Goal: Contribute content: Contribute content

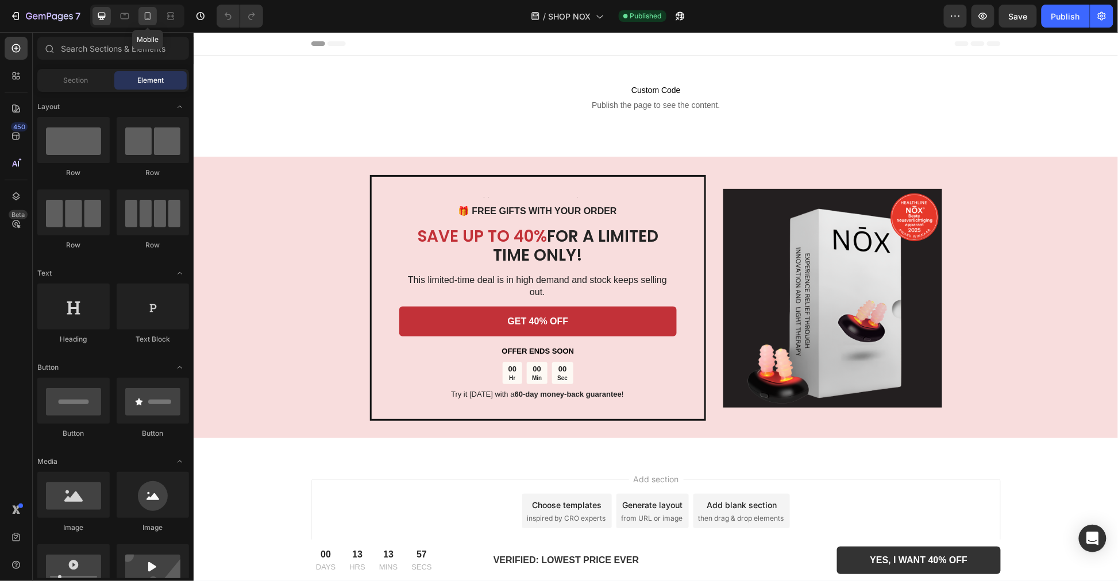
click at [145, 16] on icon at bounding box center [148, 16] width 6 height 8
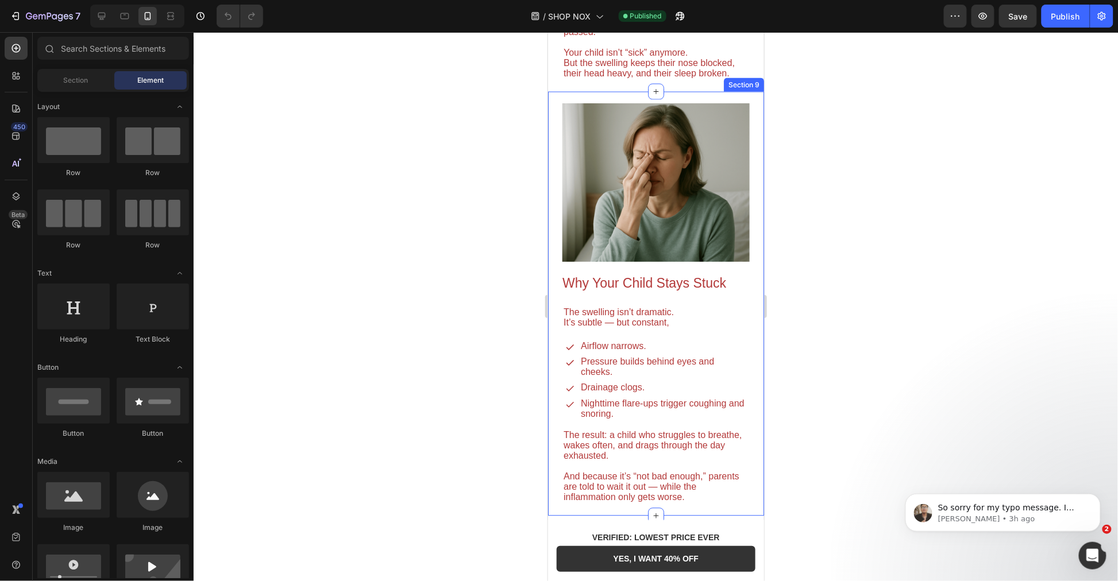
click at [681, 261] on img at bounding box center [655, 182] width 187 height 158
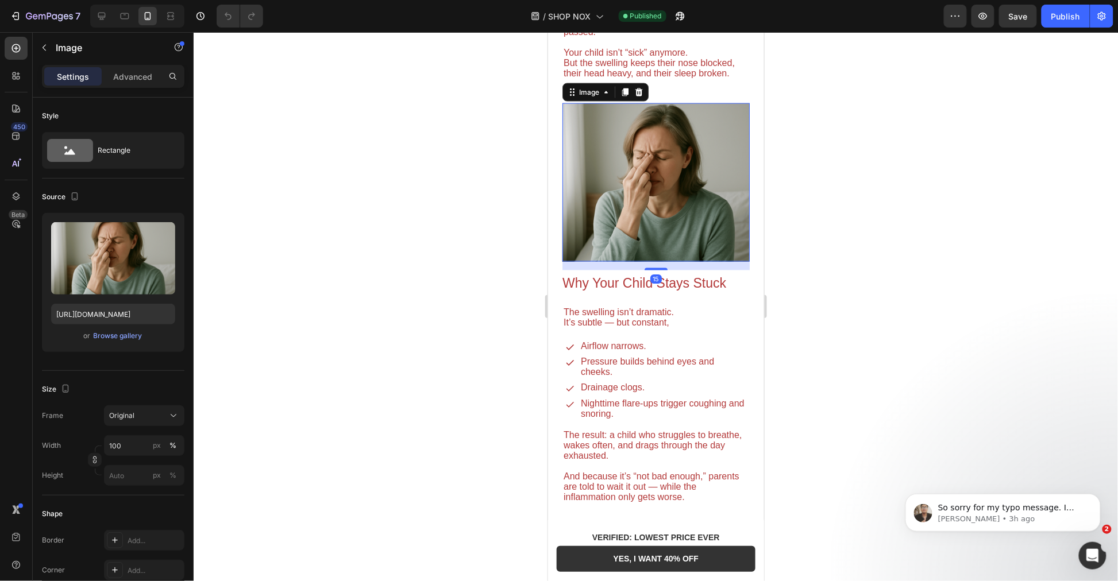
click at [161, 235] on icon "button" at bounding box center [163, 234] width 7 height 9
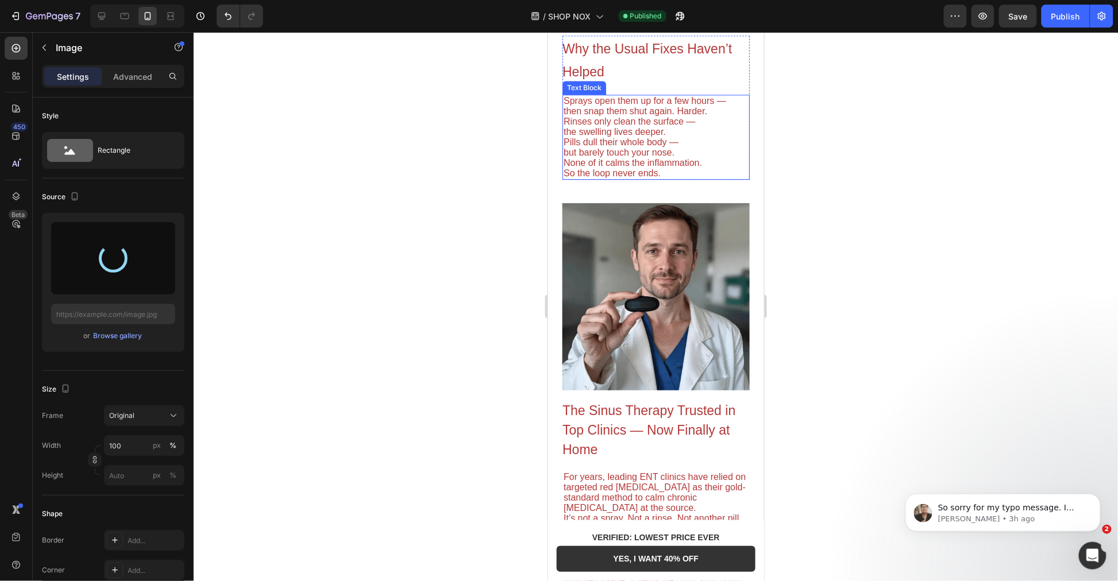
scroll to position [1212, 0]
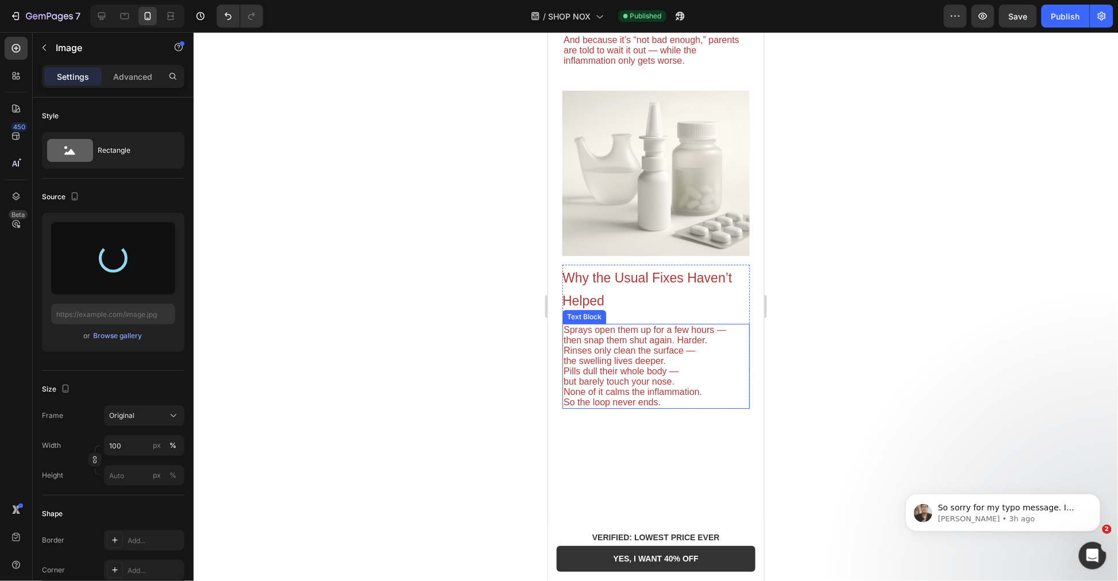
type input "https://cdn.shopify.com/s/files/1/0955/7150/9562/files/gempages_576779547878359…"
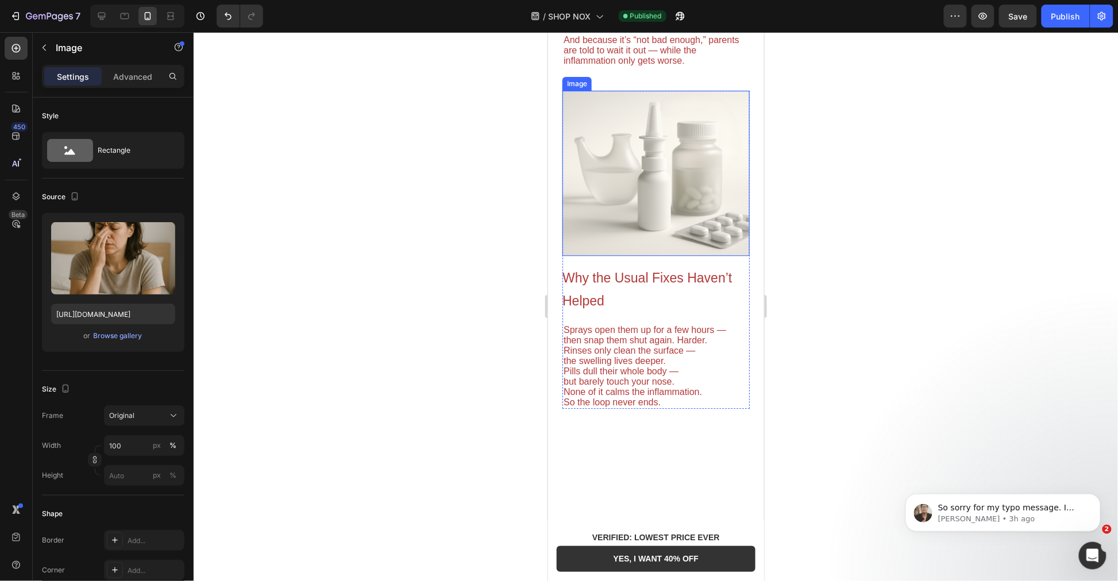
scroll to position [893, 0]
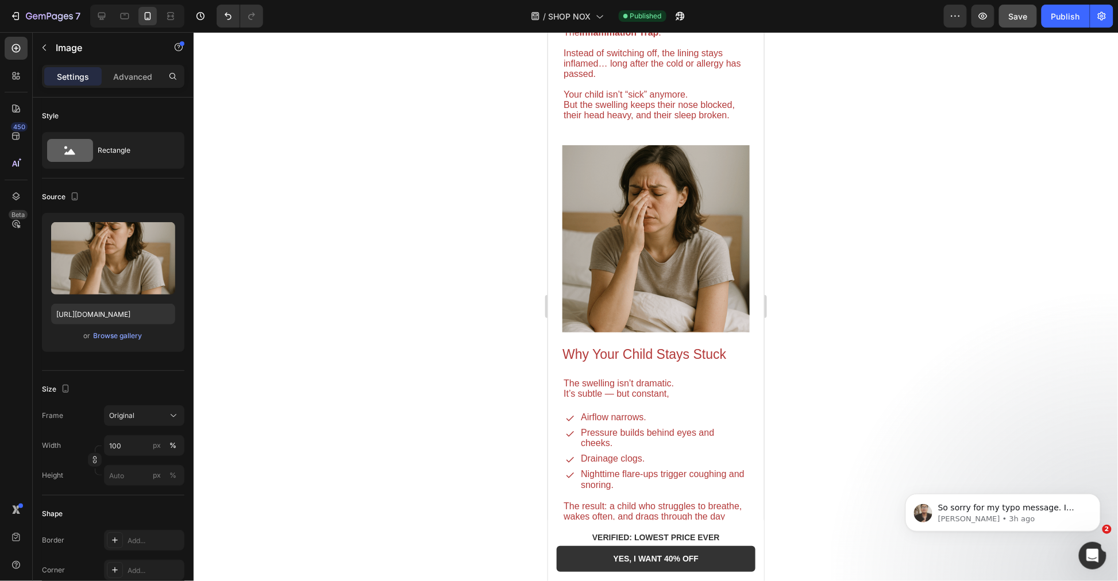
click at [1008, 18] on button "Save" at bounding box center [1018, 16] width 38 height 23
click at [1065, 16] on div "Publish" at bounding box center [1065, 16] width 29 height 12
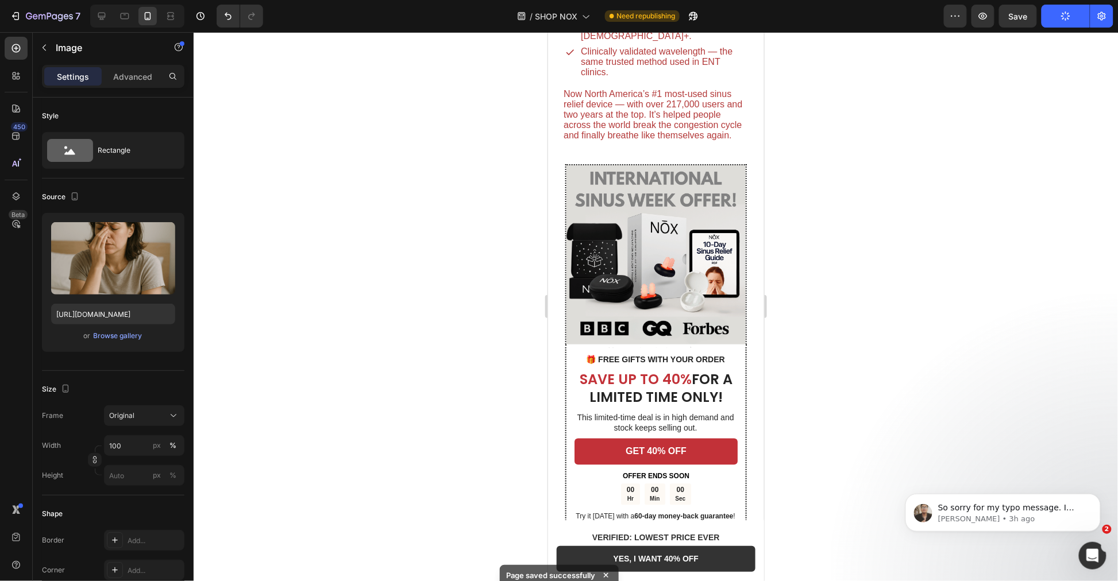
scroll to position [2361, 0]
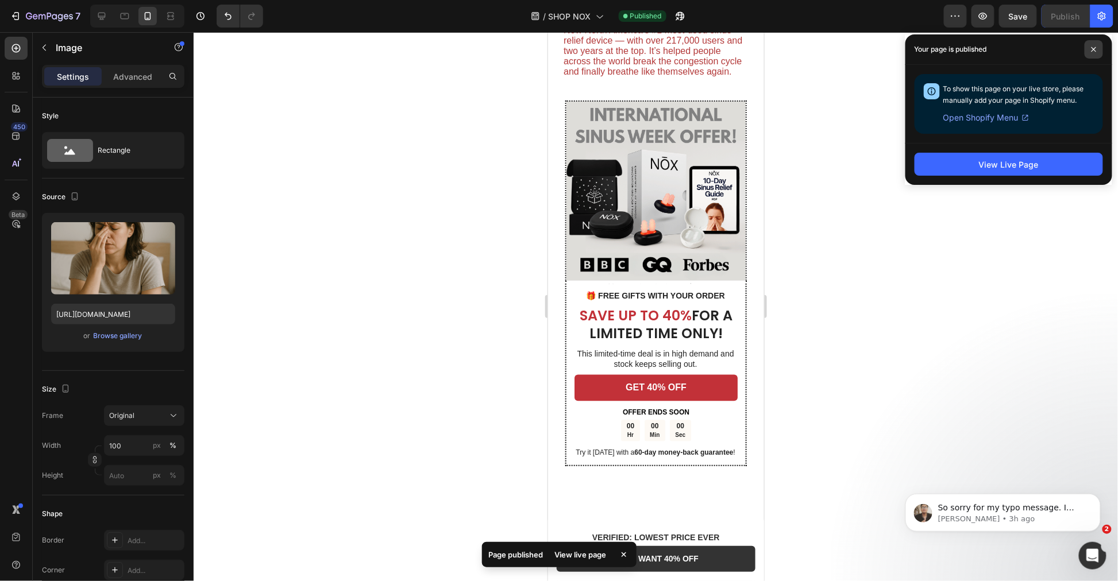
click at [1091, 55] on span at bounding box center [1093, 49] width 18 height 18
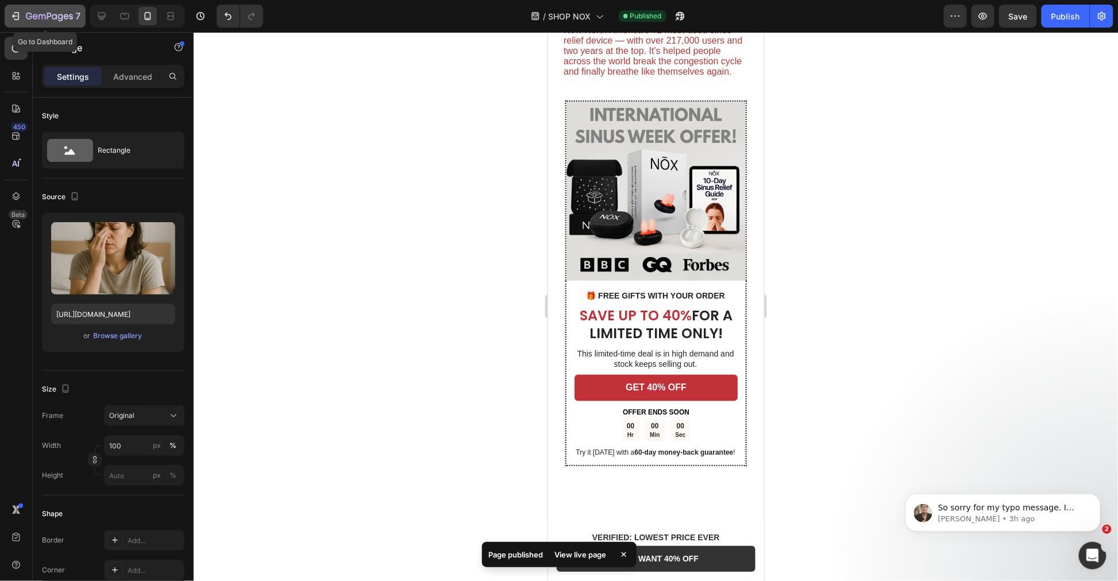
click at [19, 14] on icon "button" at bounding box center [15, 15] width 11 height 11
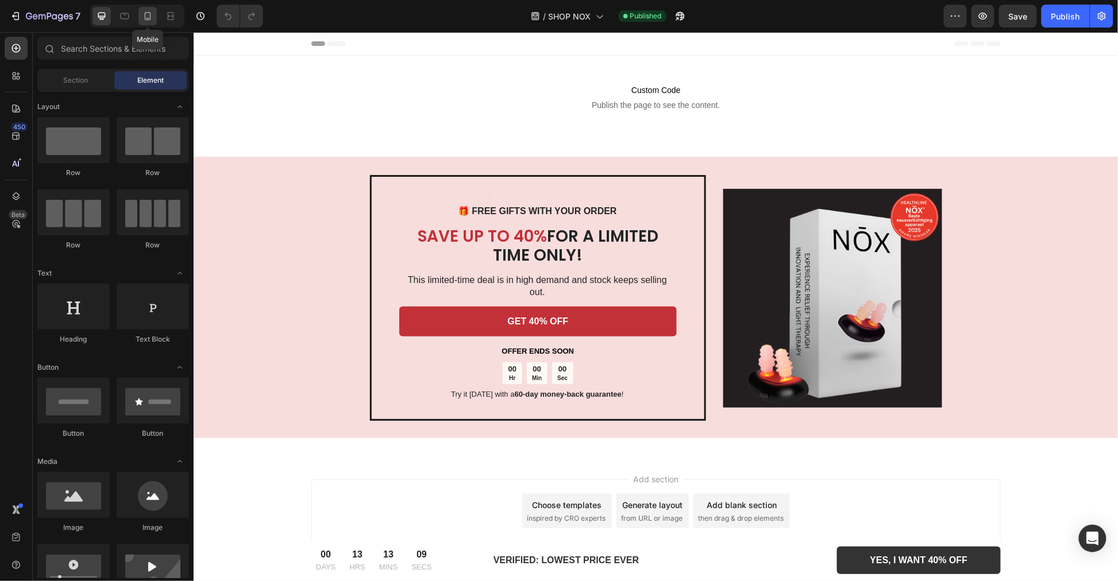
click at [147, 14] on icon at bounding box center [147, 15] width 11 height 11
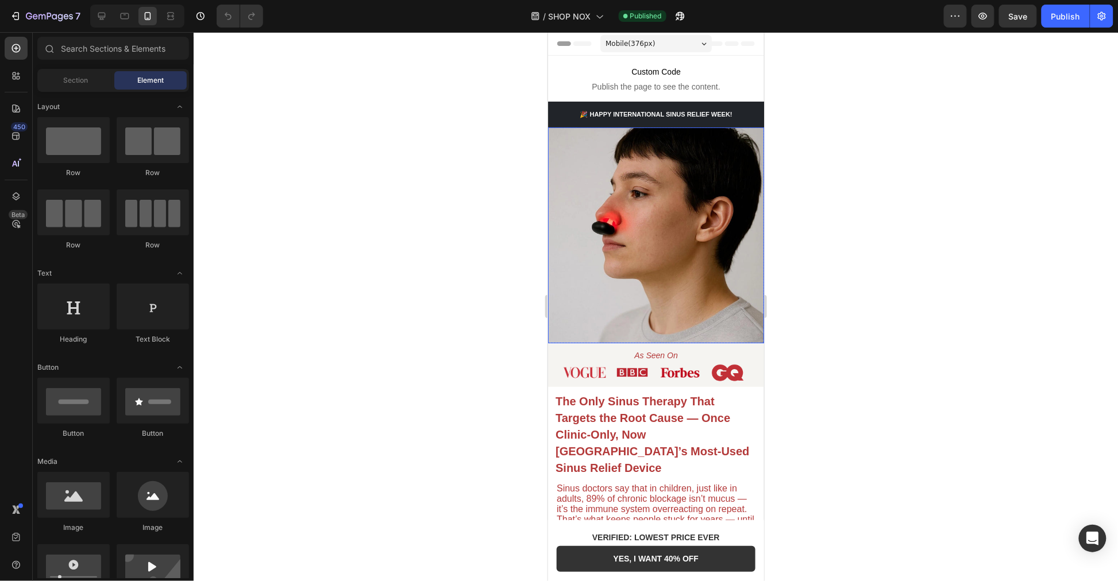
click at [649, 279] on img at bounding box center [655, 235] width 216 height 216
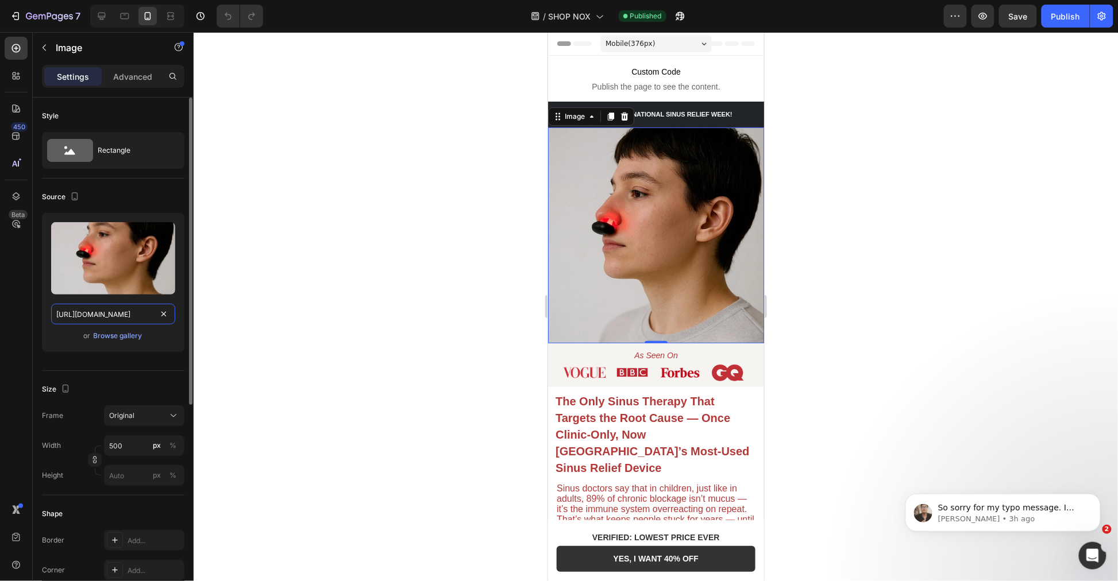
click at [123, 312] on input "https://cdn.shopify.com/s/files/1/0955/7150/9562/files/gempages_576779547878359…" at bounding box center [113, 314] width 124 height 21
click at [634, 248] on img at bounding box center [655, 235] width 216 height 216
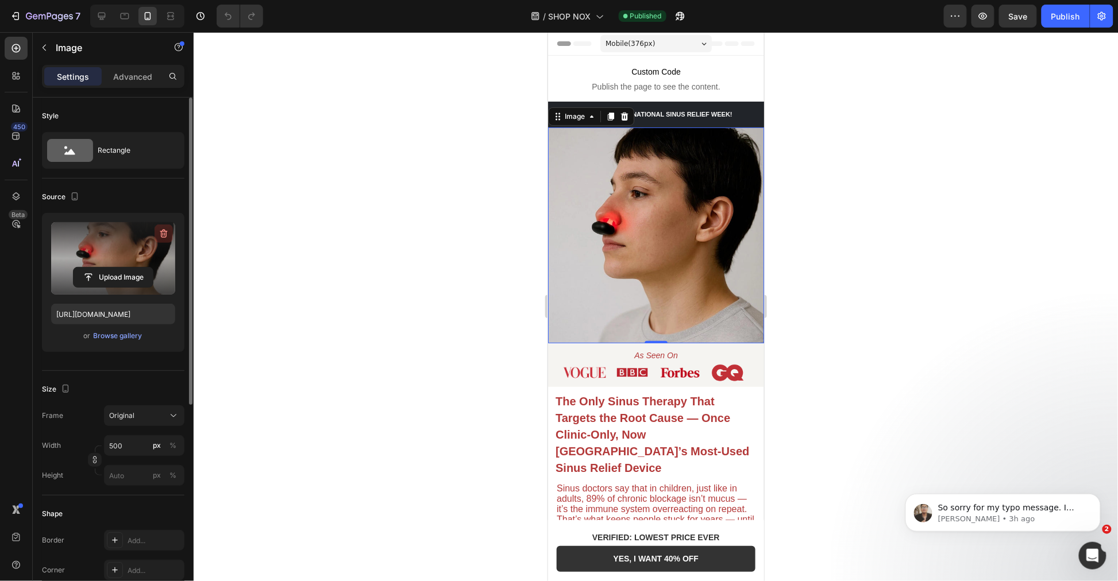
click at [163, 236] on icon "button" at bounding box center [163, 234] width 1 height 3
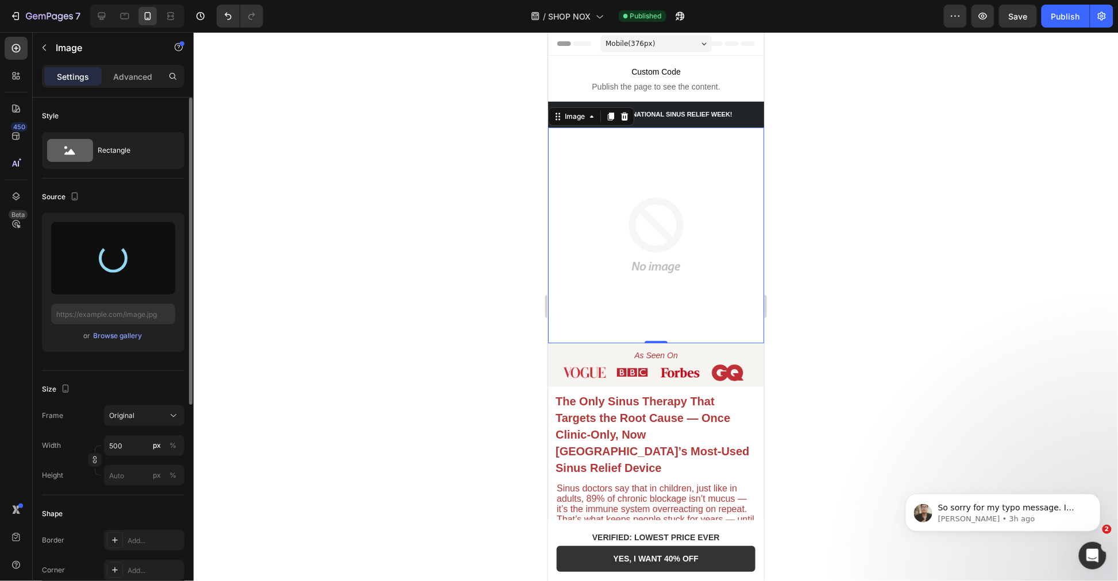
type input "https://cdn.shopify.com/s/files/1/0955/7150/9562/files/gempages_576779547878359…"
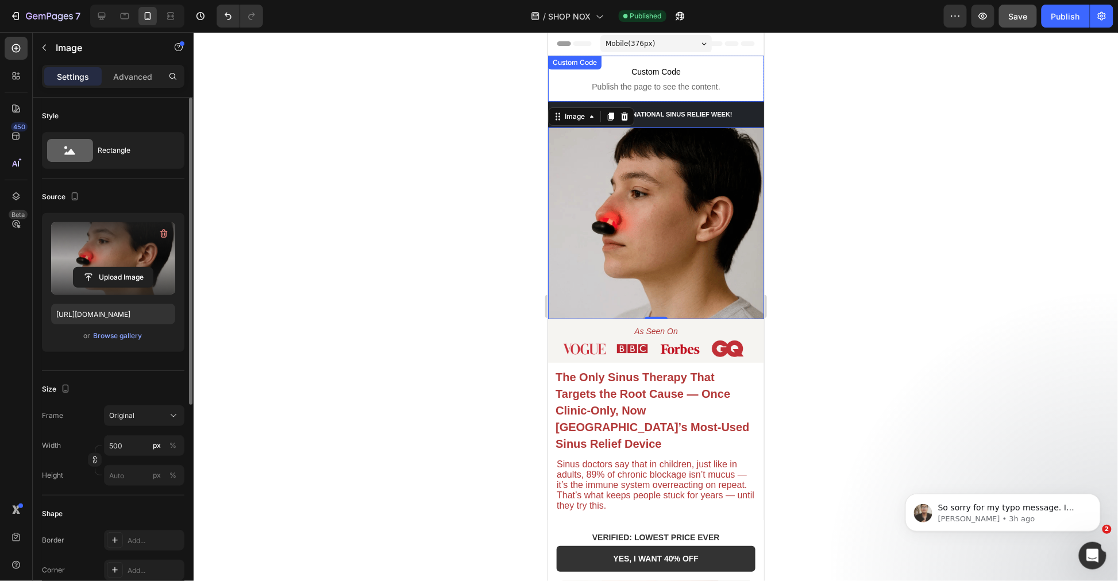
click at [1011, 24] on button "Save" at bounding box center [1018, 16] width 38 height 23
click at [1076, 20] on div "Publish" at bounding box center [1065, 16] width 29 height 12
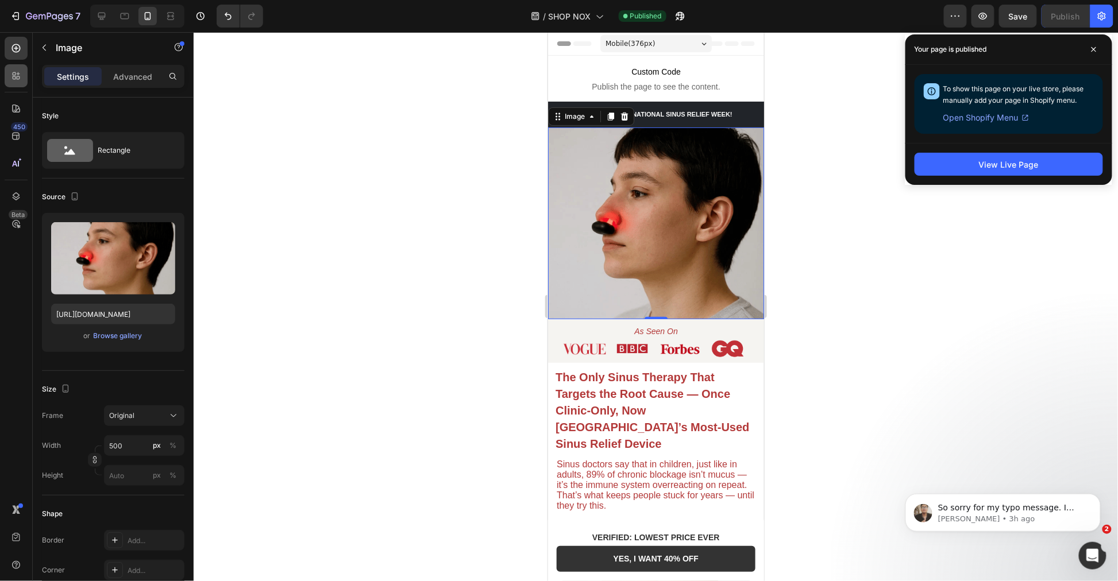
drag, startPoint x: 157, startPoint y: 233, endPoint x: 22, endPoint y: 85, distance: 200.8
click at [158, 233] on icon "button" at bounding box center [163, 233] width 11 height 11
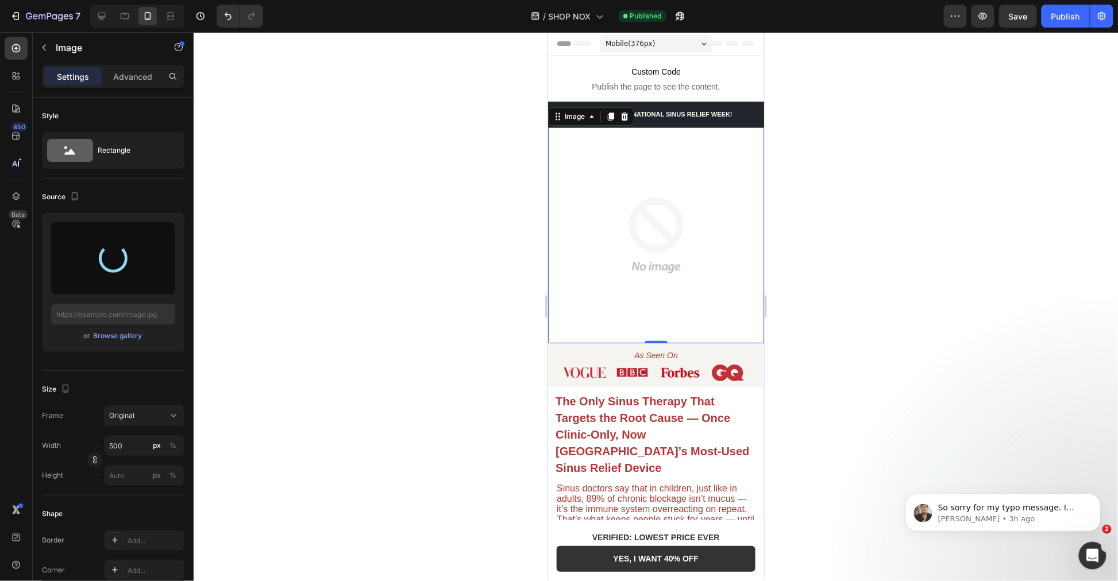
type input "https://cdn.shopify.com/s/files/1/0955/7150/9562/files/gempages_576779547878359…"
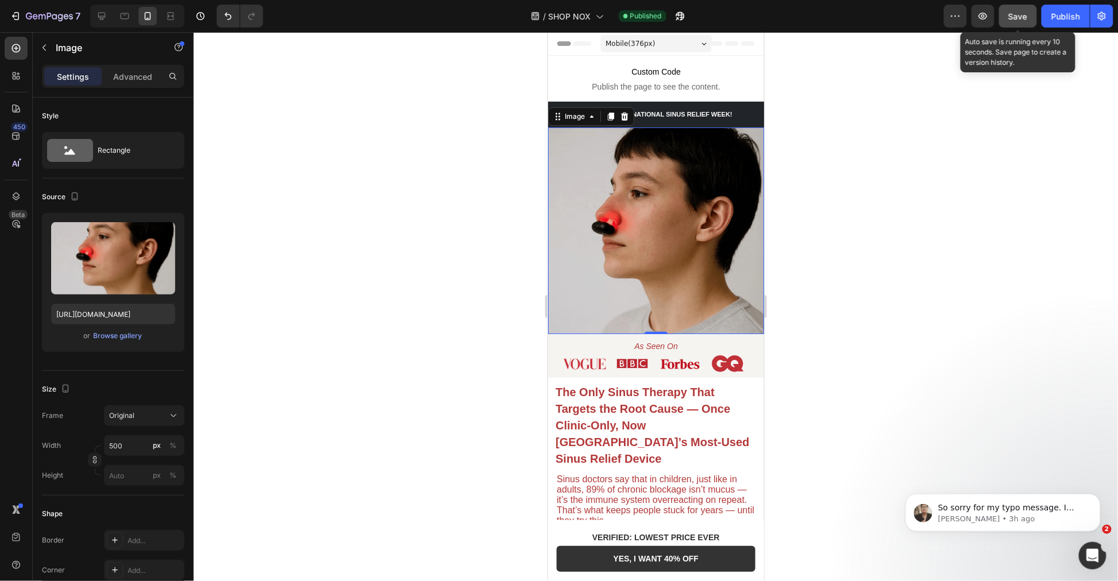
click at [1017, 18] on span "Save" at bounding box center [1017, 16] width 19 height 10
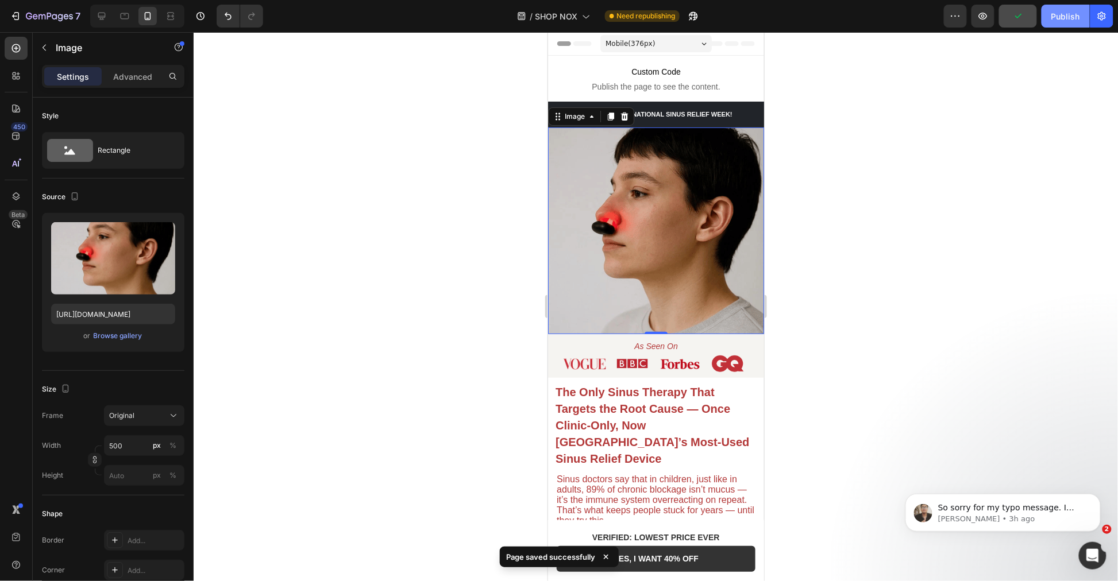
click at [1061, 19] on div "Publish" at bounding box center [1065, 16] width 29 height 12
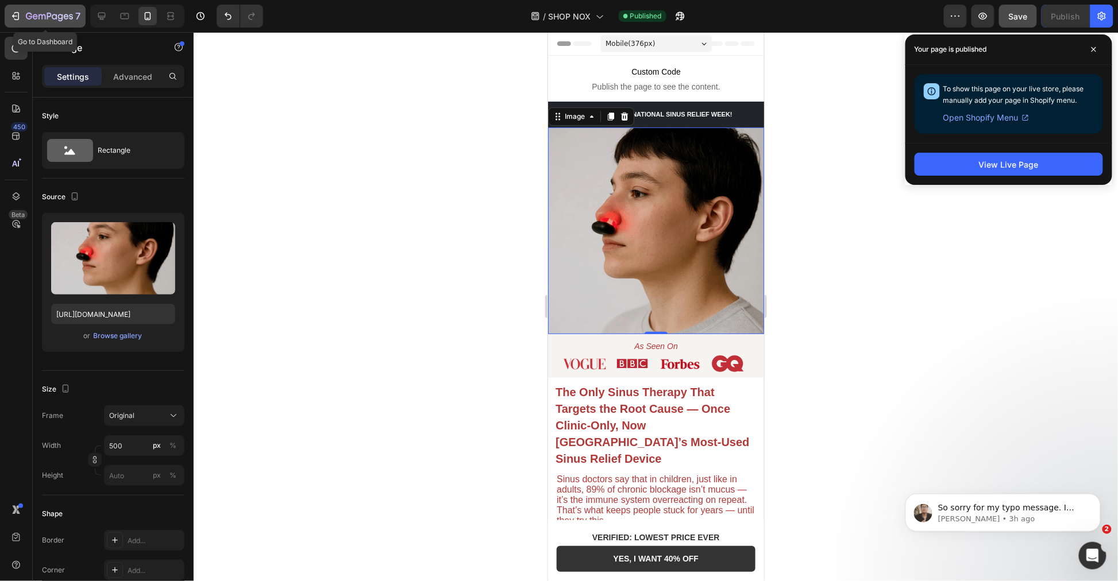
click at [20, 14] on icon "button" at bounding box center [15, 15] width 11 height 11
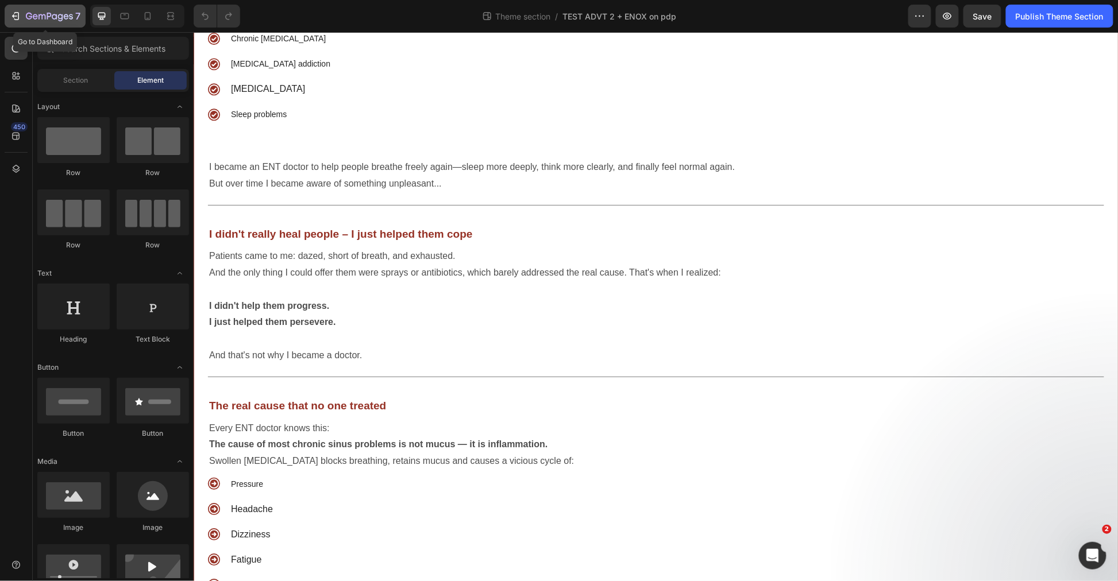
click at [10, 11] on icon "button" at bounding box center [15, 15] width 11 height 11
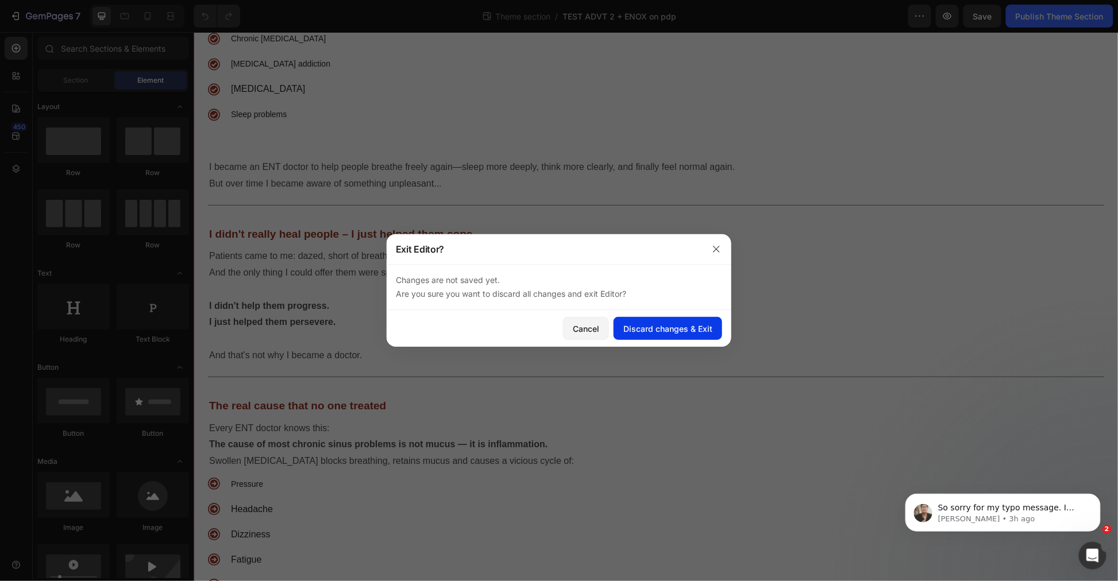
click at [647, 331] on div "Discard changes & Exit" at bounding box center [667, 329] width 89 height 12
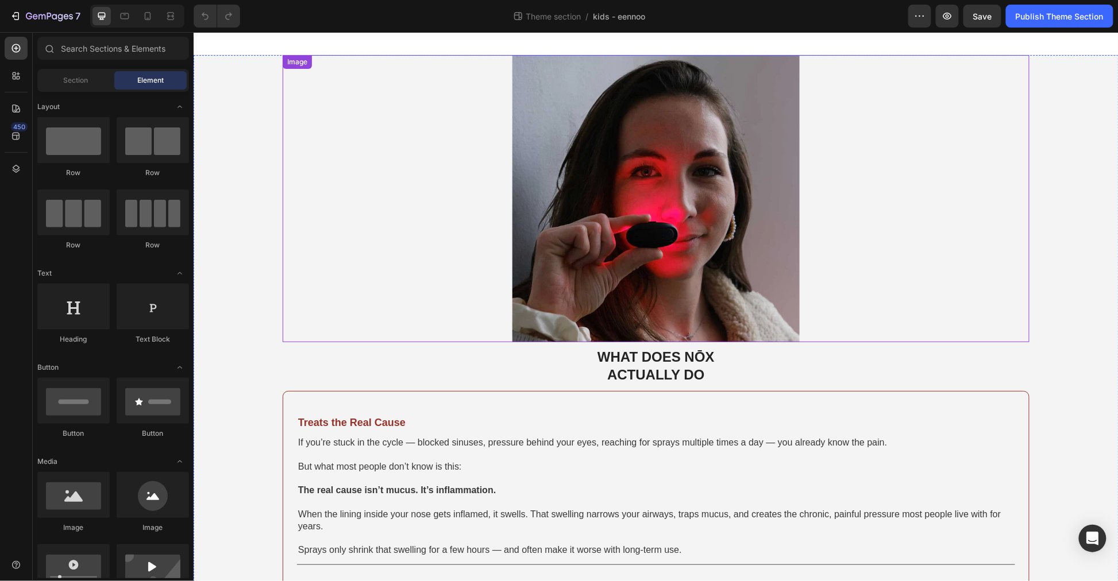
click at [643, 223] on img at bounding box center [655, 198] width 287 height 287
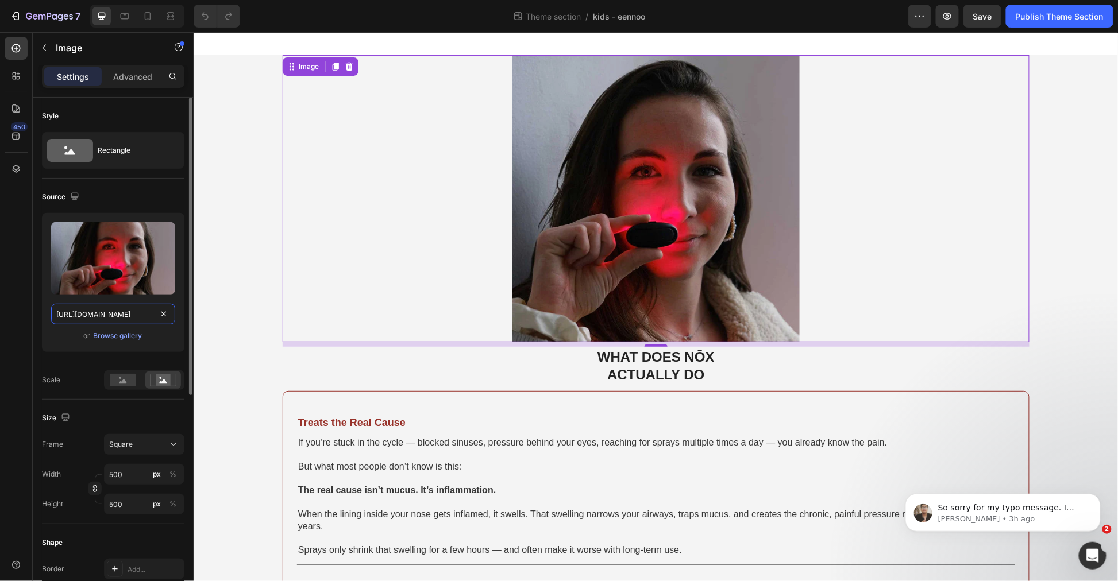
click at [100, 311] on input "https://cdn.shopify.com/s/files/1/0955/7150/9562/files/gempages_576779547878359…" at bounding box center [113, 314] width 124 height 21
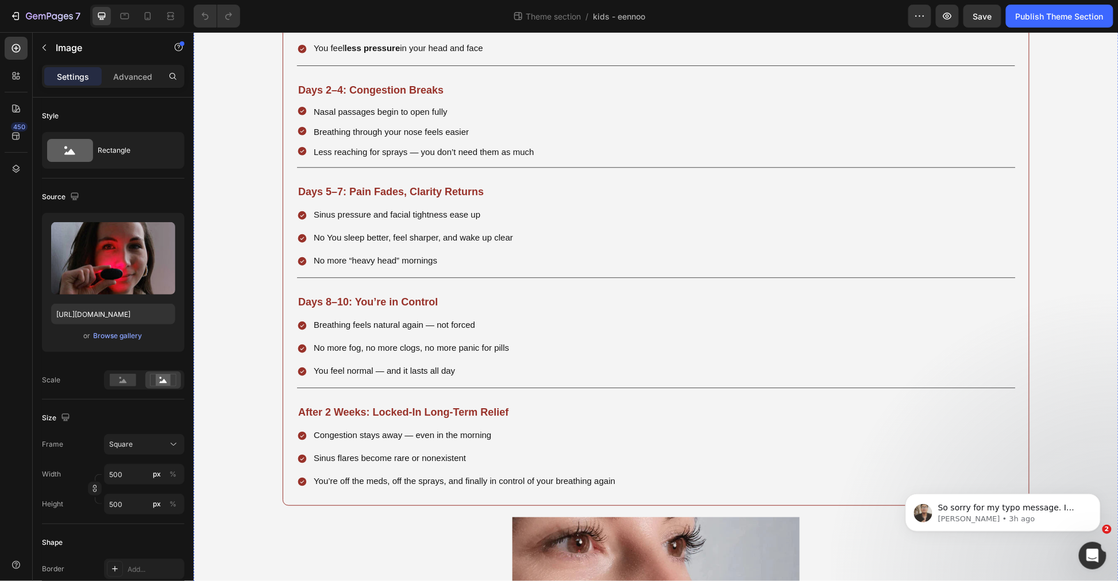
scroll to position [1340, 0]
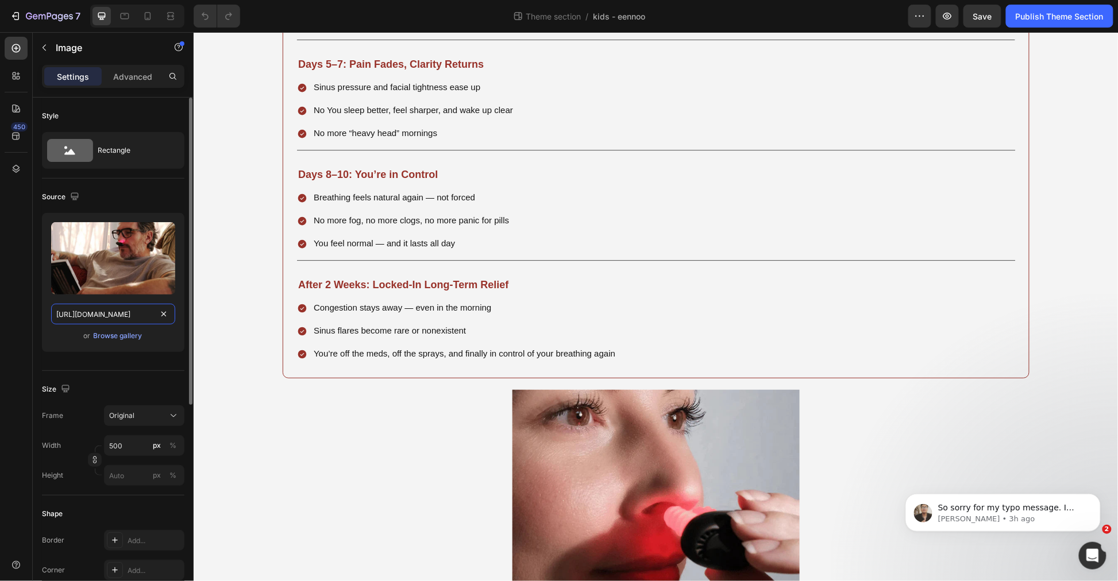
click at [109, 309] on input "https://cdn.shopify.com/s/files/1/0955/7150/9562/files/gempages_576779547878359…" at bounding box center [113, 314] width 124 height 21
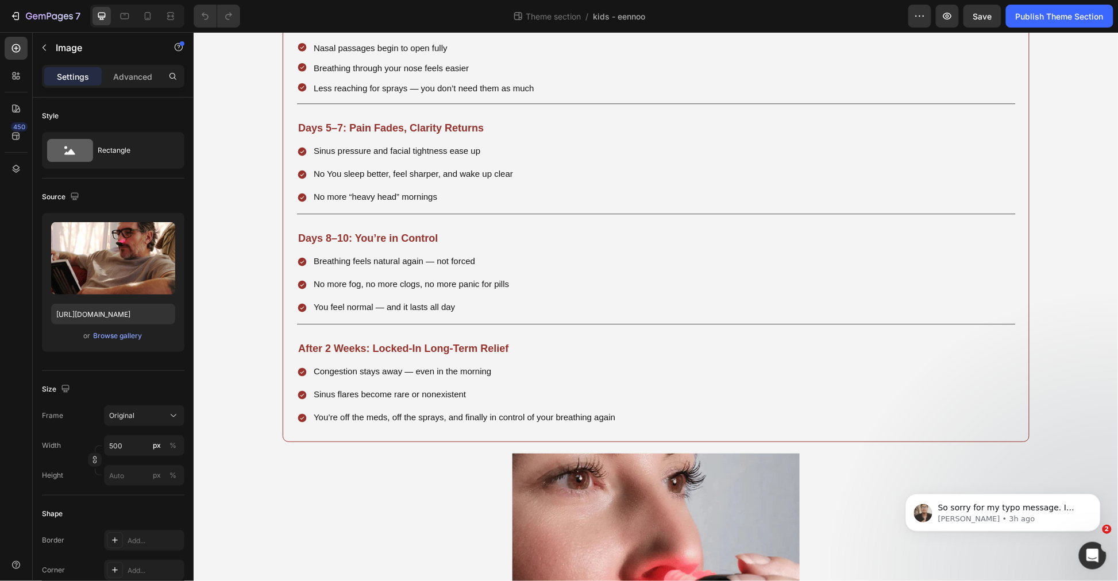
scroll to position [1212, 0]
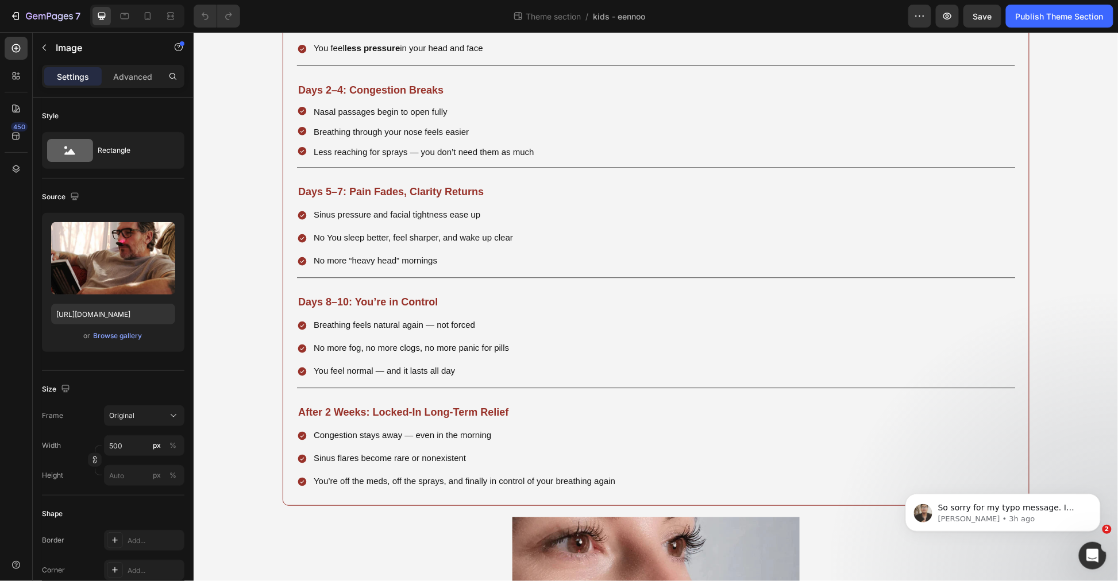
click at [168, 231] on icon "button" at bounding box center [163, 233] width 11 height 11
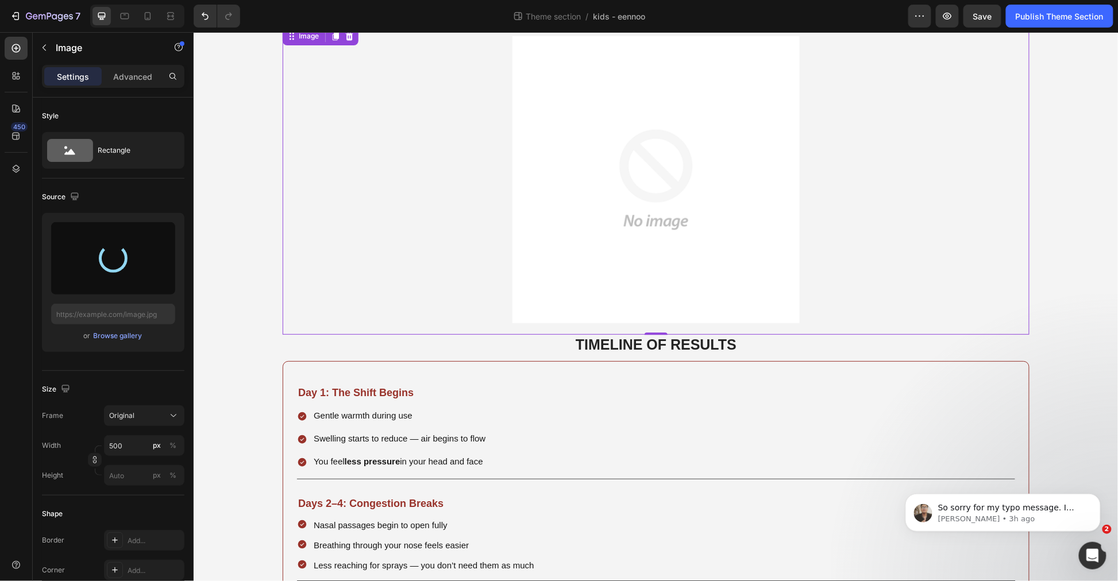
type input "https://cdn.shopify.com/s/files/1/0955/7150/9562/files/gempages_576779547878359…"
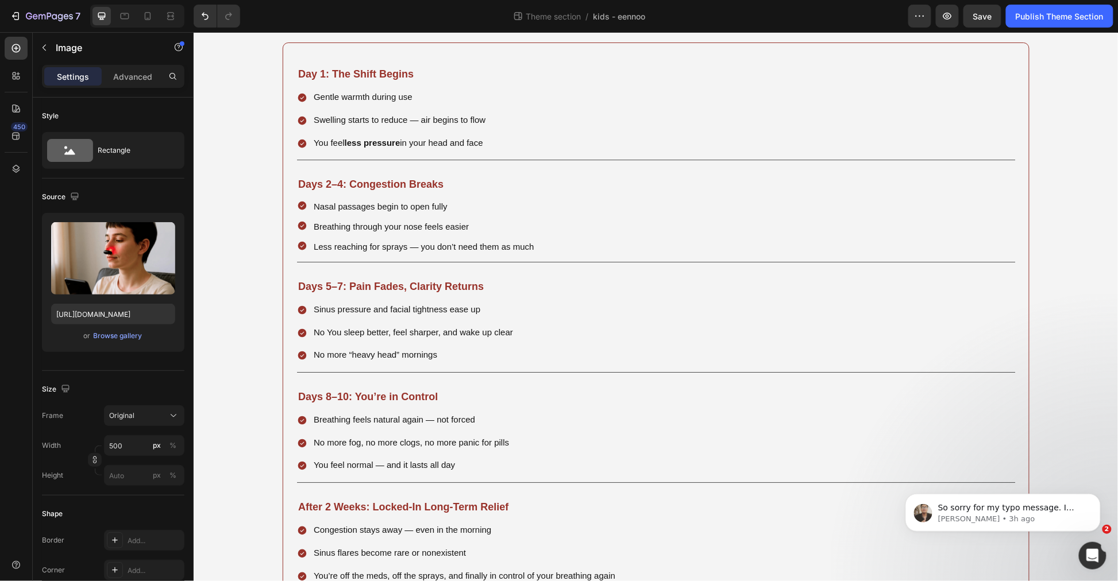
scroll to position [1090, 0]
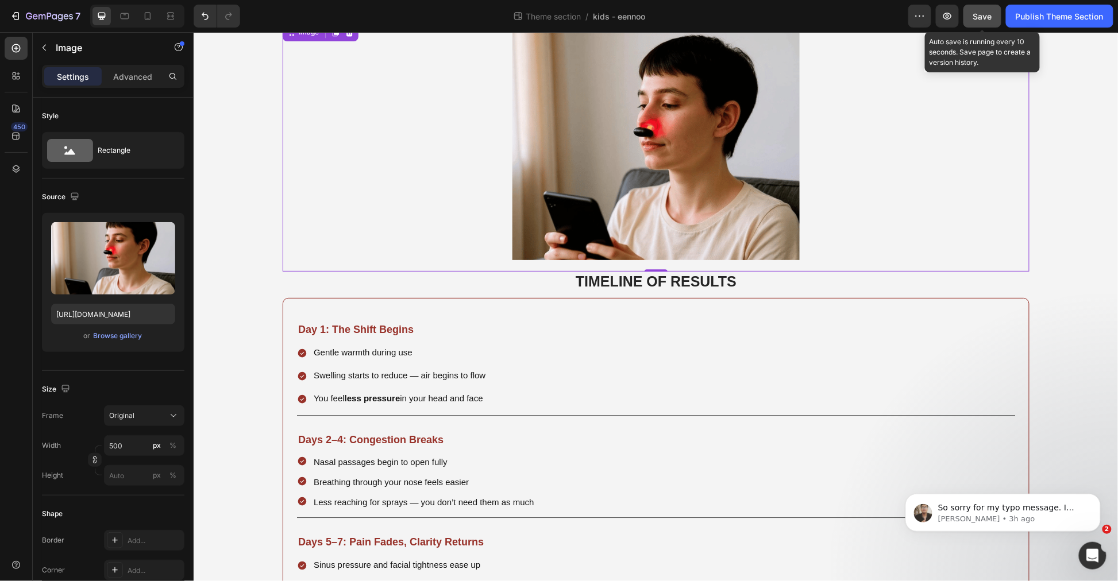
click at [975, 13] on span "Save" at bounding box center [982, 16] width 19 height 10
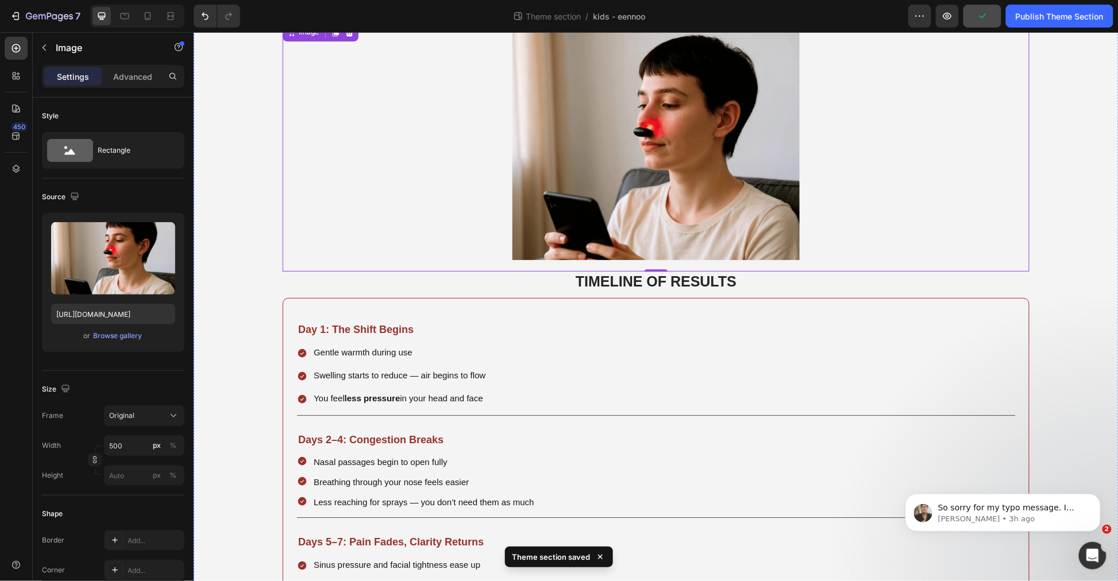
drag, startPoint x: 1240, startPoint y: 56, endPoint x: 705, endPoint y: 86, distance: 536.0
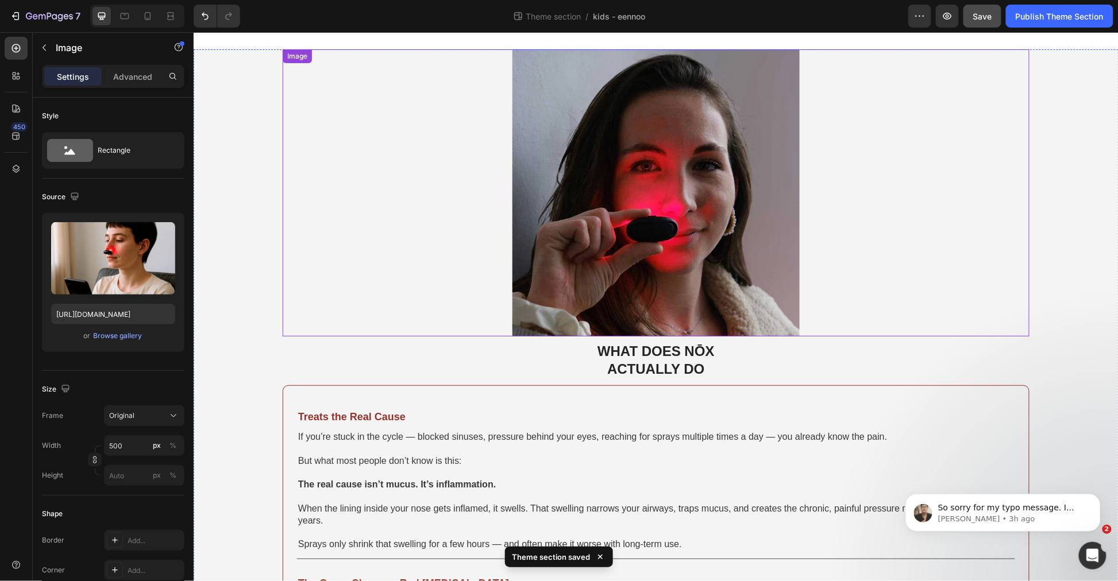
scroll to position [0, 0]
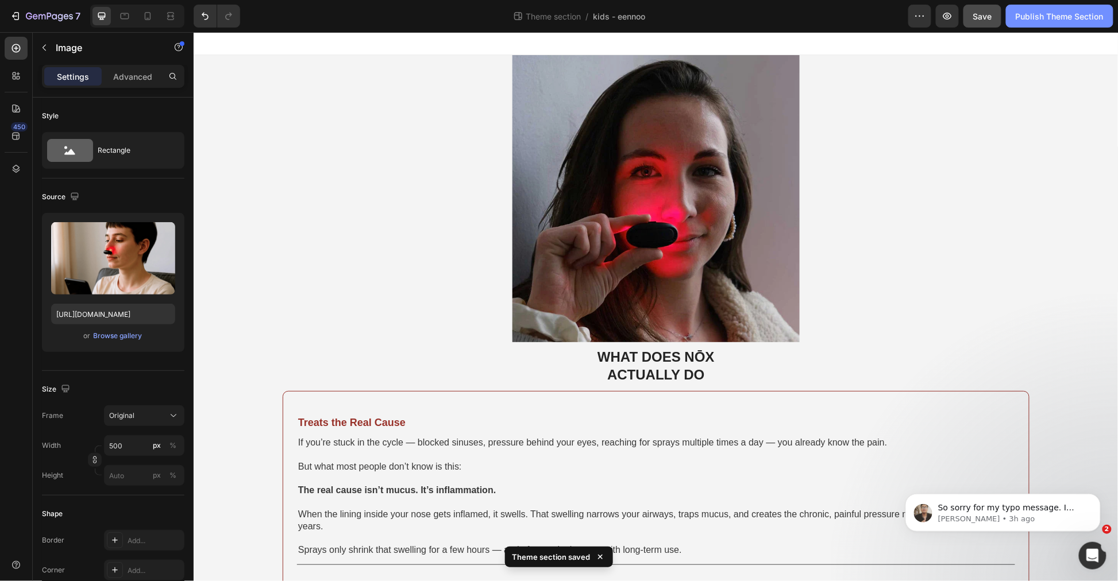
click at [1043, 18] on div "Publish Theme Section" at bounding box center [1059, 16] width 88 height 12
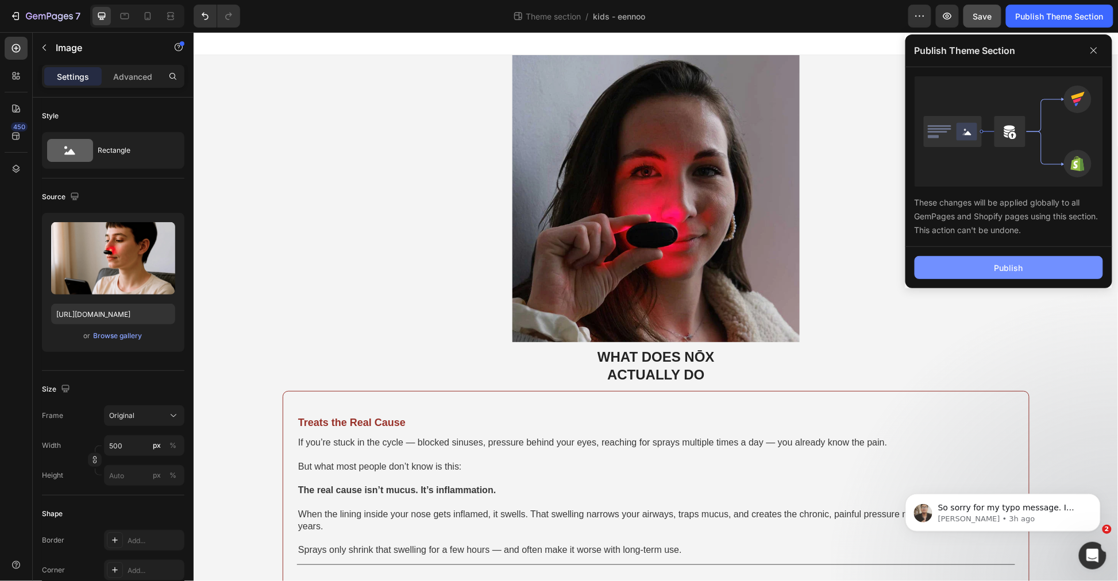
click at [1025, 269] on button "Publish" at bounding box center [1008, 267] width 188 height 23
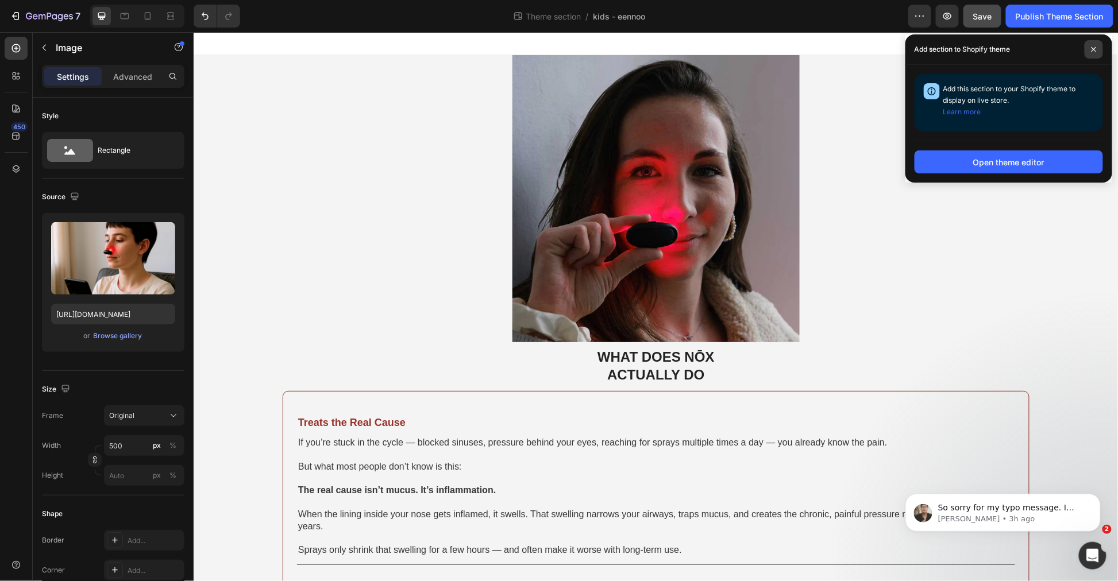
click at [1099, 53] on span at bounding box center [1093, 49] width 18 height 18
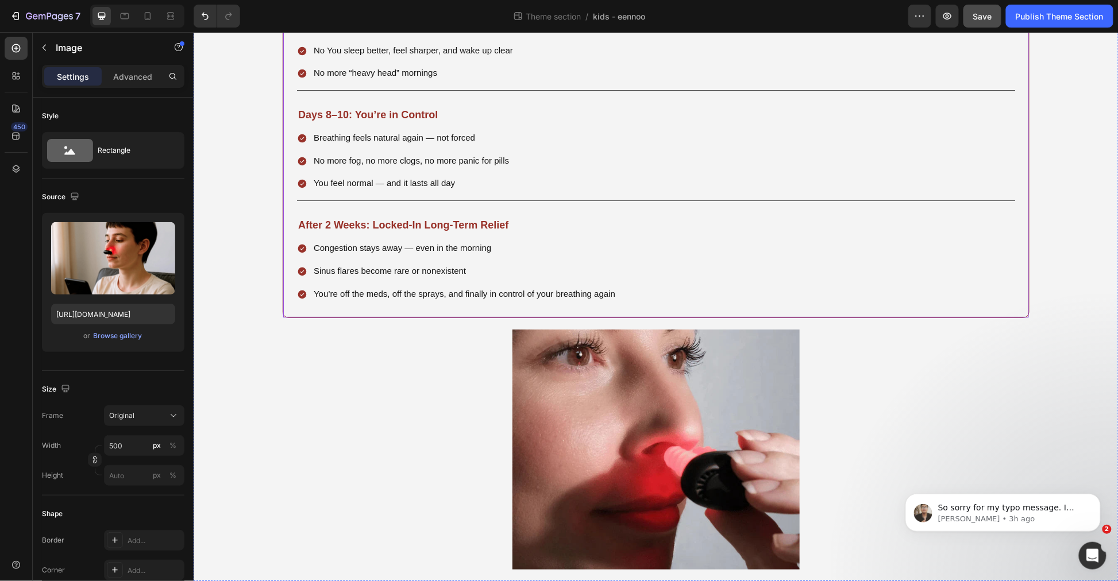
scroll to position [1920, 0]
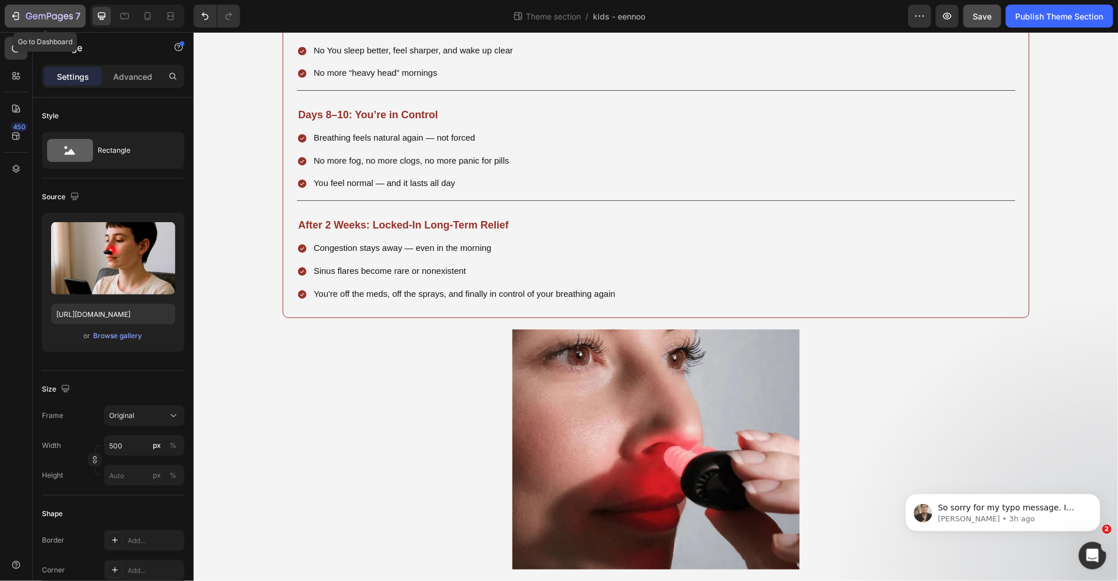
click at [30, 9] on div "7" at bounding box center [53, 16] width 55 height 14
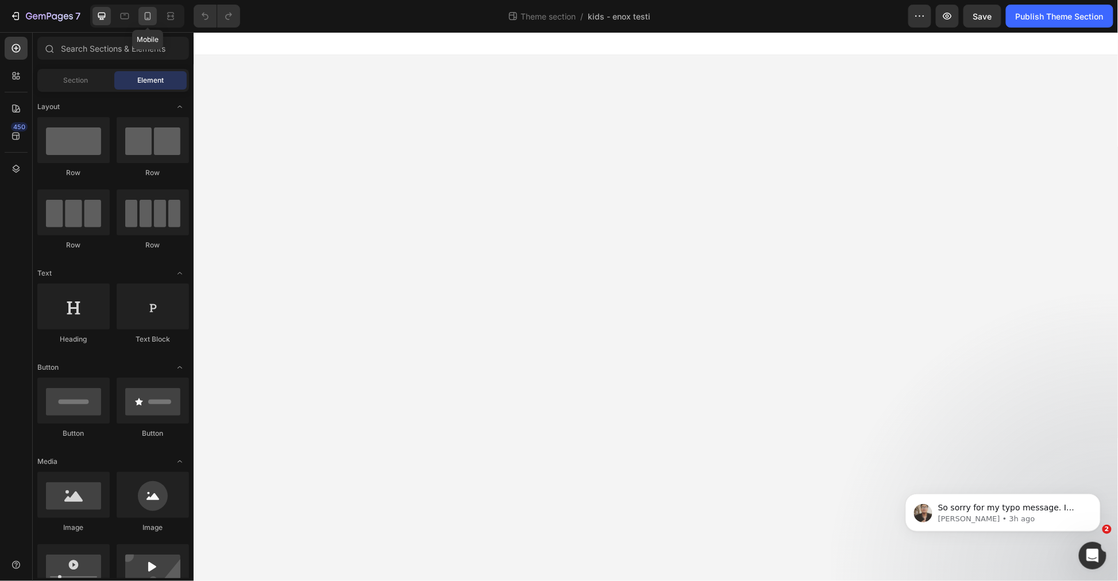
click at [140, 9] on div at bounding box center [147, 16] width 18 height 18
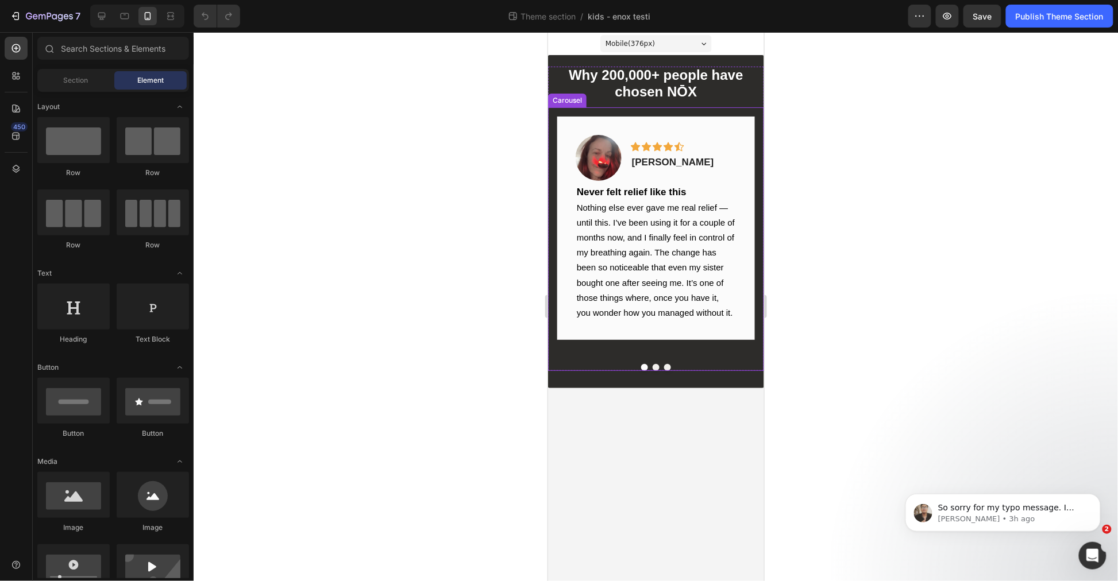
click at [651, 364] on div at bounding box center [655, 367] width 216 height 7
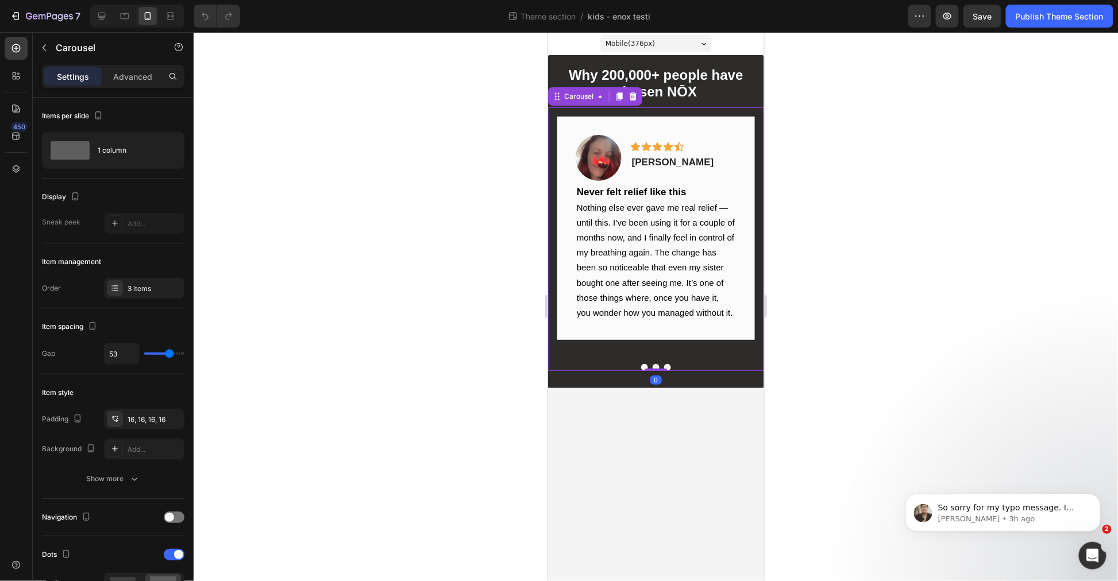
click at [654, 364] on button "Dot" at bounding box center [655, 367] width 7 height 7
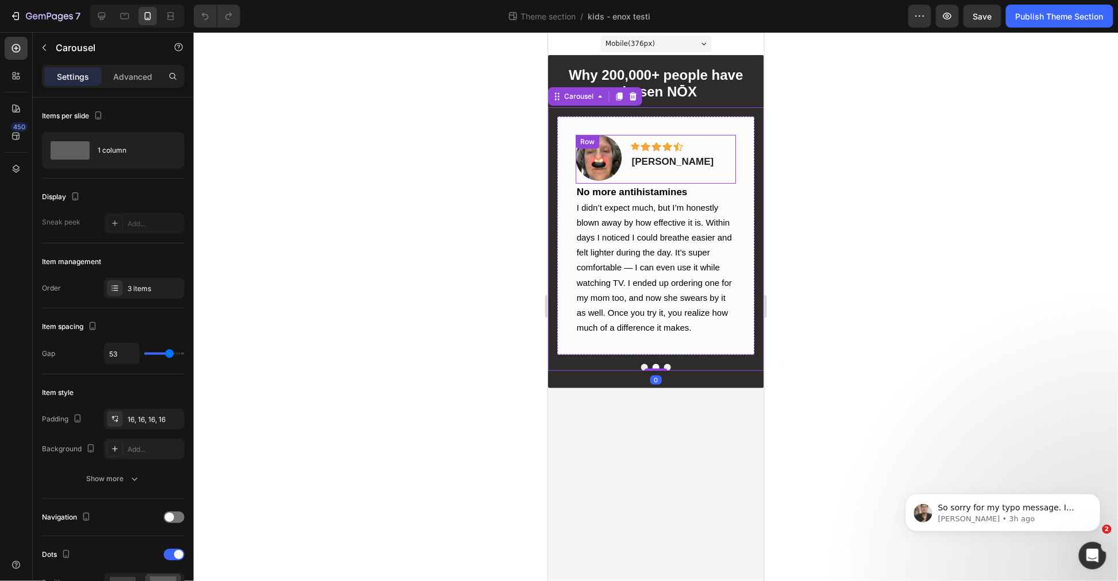
click at [632, 192] on strong "No more antihistamines" at bounding box center [631, 191] width 111 height 11
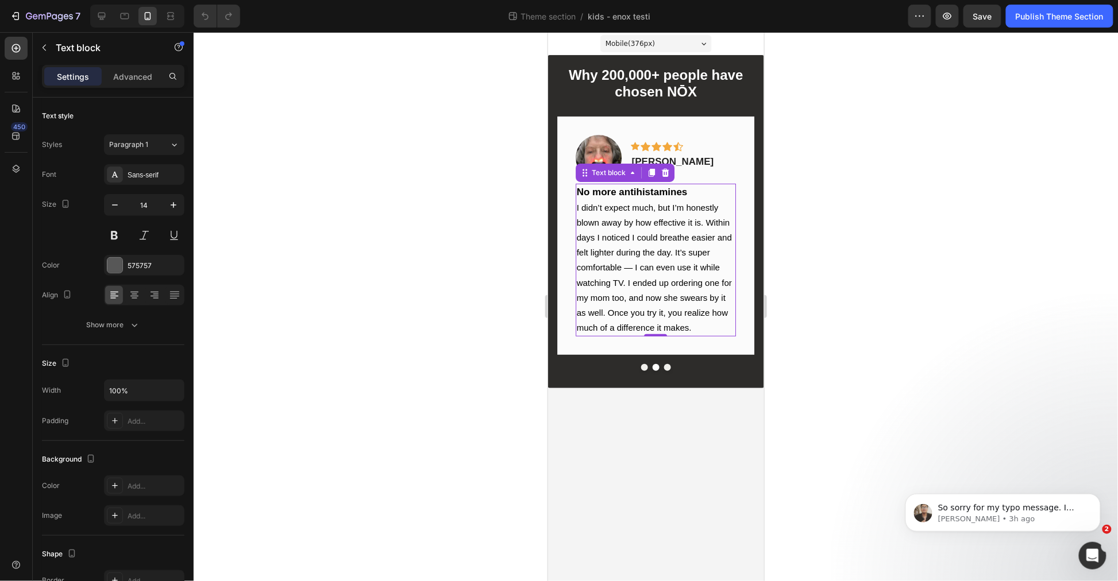
click at [632, 192] on strong "No more antihistamines" at bounding box center [631, 191] width 111 height 11
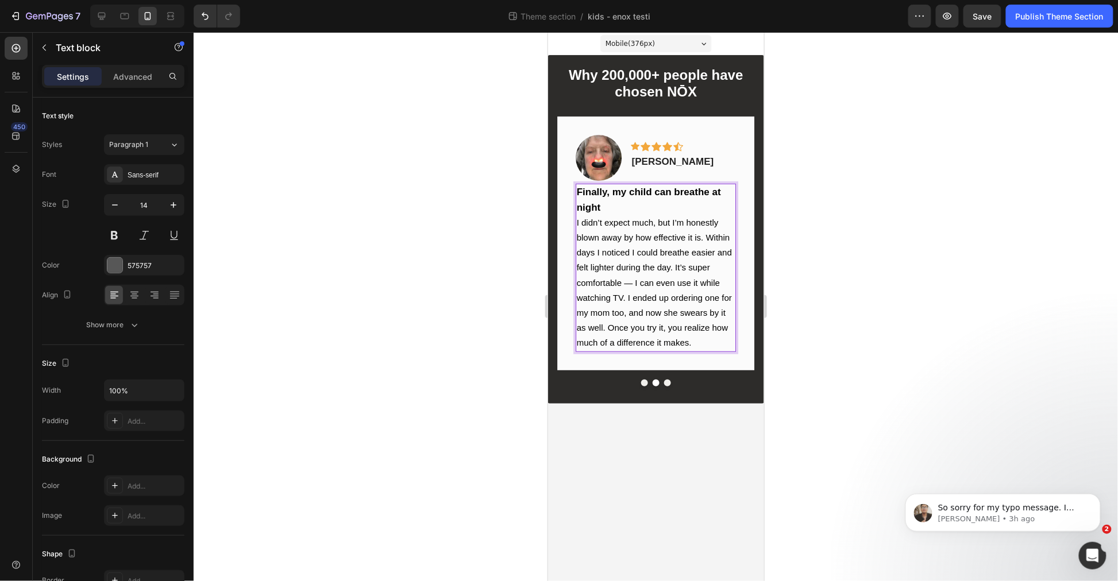
click at [620, 262] on span "I didn’t expect much, but I’m honestly blown away by how effective it is. Withi…" at bounding box center [653, 282] width 155 height 130
click at [662, 287] on p "I didn’t expect much, but I’m honestly blown away by how effective it is. Withi…" at bounding box center [655, 283] width 158 height 136
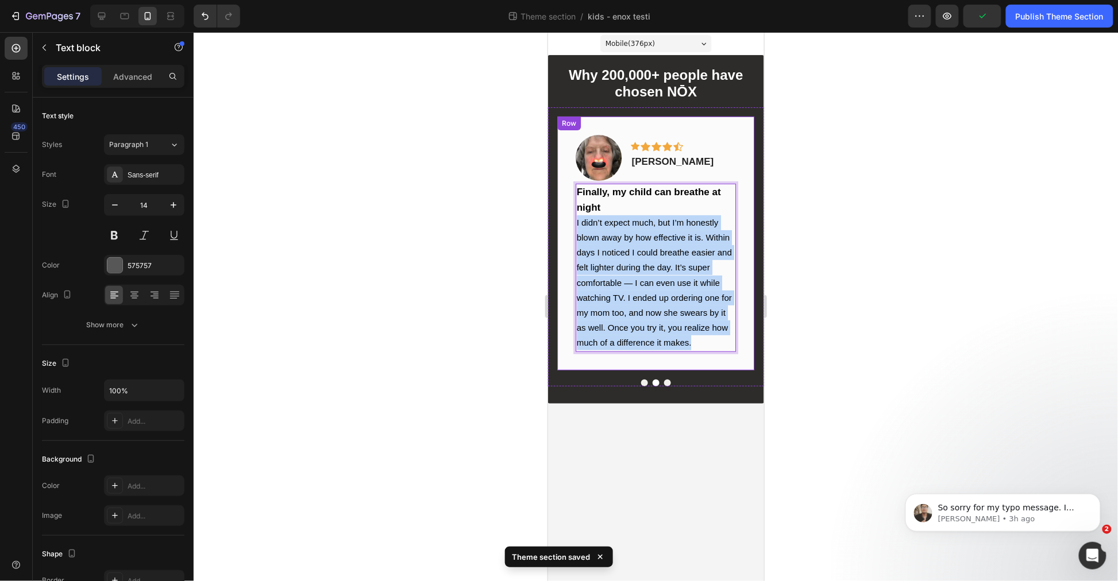
drag, startPoint x: 701, startPoint y: 332, endPoint x: 559, endPoint y: 222, distance: 180.0
click at [559, 222] on div "Image Icon Icon Icon Icon Icon Row Laurence D. Text block Row Finally, my child…" at bounding box center [655, 242] width 198 height 253
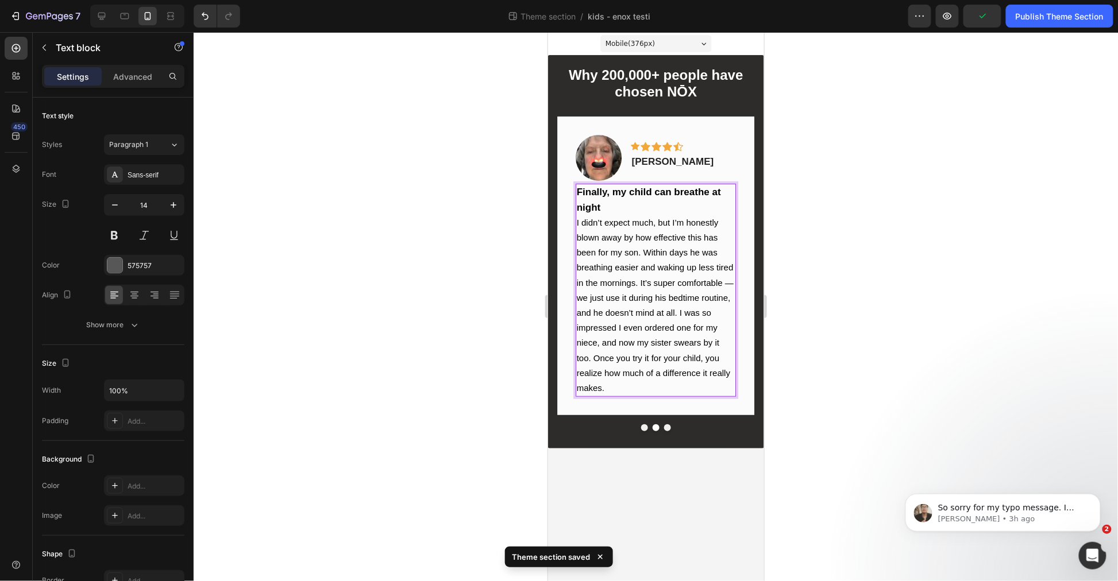
click at [937, 284] on div at bounding box center [656, 306] width 924 height 549
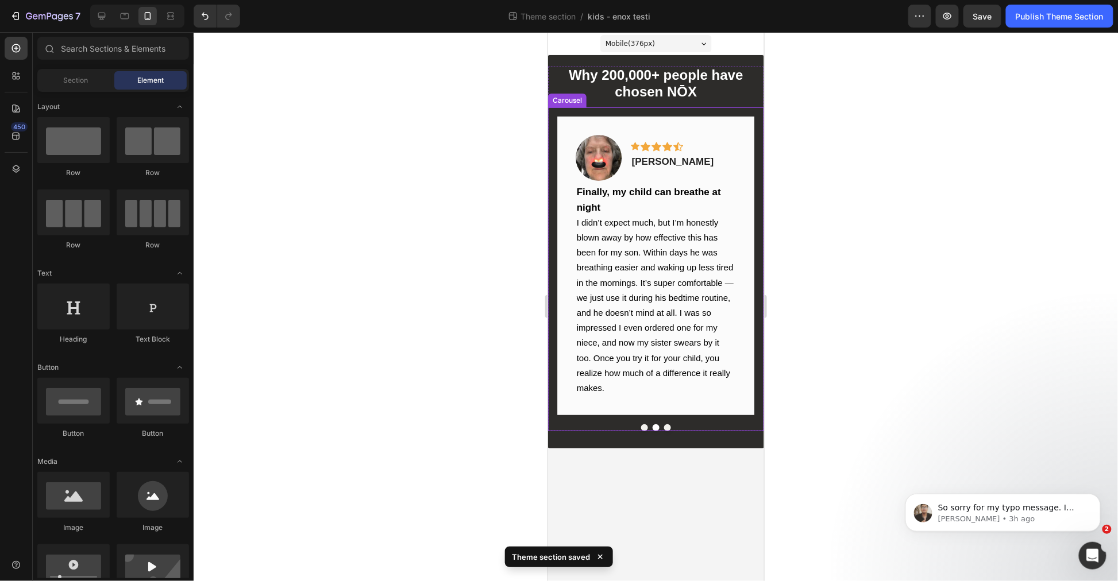
click at [645, 424] on button "Dot" at bounding box center [643, 427] width 7 height 7
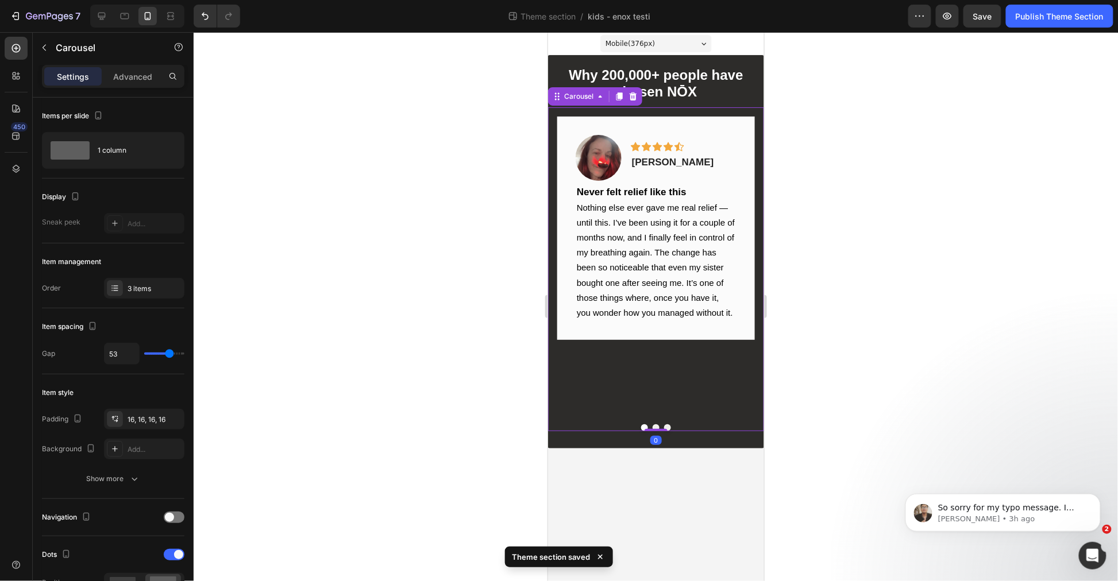
click at [651, 424] on div at bounding box center [655, 427] width 216 height 7
click at [654, 424] on button "Dot" at bounding box center [655, 427] width 7 height 7
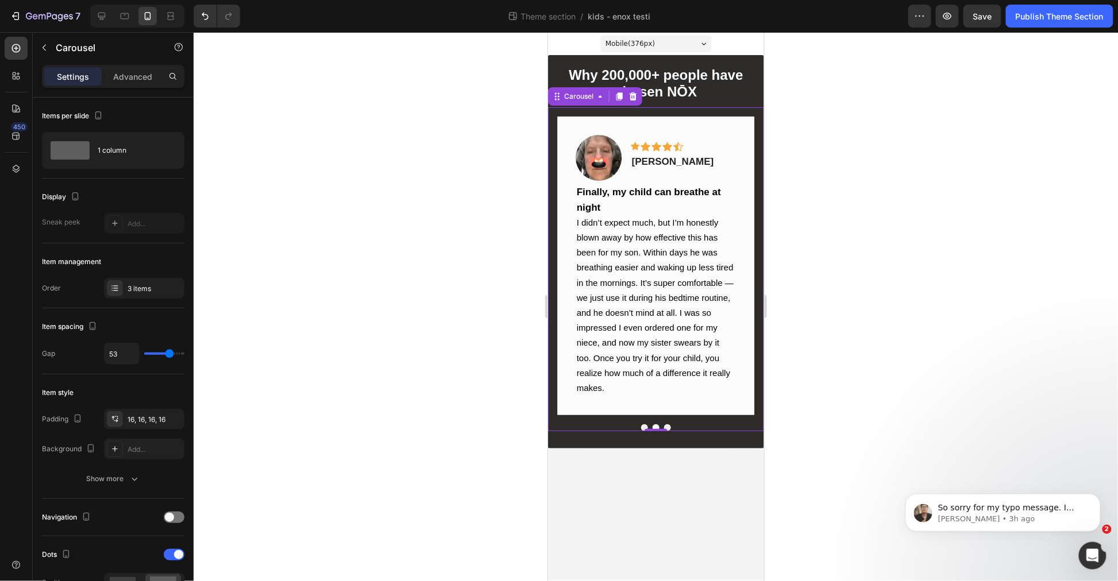
click at [660, 327] on p "I didn’t expect much, but I’m honestly blown away by how effective this has bee…" at bounding box center [655, 305] width 158 height 180
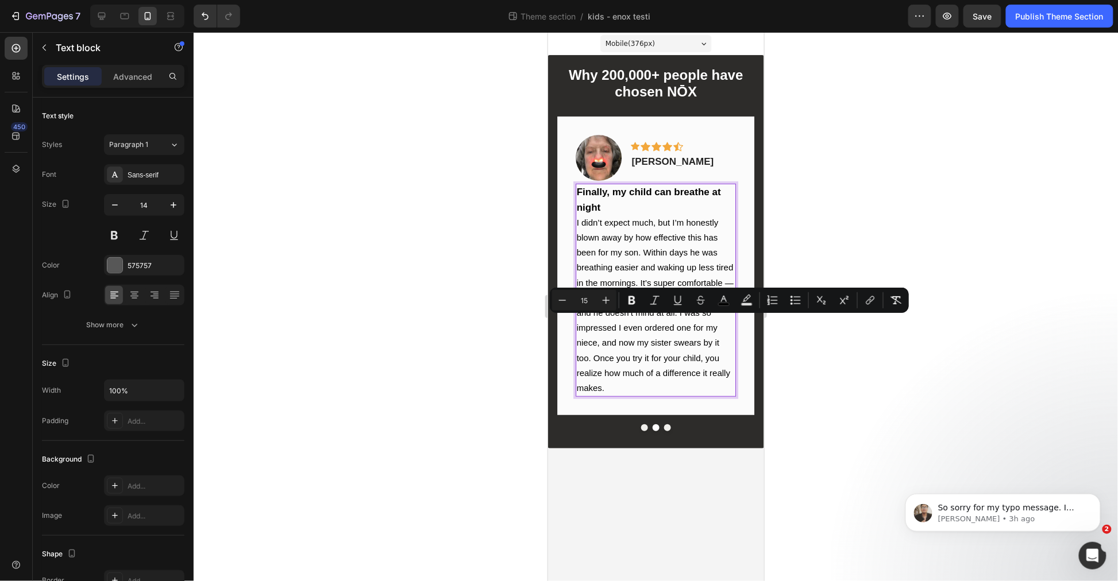
click at [643, 369] on span "I didn’t expect much, but I’m honestly blown away by how effective this has bee…" at bounding box center [654, 304] width 157 height 175
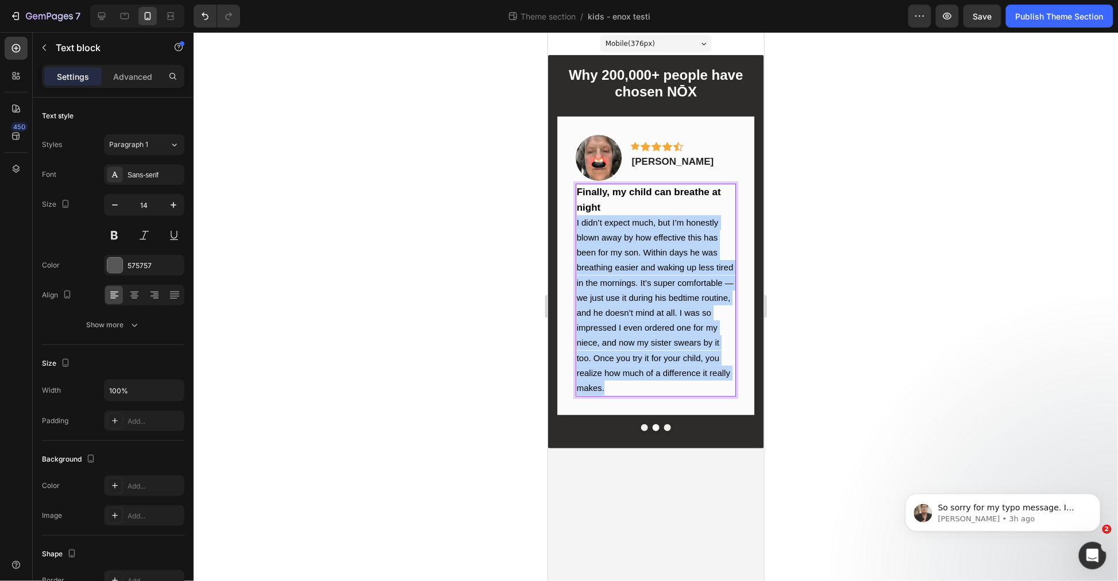
drag, startPoint x: 593, startPoint y: 355, endPoint x: 526, endPoint y: 222, distance: 149.5
click at [547, 222] on html "Mobile ( 376 px) iPhone 13 Mini iPhone 13 Pro iPhone 11 Pro Max iPhone 15 Pro M…" at bounding box center [655, 306] width 216 height 549
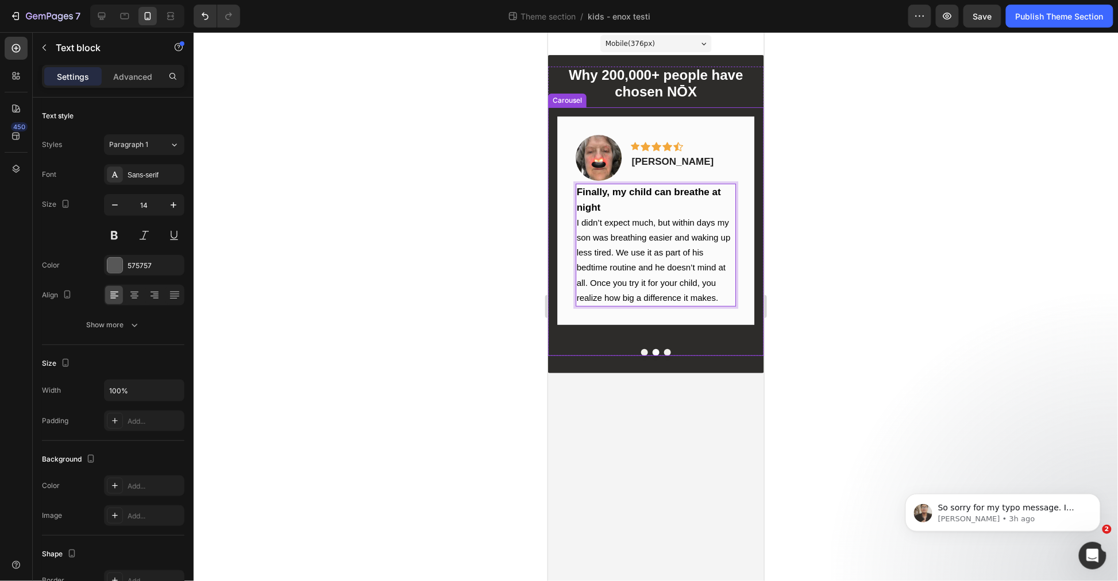
click at [642, 349] on button "Dot" at bounding box center [643, 352] width 7 height 7
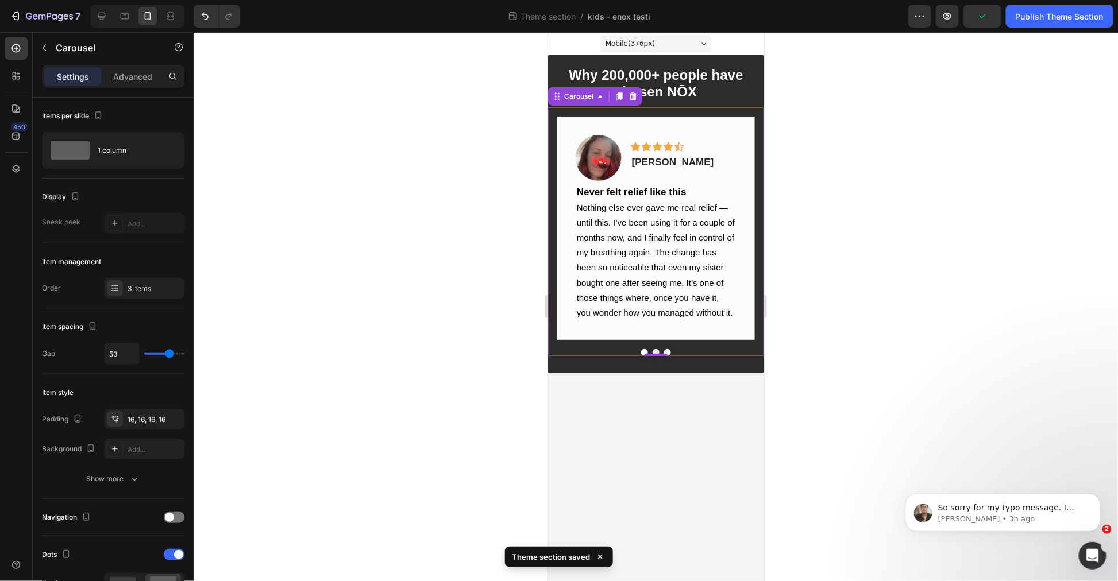
click at [666, 349] on button "Dot" at bounding box center [666, 352] width 7 height 7
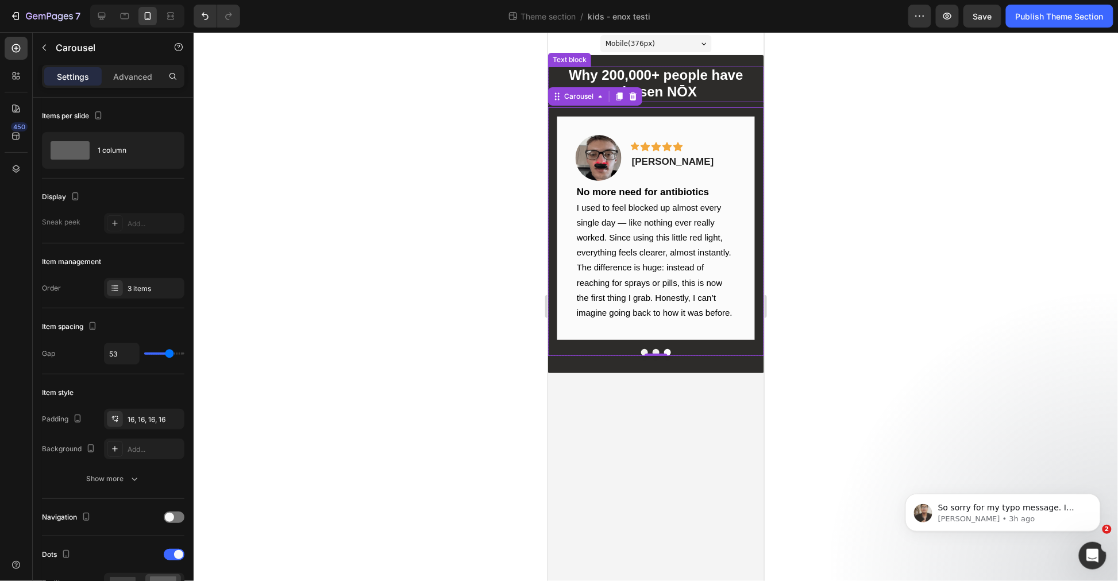
click at [694, 71] on strong "Why 200,000+ people have" at bounding box center [655, 75] width 174 height 16
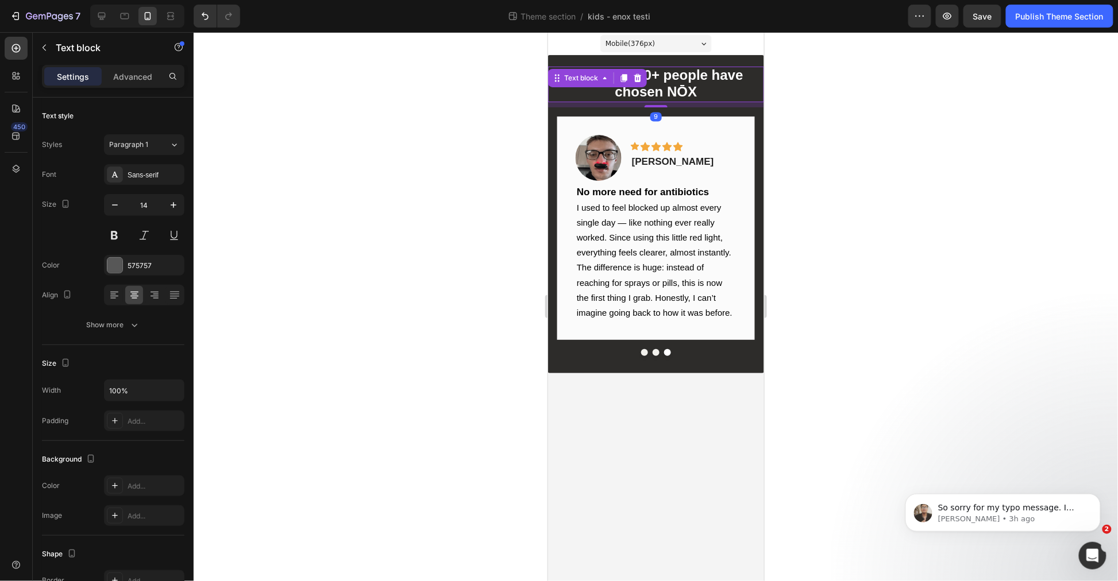
click at [694, 71] on strong "Why 200,000+ people have" at bounding box center [655, 75] width 174 height 16
click at [811, 132] on div at bounding box center [656, 306] width 924 height 549
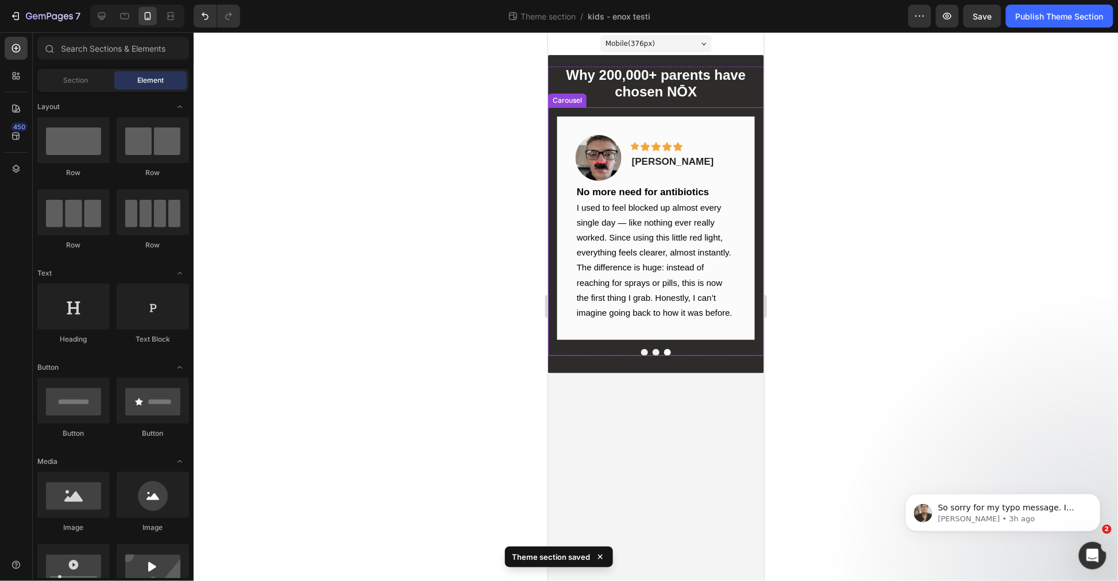
click at [658, 349] on button "Dot" at bounding box center [655, 352] width 7 height 7
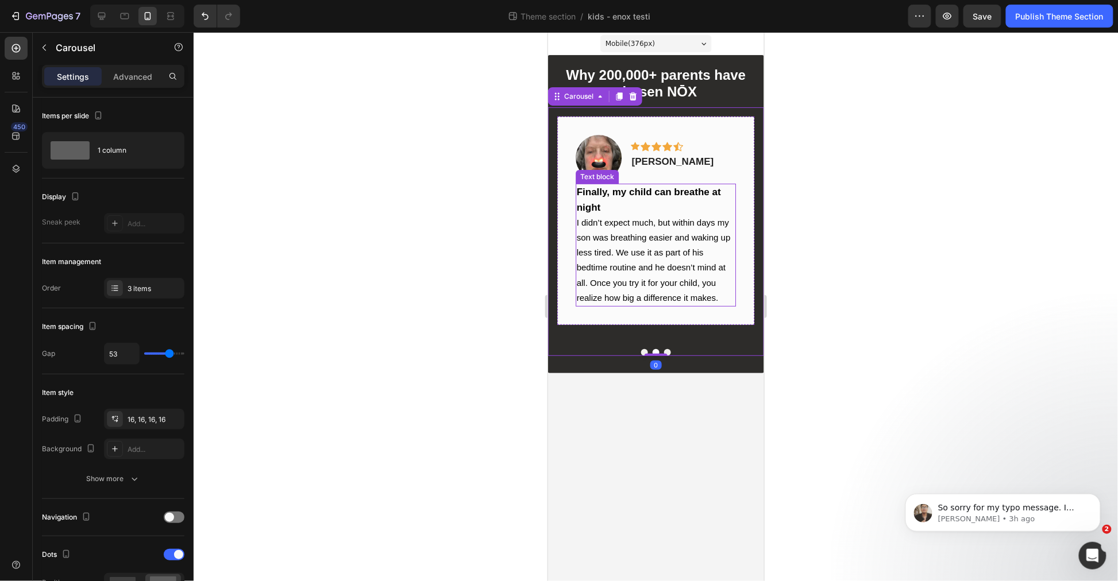
click at [654, 265] on span "I didn’t expect much, but within days my son was breathing easier and waking up…" at bounding box center [653, 259] width 154 height 85
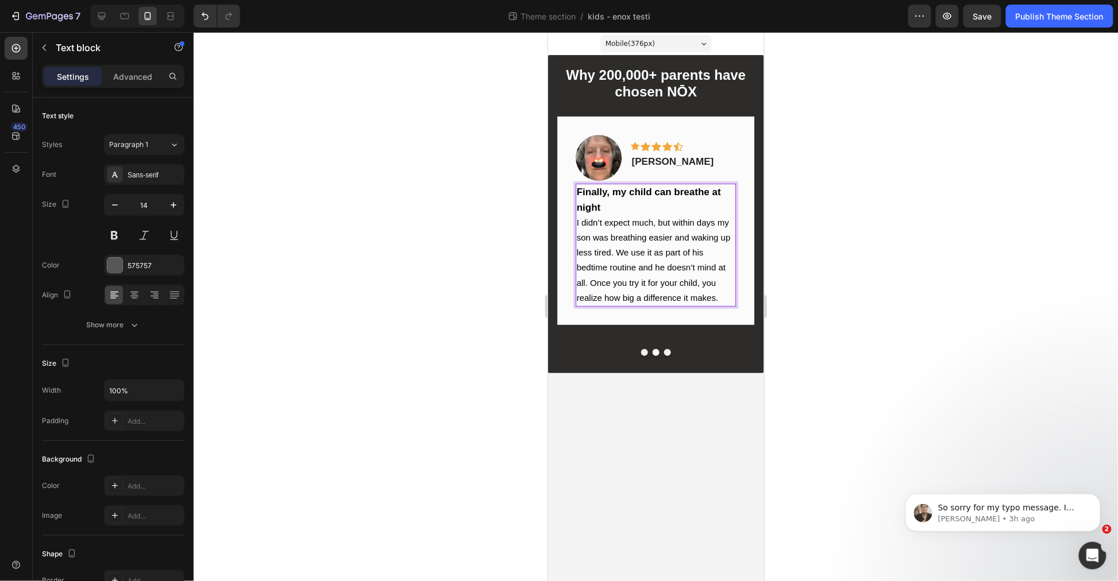
click at [701, 283] on span "I didn’t expect much, but within days my son was breathing easier and waking up…" at bounding box center [653, 259] width 154 height 85
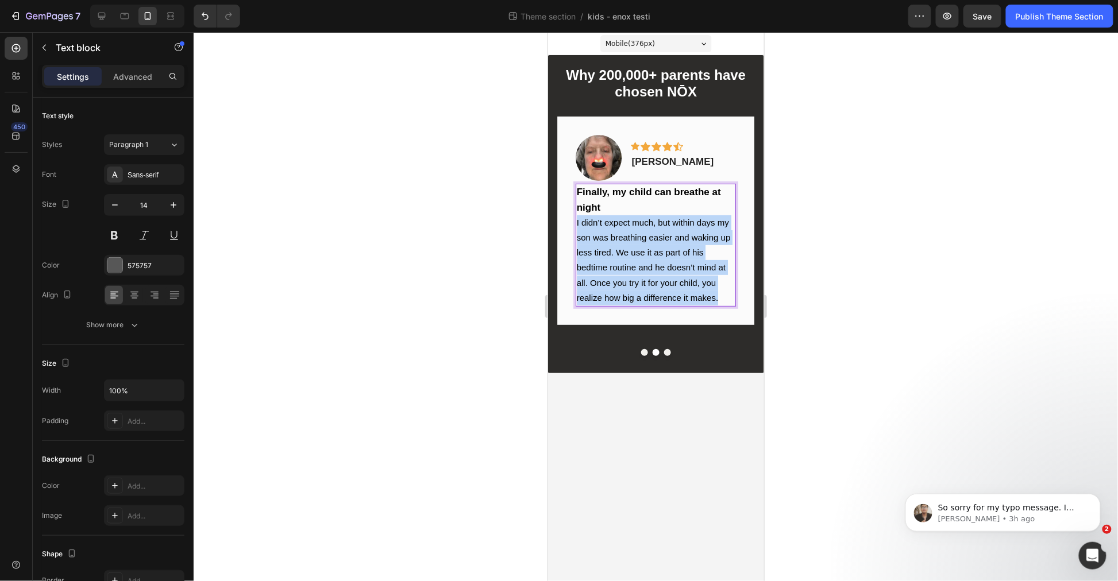
drag, startPoint x: 725, startPoint y: 294, endPoint x: 1072, endPoint y: 259, distance: 348.6
click at [547, 227] on html "Mobile ( 376 px) iPhone 13 Mini iPhone 13 Pro iPhone 11 Pro Max iPhone 15 Pro M…" at bounding box center [655, 306] width 216 height 549
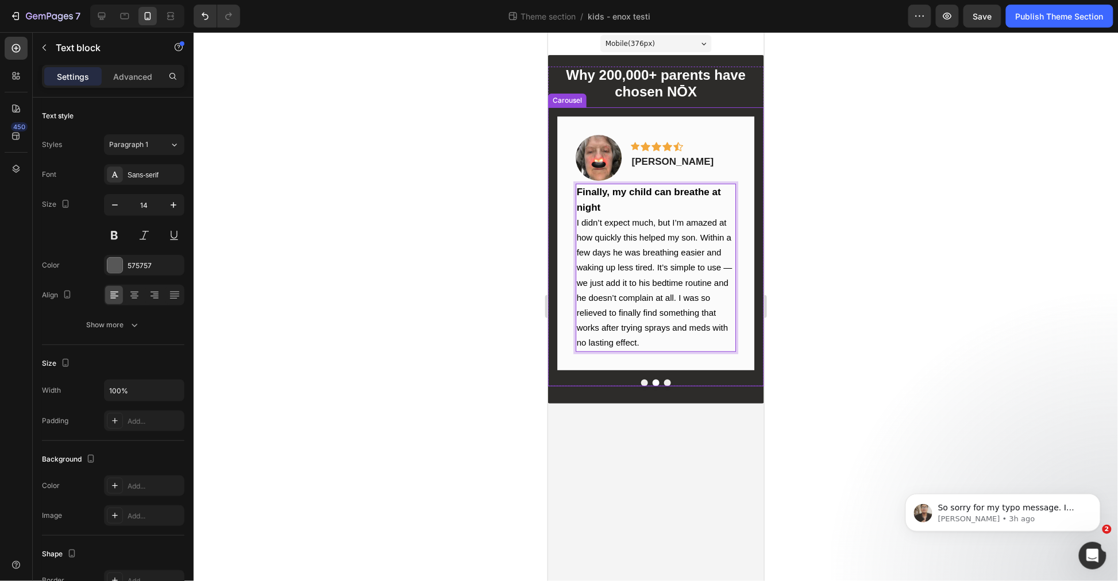
click at [871, 245] on div at bounding box center [656, 306] width 924 height 549
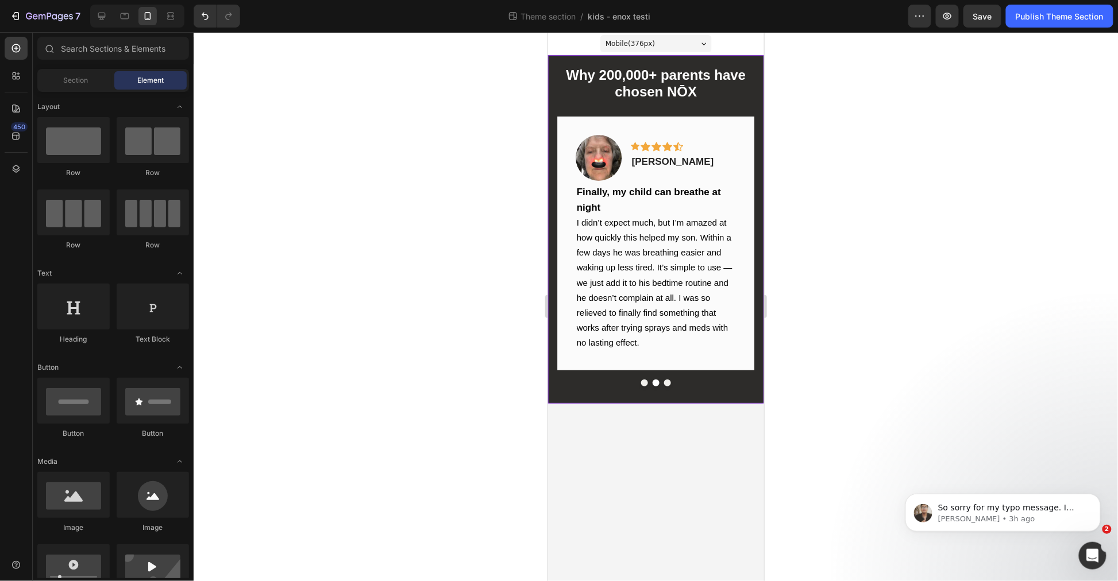
click at [642, 379] on button "Dot" at bounding box center [643, 382] width 7 height 7
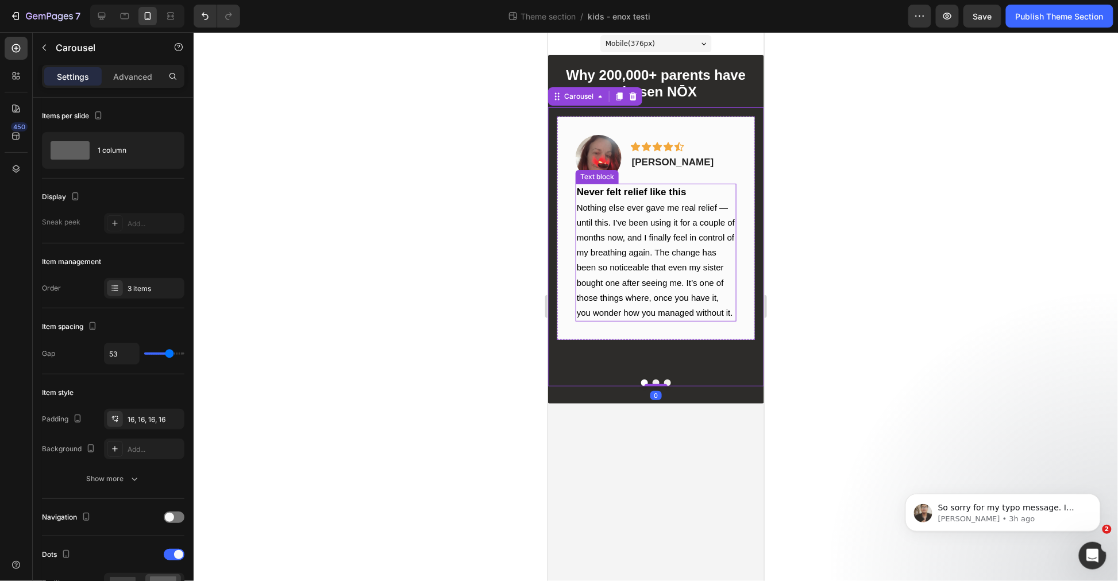
click at [656, 195] on strong "Never felt relief like this" at bounding box center [631, 191] width 110 height 11
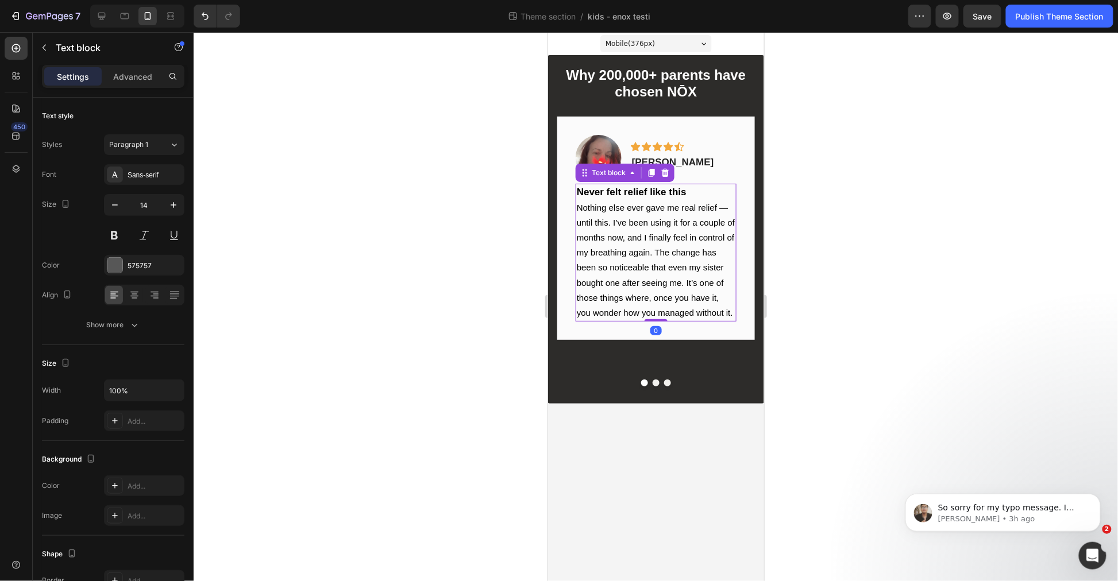
click at [658, 189] on strong "Never felt relief like this" at bounding box center [631, 191] width 110 height 11
click at [688, 192] on p "Never felt relief like this" at bounding box center [655, 191] width 158 height 15
drag, startPoint x: 696, startPoint y: 187, endPoint x: 486, endPoint y: 177, distance: 210.4
click at [547, 177] on html "Mobile ( 376 px) iPhone 13 Mini iPhone 13 Pro iPhone 11 Pro Max iPhone 15 Pro M…" at bounding box center [655, 306] width 216 height 549
click at [670, 306] on span "Nothing else ever gave me real relief — until this. I’ve been using it for a co…" at bounding box center [655, 259] width 158 height 115
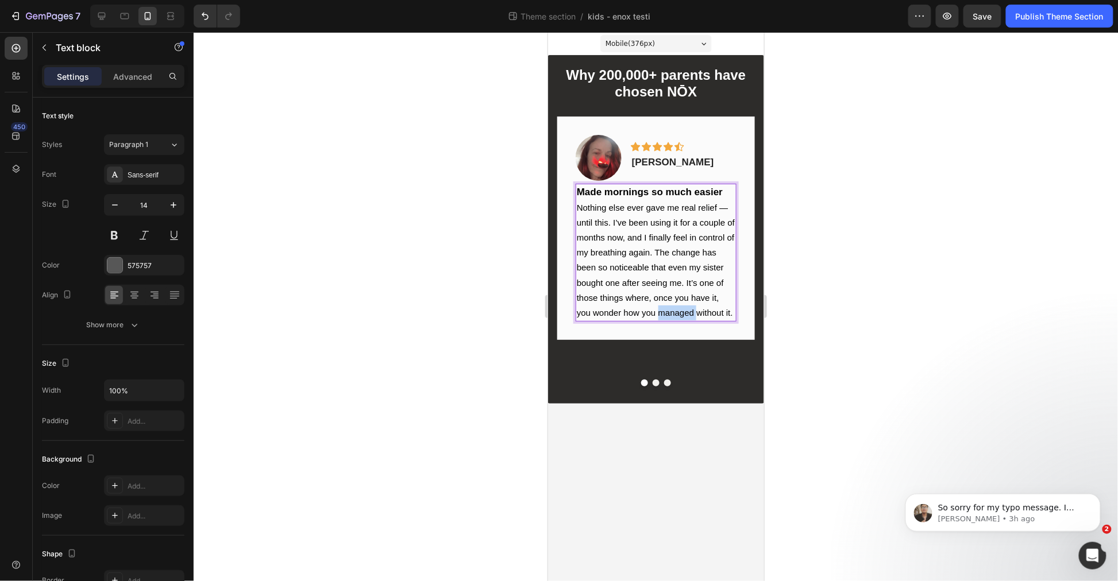
click at [670, 306] on span "Nothing else ever gave me real relief — until this. I’ve been using it for a co…" at bounding box center [655, 259] width 158 height 115
click at [717, 300] on p "Nothing else ever gave me real relief — until this. I’ve been using it for a co…" at bounding box center [655, 260] width 158 height 121
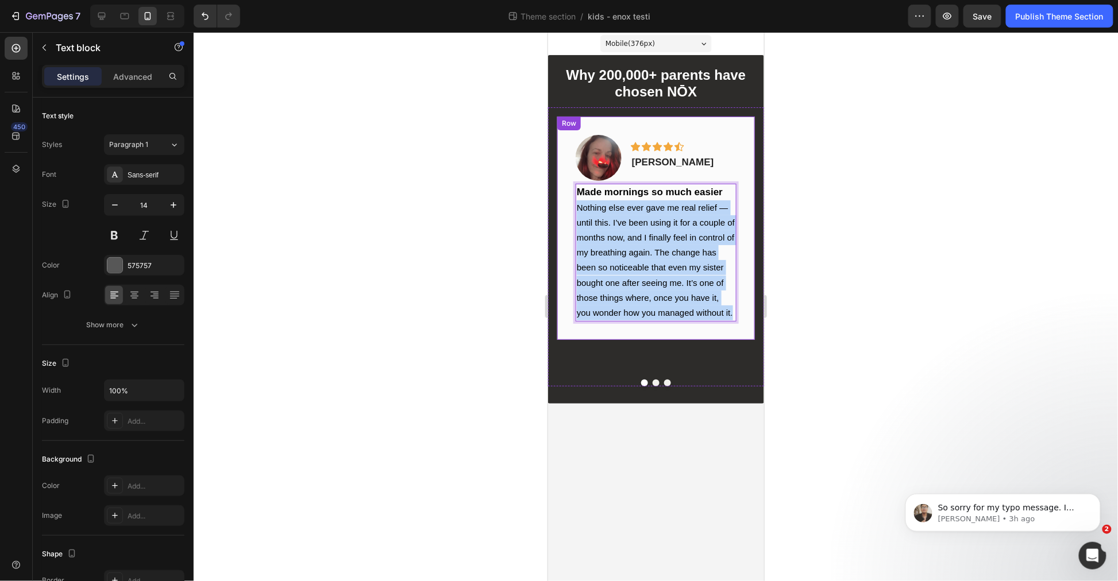
drag, startPoint x: 732, startPoint y: 306, endPoint x: 559, endPoint y: 207, distance: 199.9
click at [559, 207] on div "Image Icon Icon Icon Icon Icon Row Calista V. Text block Row Made mornings so m…" at bounding box center [655, 227] width 198 height 223
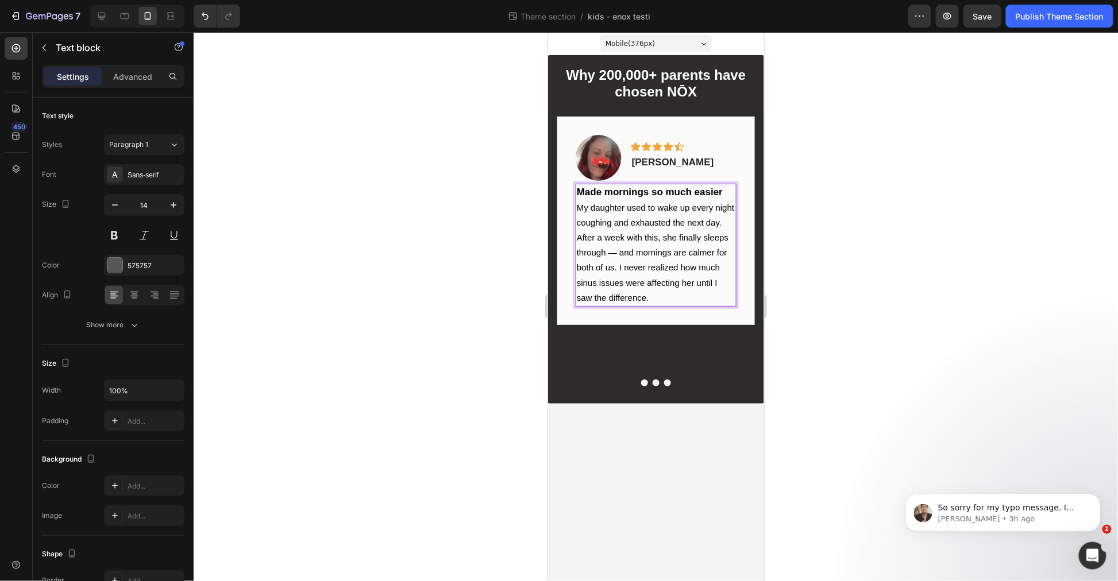
click at [802, 303] on div at bounding box center [656, 306] width 924 height 549
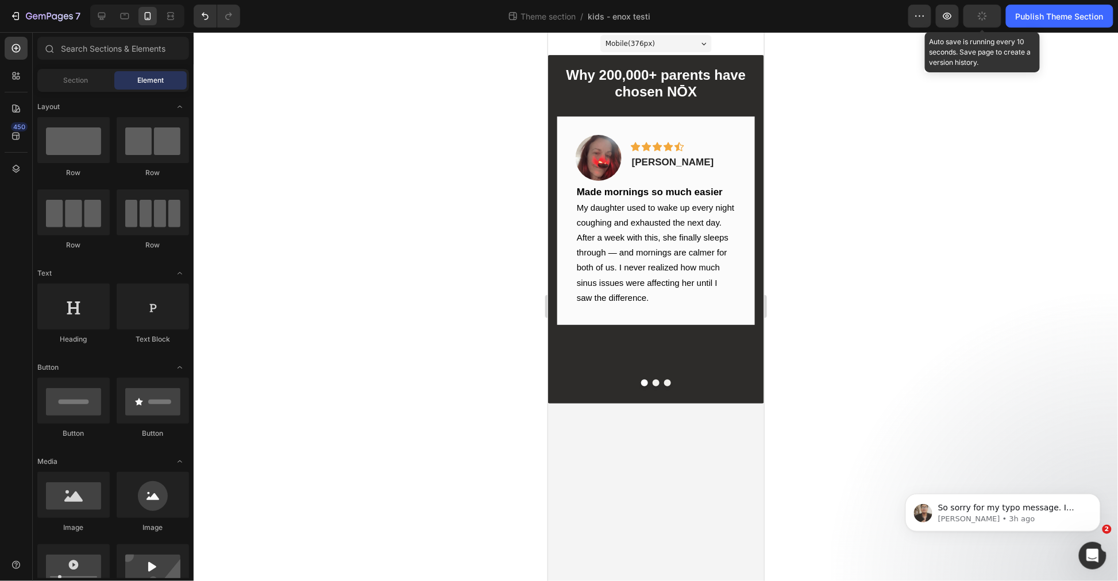
click at [979, 20] on icon "button" at bounding box center [982, 16] width 13 height 13
click at [976, 7] on button "Save" at bounding box center [982, 16] width 38 height 23
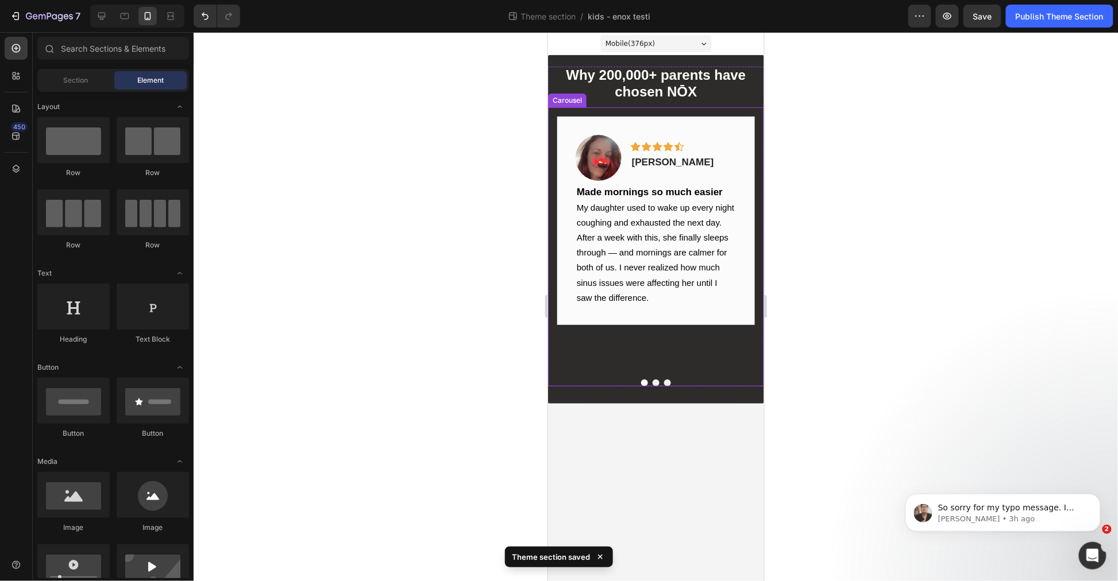
click at [656, 379] on button "Dot" at bounding box center [655, 382] width 7 height 7
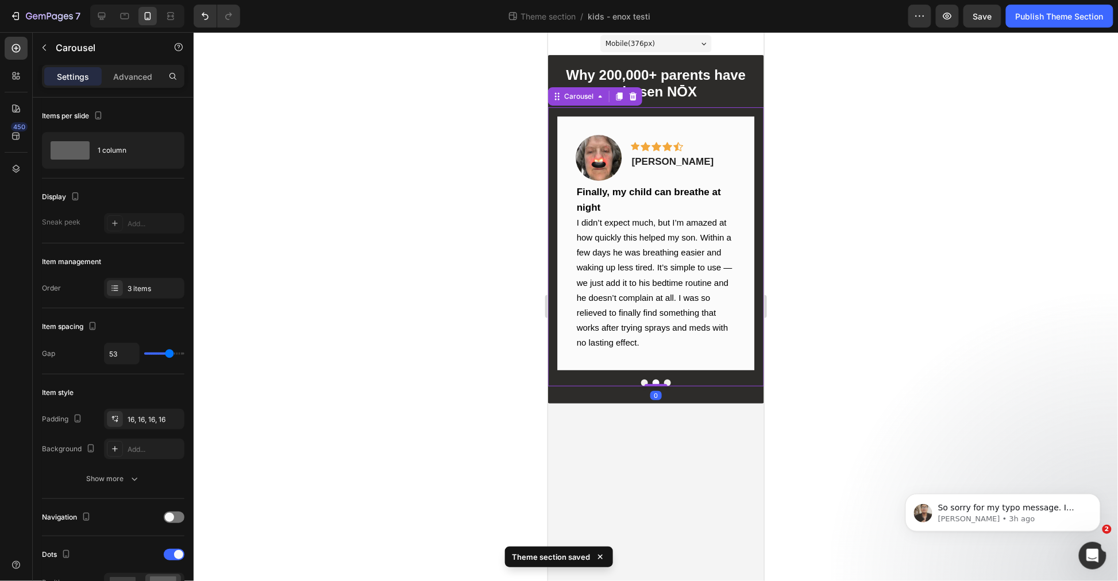
click at [667, 379] on button "Dot" at bounding box center [666, 382] width 7 height 7
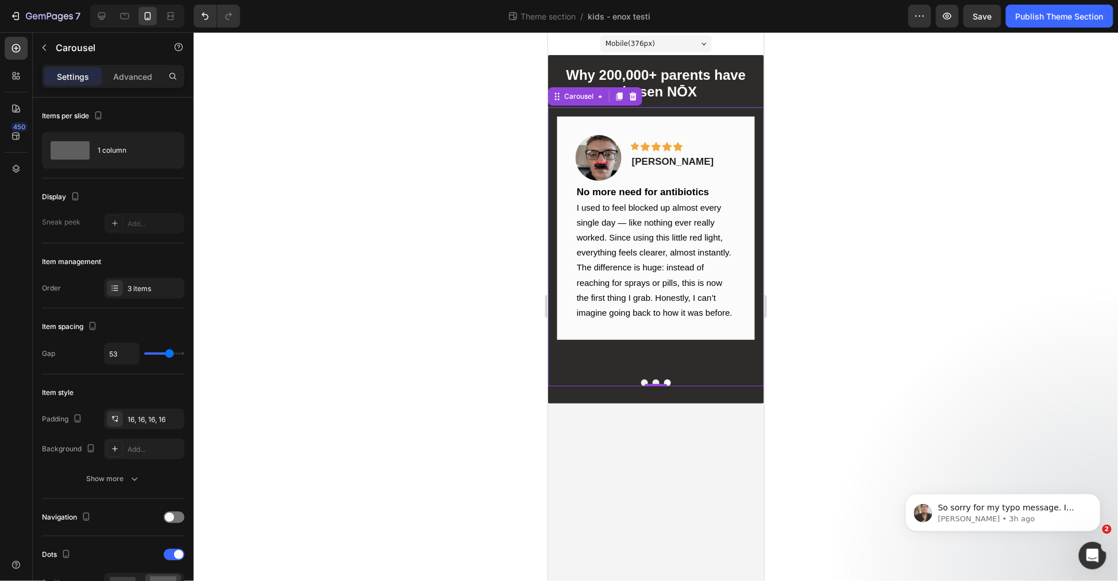
click at [642, 379] on button "Dot" at bounding box center [643, 382] width 7 height 7
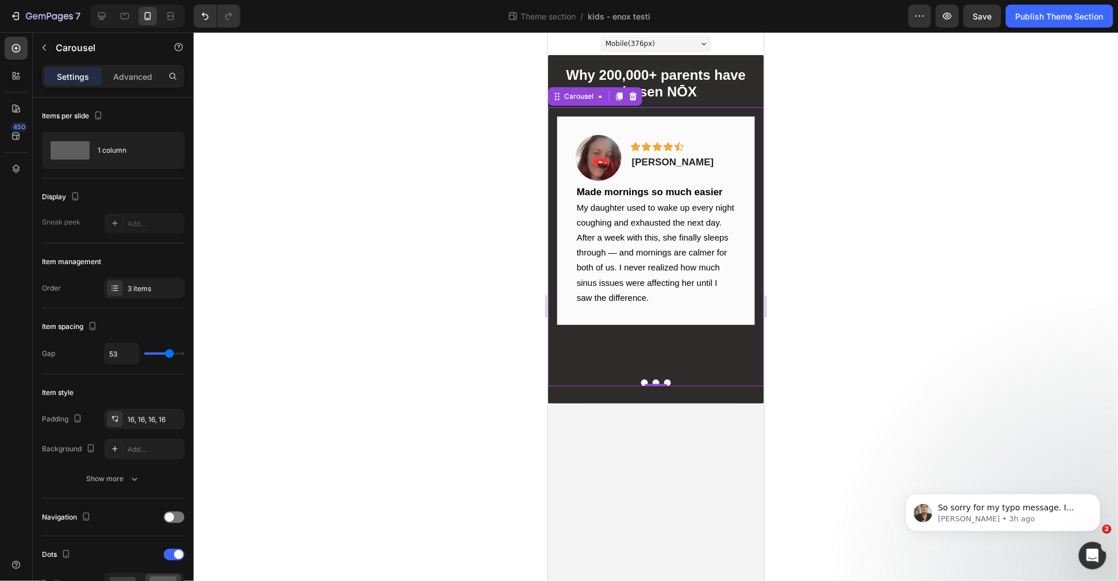
click at [656, 379] on button "Dot" at bounding box center [655, 382] width 7 height 7
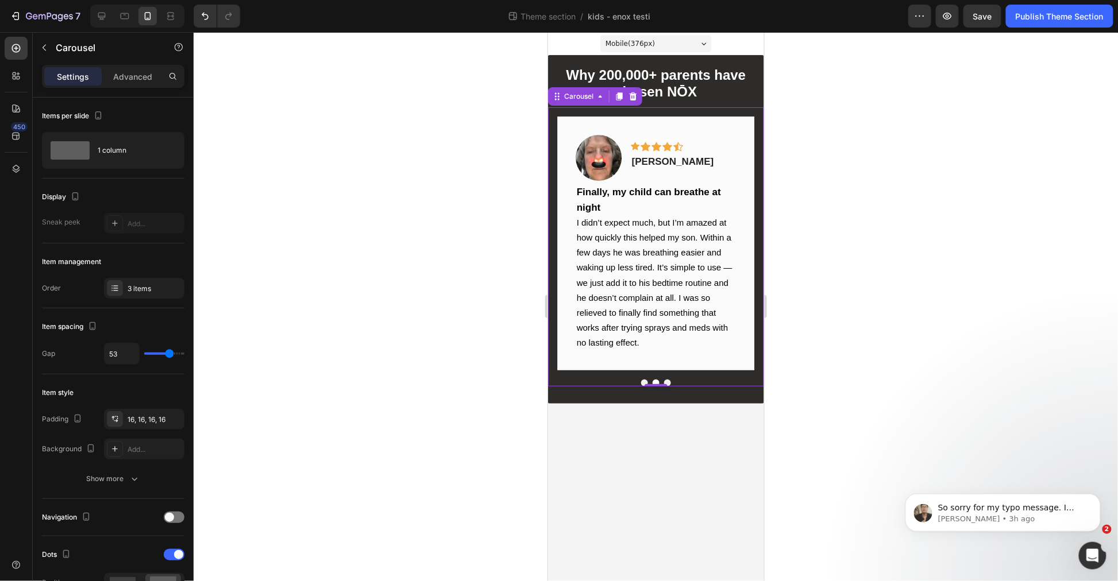
click at [643, 373] on div "Image Icon Icon Icon Icon Icon Row Laurence D. Text block Row Finally, my child…" at bounding box center [655, 243] width 216 height 272
click at [643, 379] on button "Dot" at bounding box center [643, 382] width 7 height 7
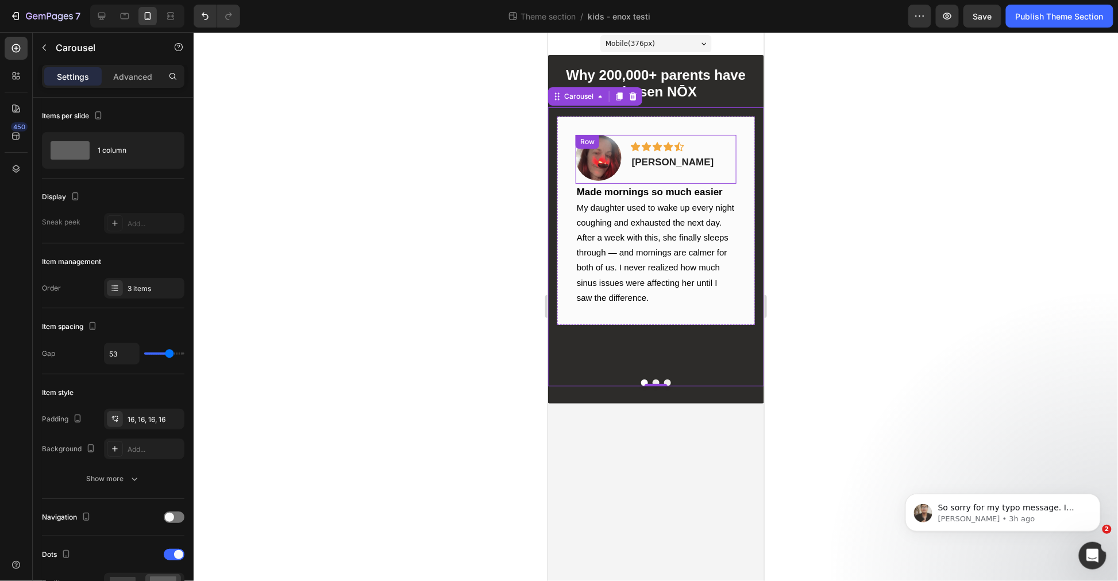
click at [595, 161] on img at bounding box center [598, 157] width 46 height 46
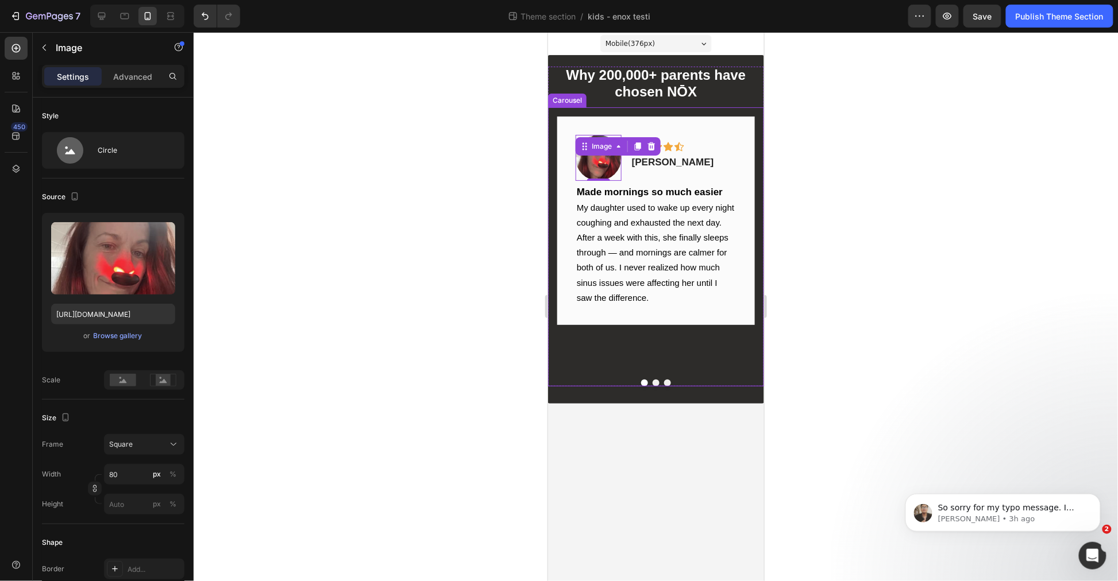
click at [654, 379] on button "Dot" at bounding box center [655, 382] width 7 height 7
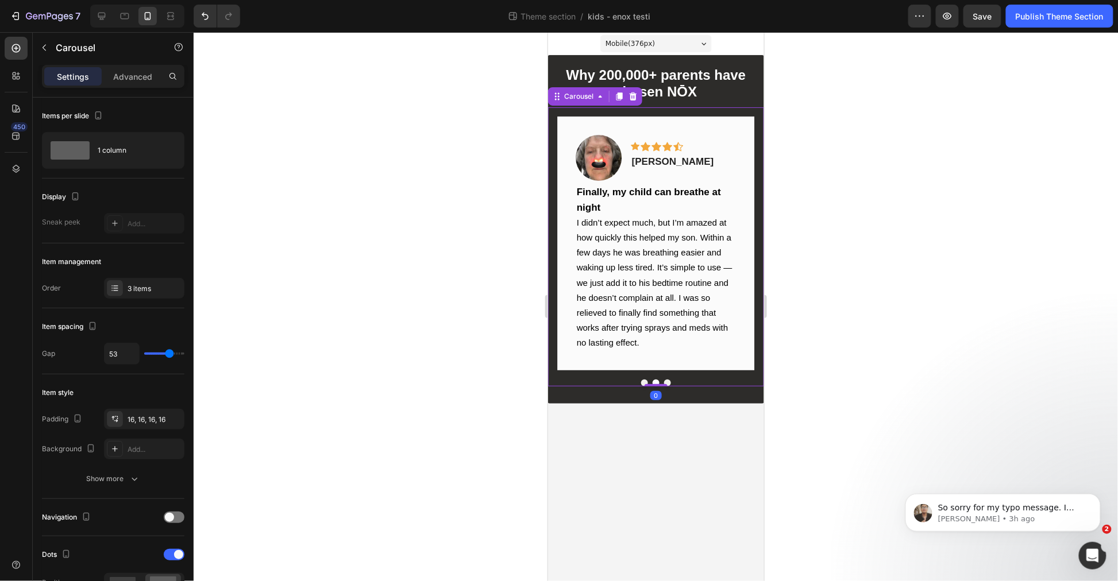
click at [643, 372] on div "Image Icon Icon Icon Icon Icon Row Laurence D. Text block Row Finally, my child…" at bounding box center [655, 243] width 216 height 272
click at [603, 156] on img at bounding box center [598, 157] width 46 height 46
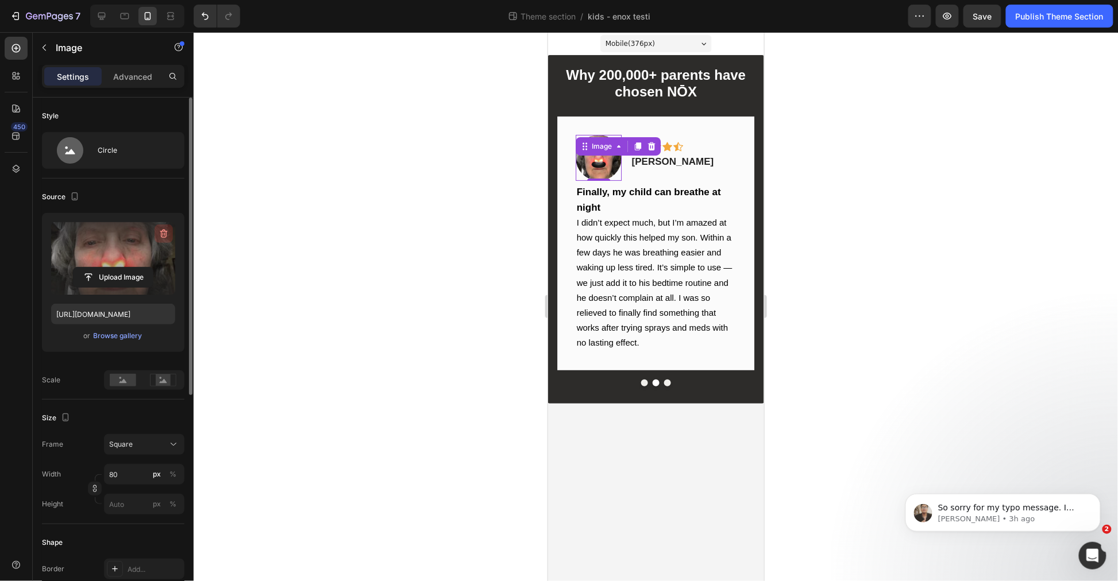
click at [164, 234] on icon "button" at bounding box center [163, 233] width 11 height 11
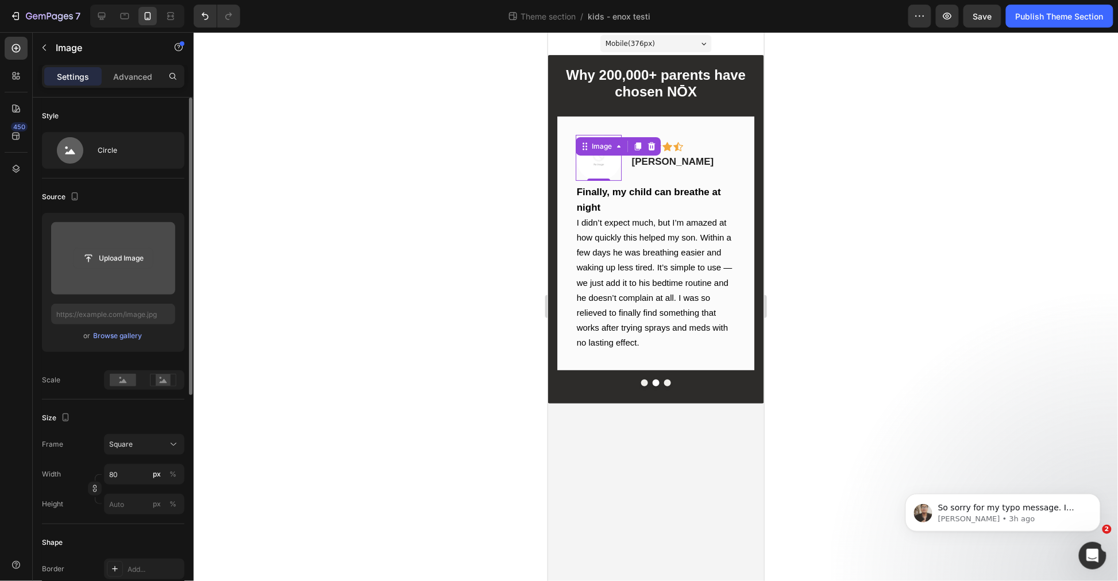
click at [116, 255] on input "file" at bounding box center [113, 259] width 79 height 20
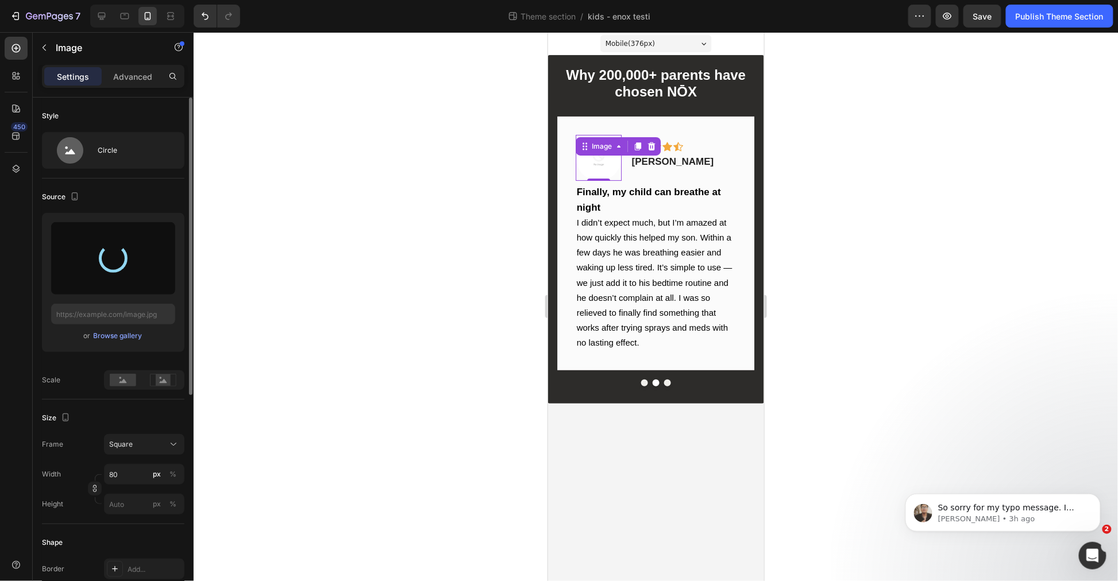
type input "https://cdn.shopify.com/s/files/1/0955/7150/9562/files/gempages_576779547878359…"
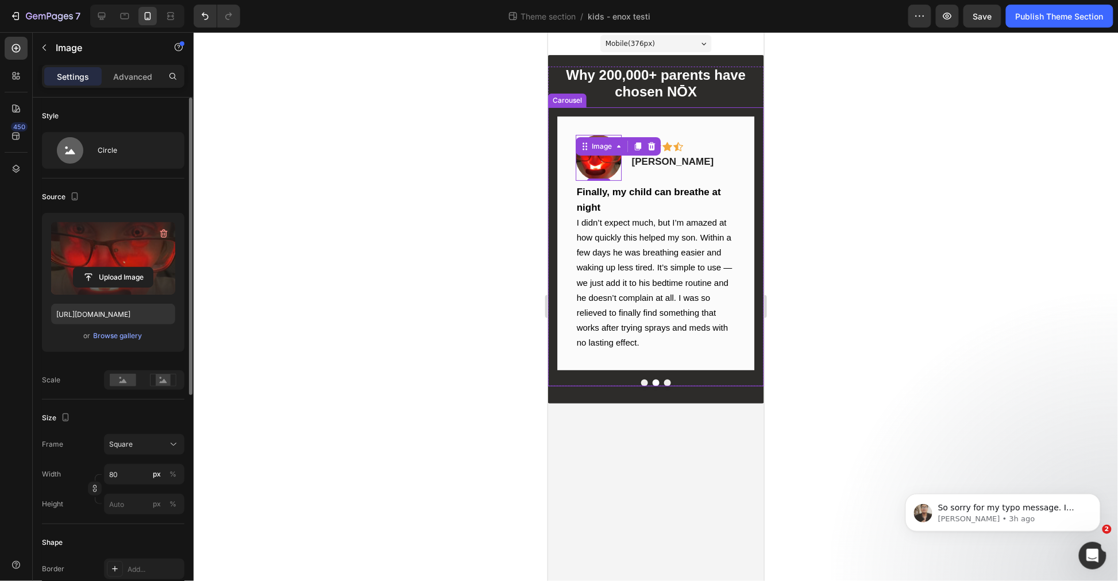
click at [946, 300] on div at bounding box center [656, 306] width 924 height 549
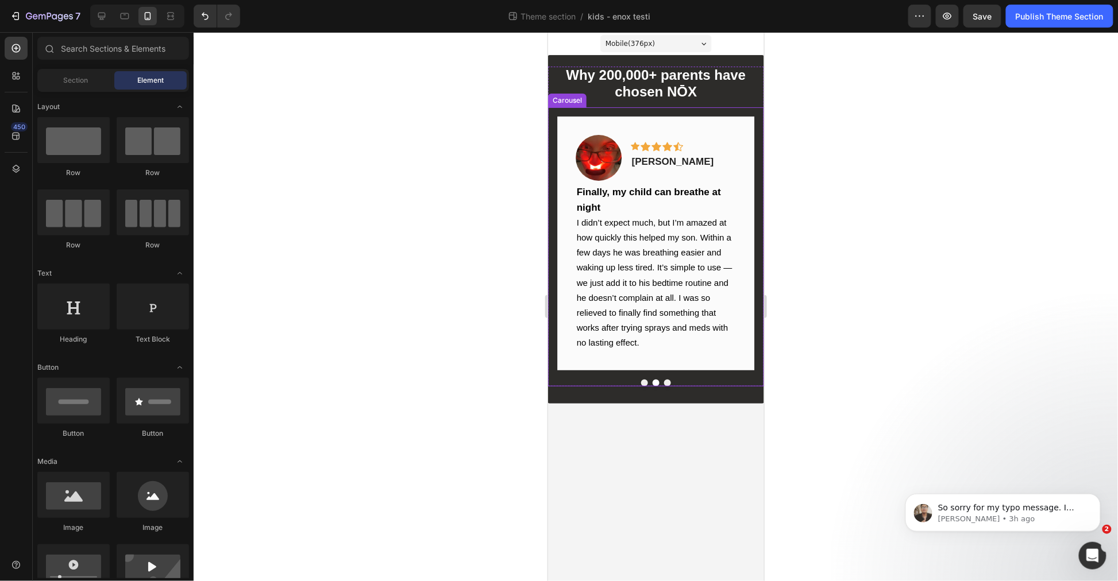
click at [644, 379] on button "Dot" at bounding box center [643, 382] width 7 height 7
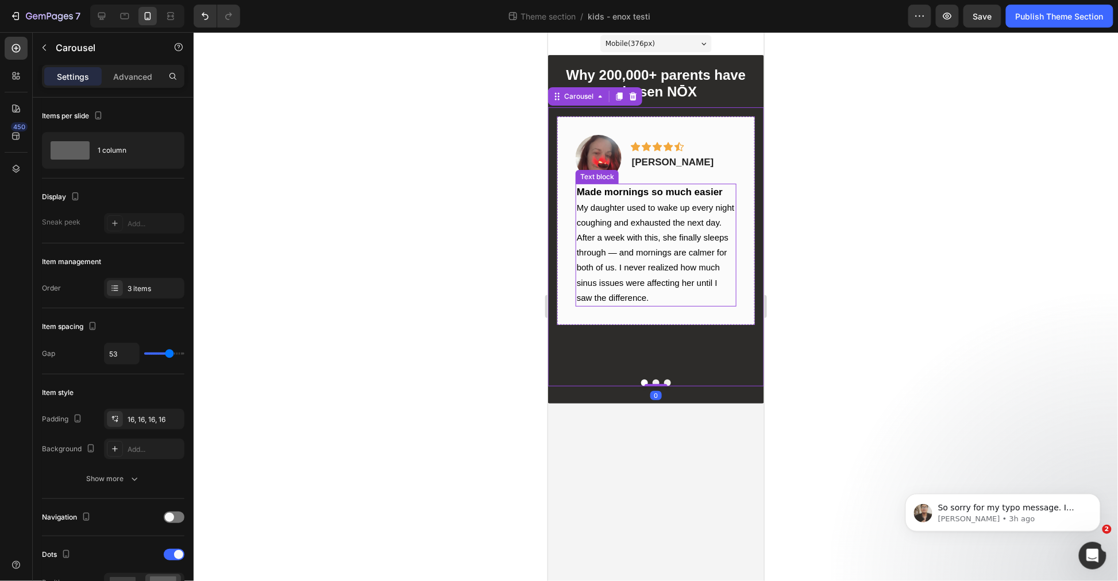
click at [604, 205] on span "My daughter used to wake up every night coughing and exhausted the next day. Af…" at bounding box center [654, 252] width 157 height 100
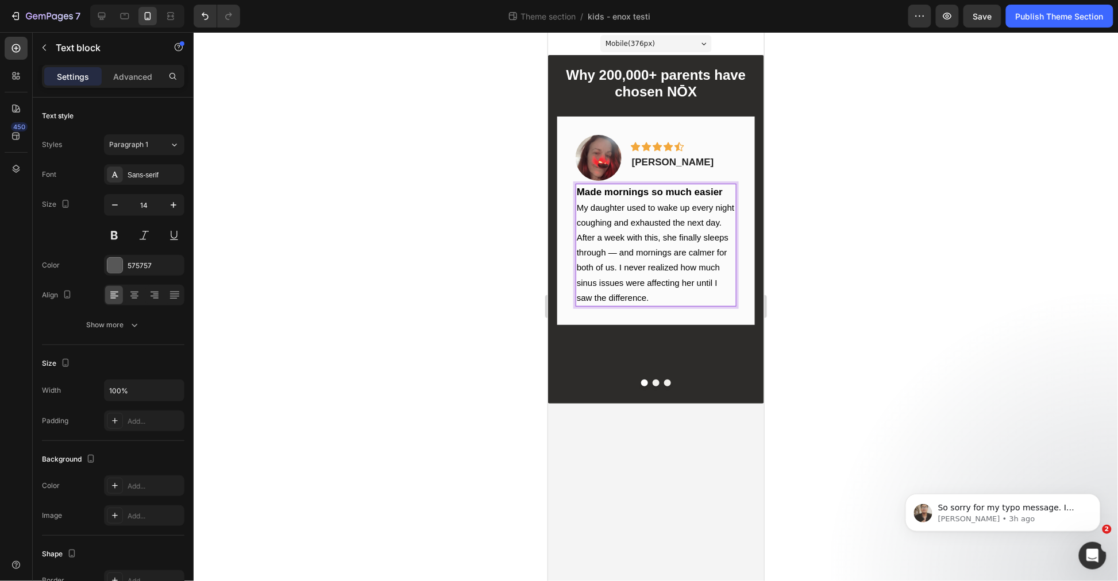
click at [606, 203] on span "My daughter used to wake up every night coughing and exhausted the next day. Af…" at bounding box center [654, 252] width 157 height 100
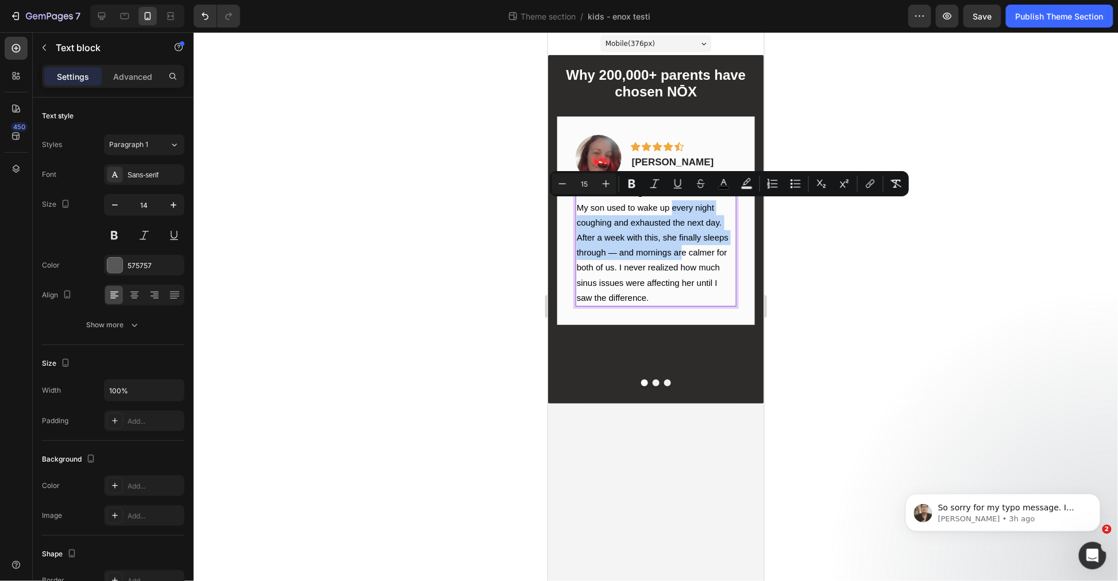
drag, startPoint x: 672, startPoint y: 203, endPoint x: 679, endPoint y: 250, distance: 48.2
click at [679, 250] on span "My son used to wake up every night coughing and exhausted the next day. After a…" at bounding box center [652, 252] width 152 height 100
click at [667, 223] on span "My son used to wake up every night coughing and exhausted the next day. After a…" at bounding box center [652, 252] width 152 height 100
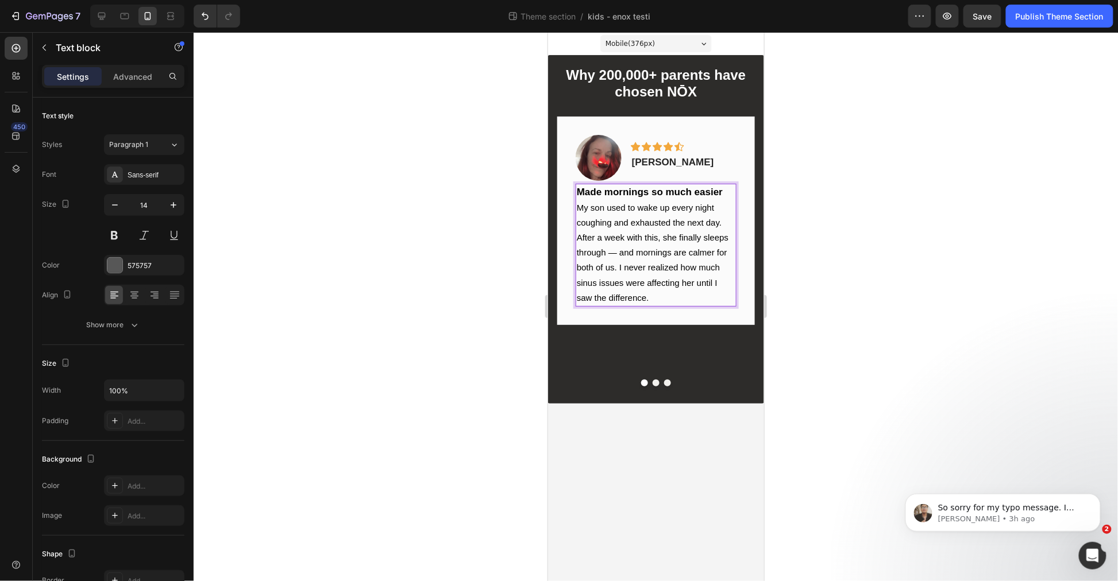
click at [666, 231] on span "My son used to wake up every night coughing and exhausted the next day. After a…" at bounding box center [652, 252] width 152 height 100
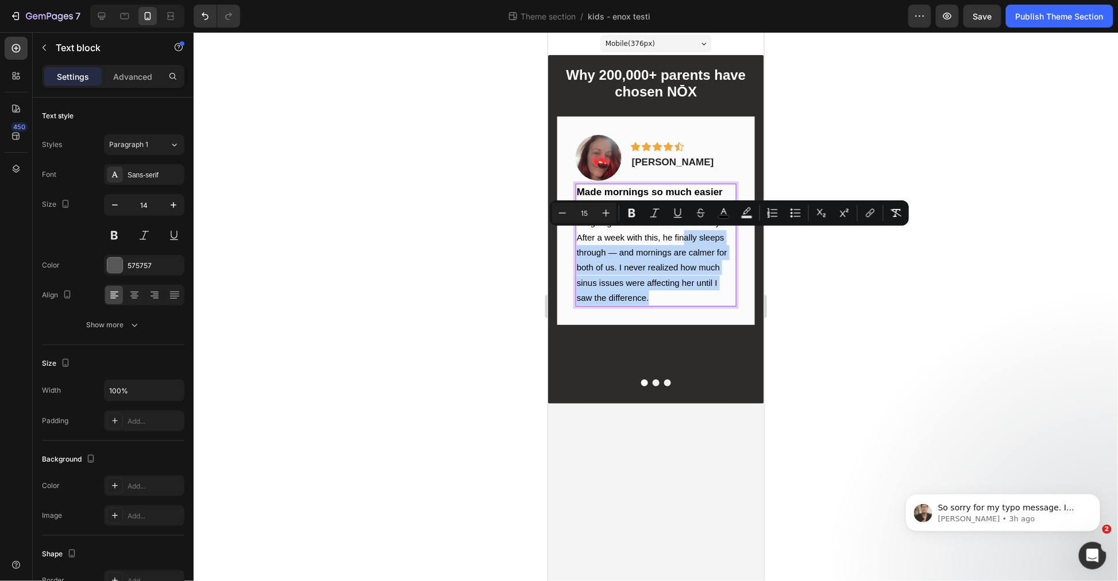
drag, startPoint x: 682, startPoint y: 241, endPoint x: 694, endPoint y: 297, distance: 57.0
click at [694, 297] on p "My son used to wake up every night coughing and exhausted the next day. After a…" at bounding box center [655, 252] width 158 height 105
click at [686, 281] on span "My son used to wake up every night coughing and exhausted the next day. After a…" at bounding box center [651, 252] width 150 height 100
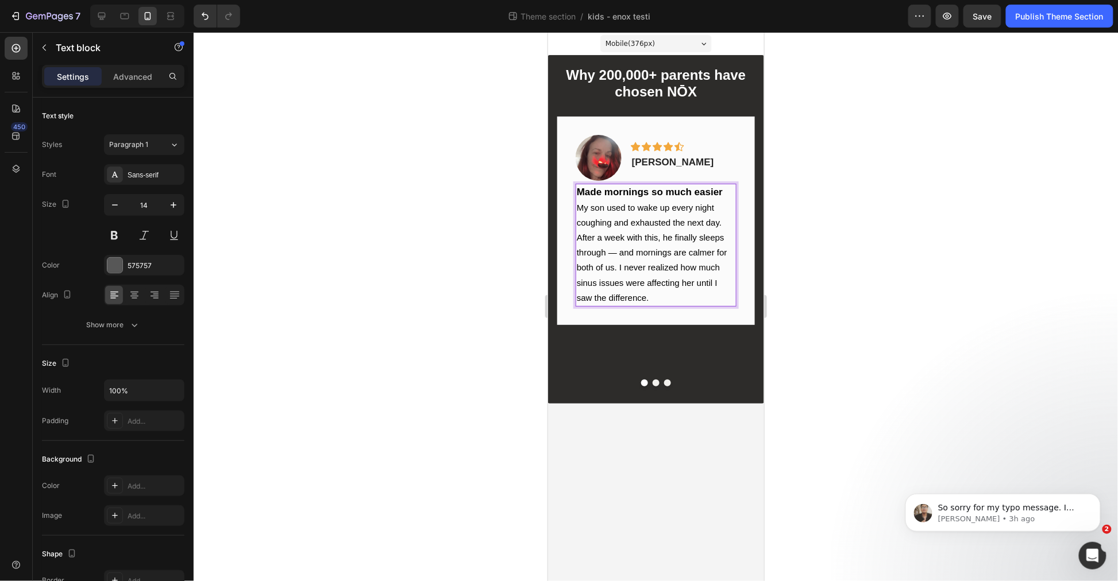
click at [693, 277] on span "My son used to wake up every night coughing and exhausted the next day. After a…" at bounding box center [651, 252] width 150 height 100
click at [598, 161] on img at bounding box center [598, 157] width 46 height 46
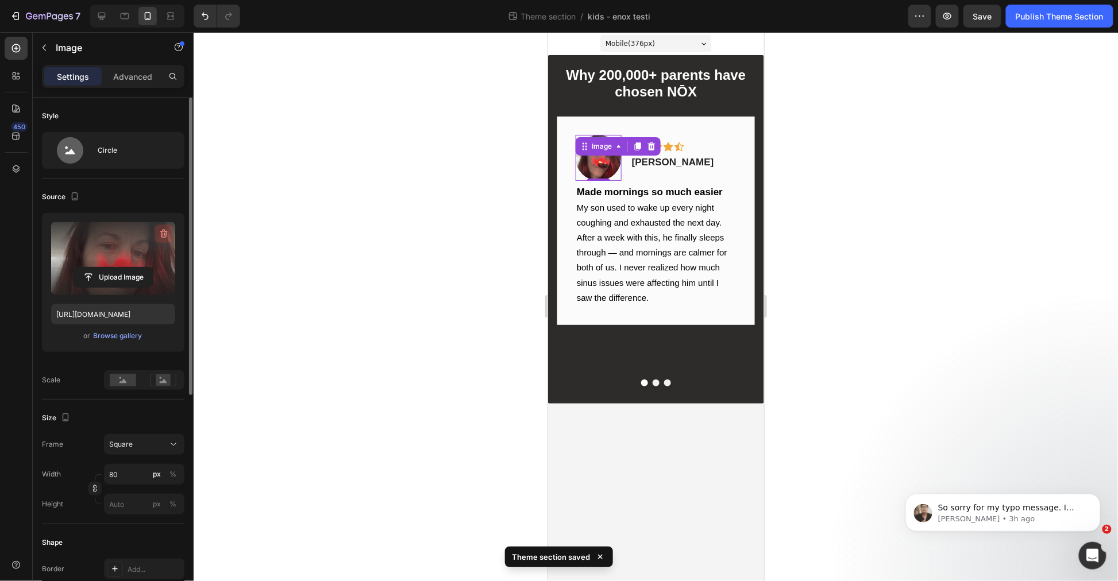
click at [167, 231] on icon "button" at bounding box center [163, 233] width 11 height 11
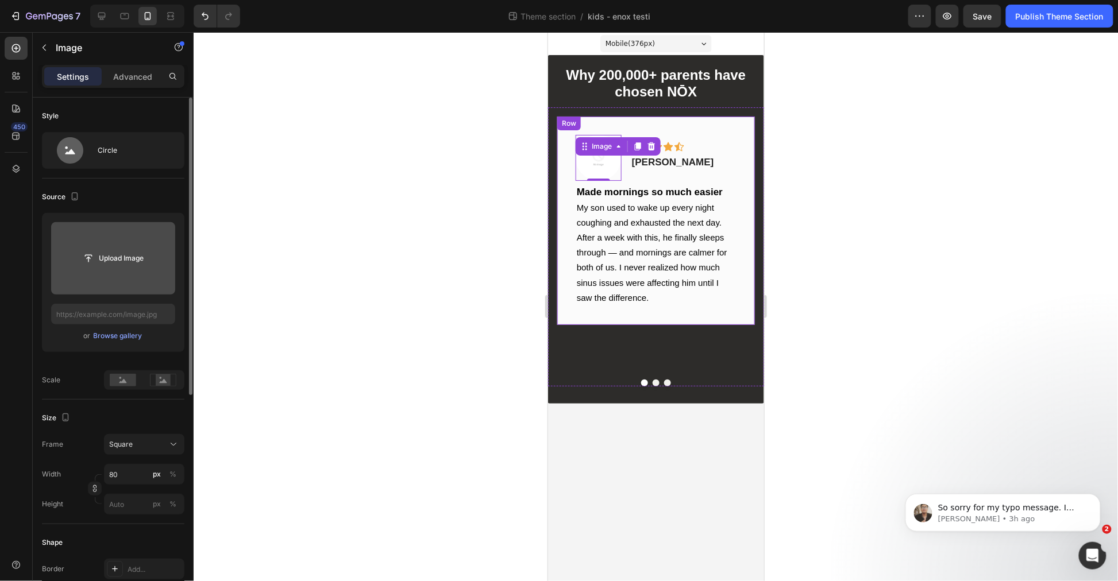
click at [84, 245] on input "file" at bounding box center [113, 258] width 124 height 72
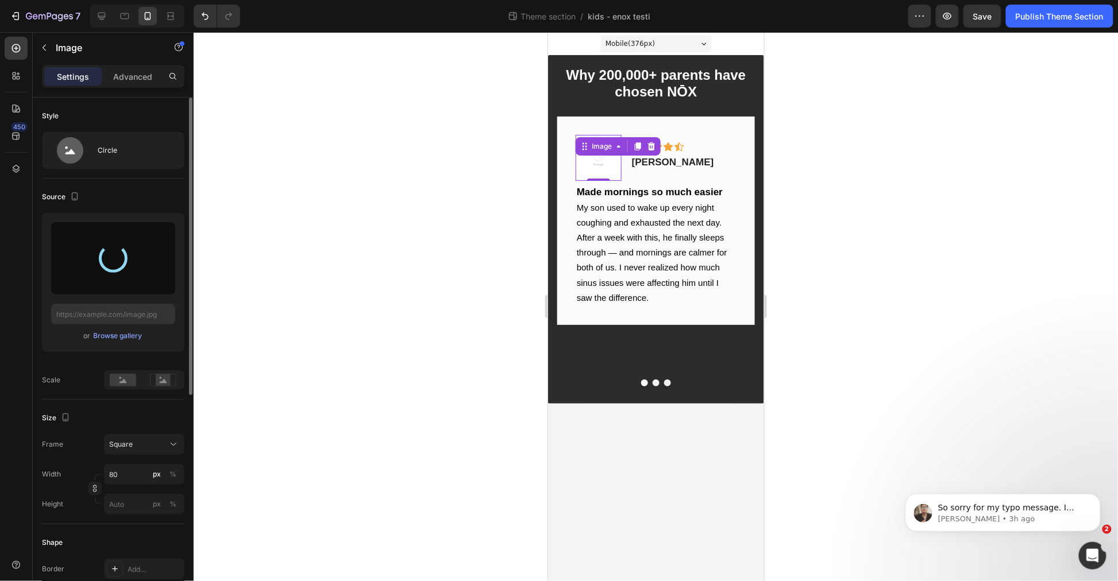
type input "https://cdn.shopify.com/s/files/1/0955/7150/9562/files/gempages_576779547878359…"
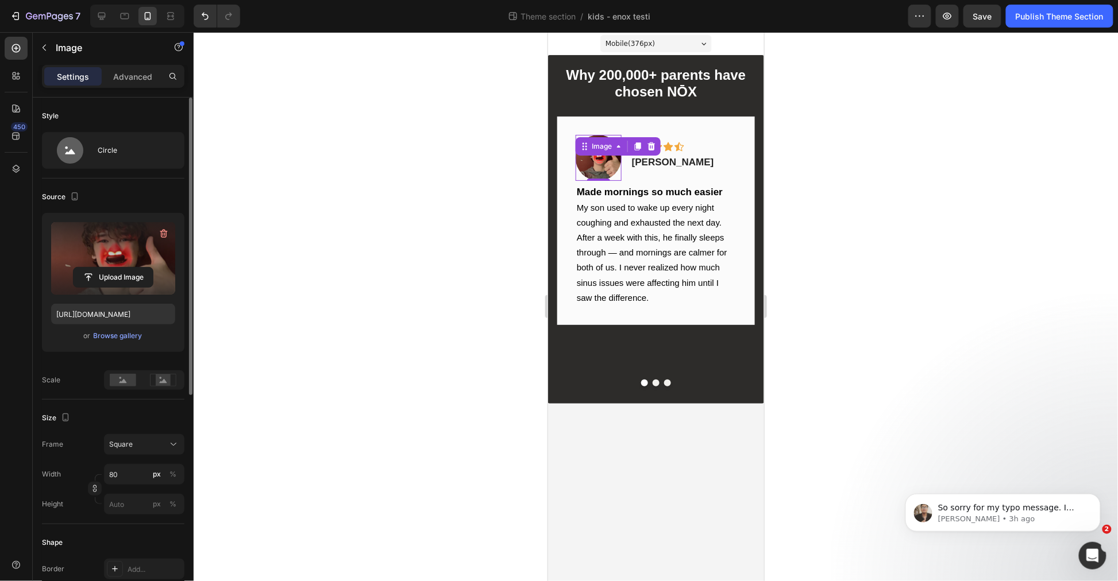
click at [849, 323] on div at bounding box center [656, 306] width 924 height 549
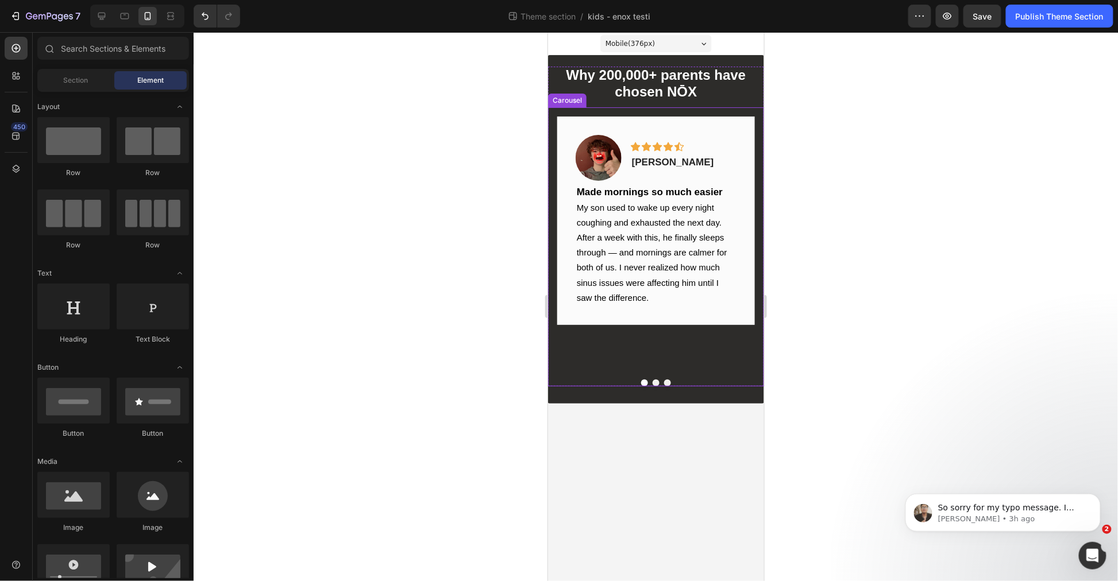
click at [658, 379] on div at bounding box center [655, 382] width 216 height 7
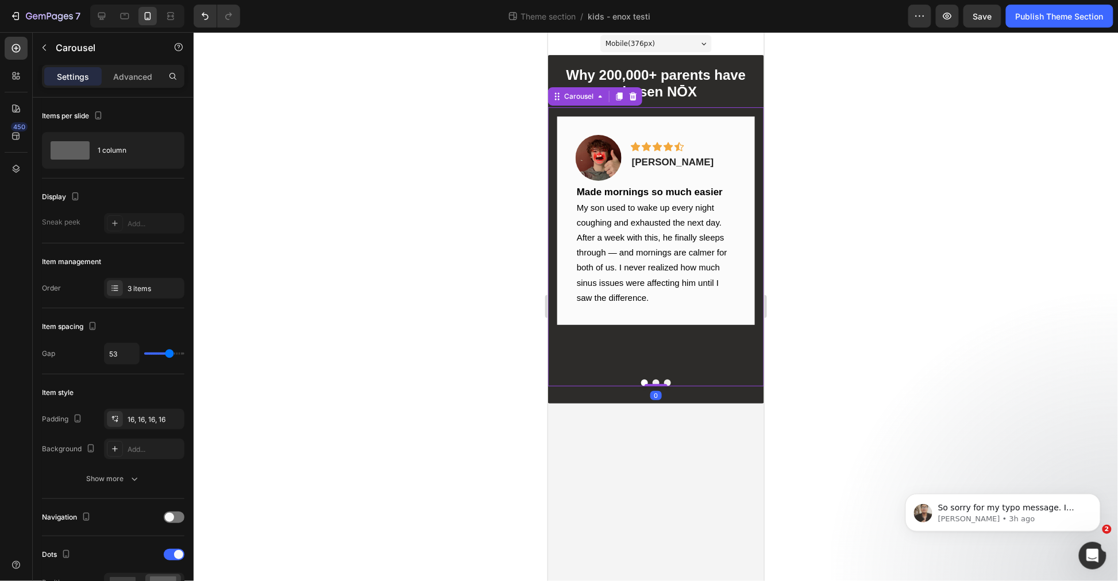
click at [654, 379] on button "Dot" at bounding box center [655, 382] width 7 height 7
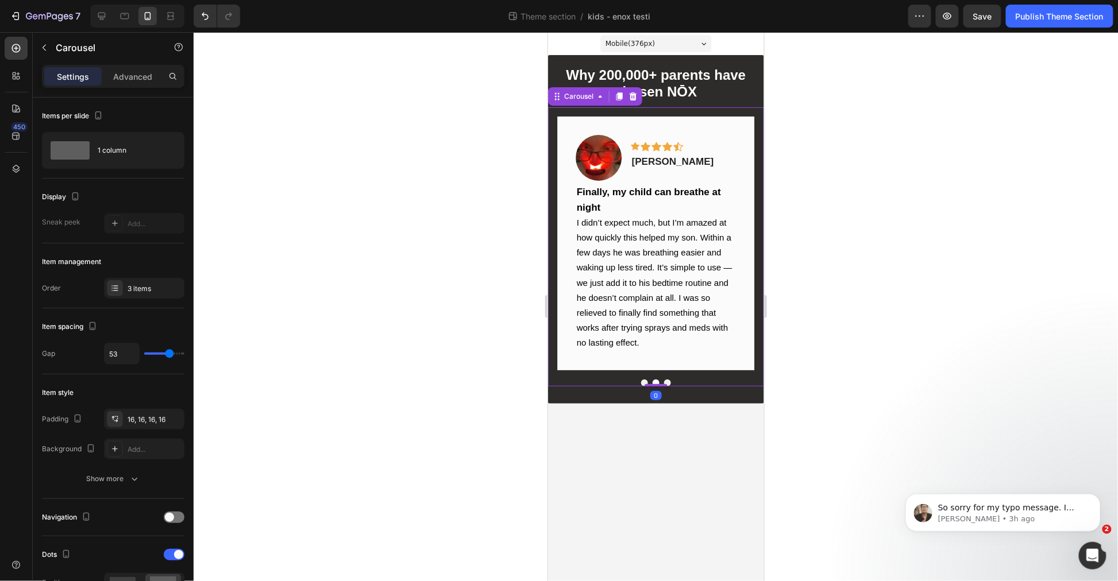
click at [663, 379] on button "Dot" at bounding box center [666, 382] width 7 height 7
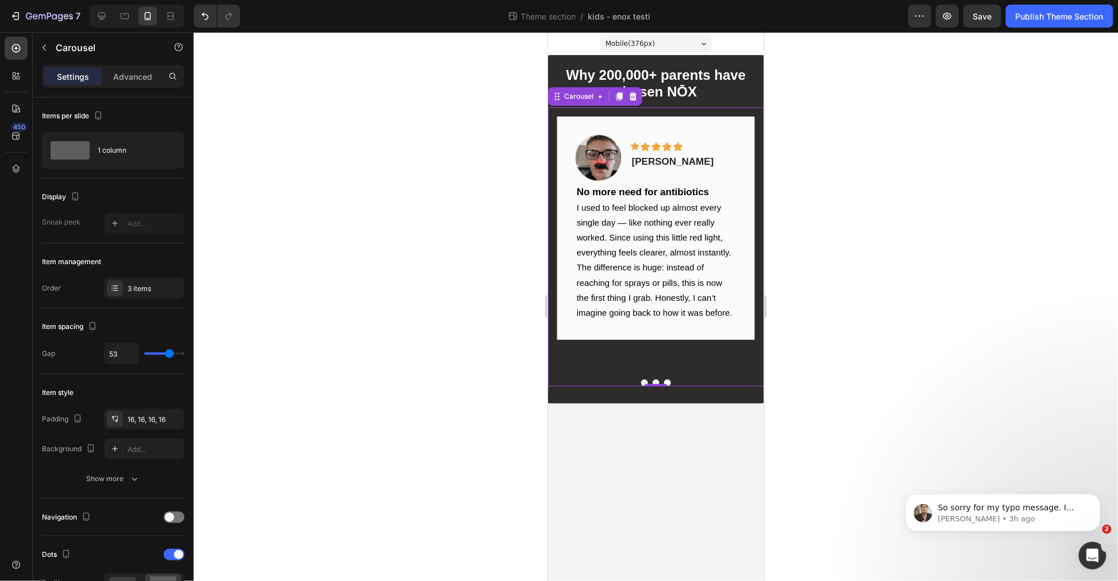
drag, startPoint x: 902, startPoint y: 248, endPoint x: 874, endPoint y: 258, distance: 29.4
click at [902, 247] on div at bounding box center [656, 306] width 924 height 549
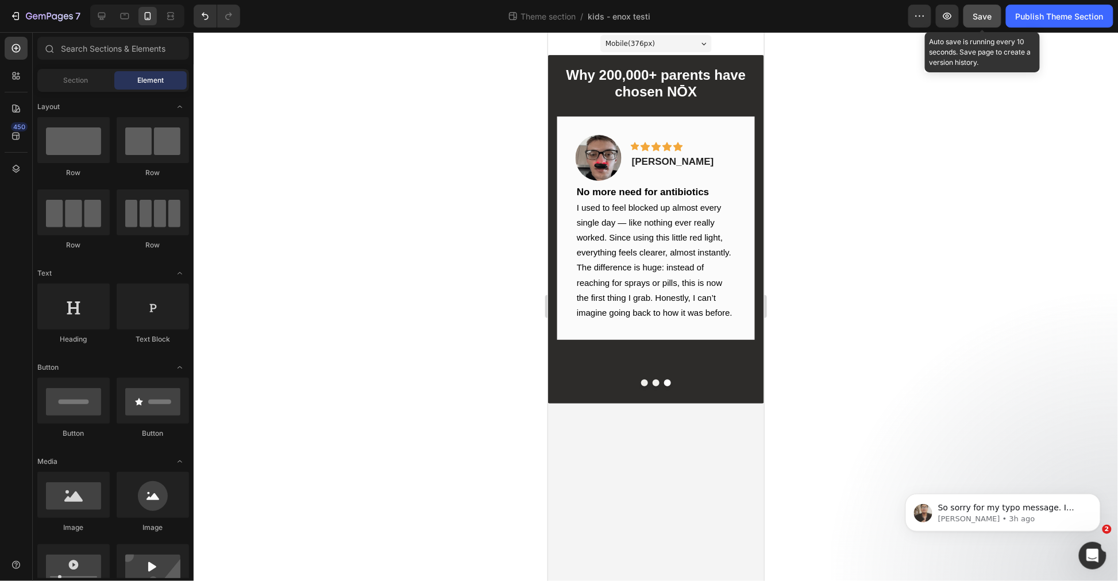
click at [983, 17] on span "Save" at bounding box center [982, 16] width 19 height 10
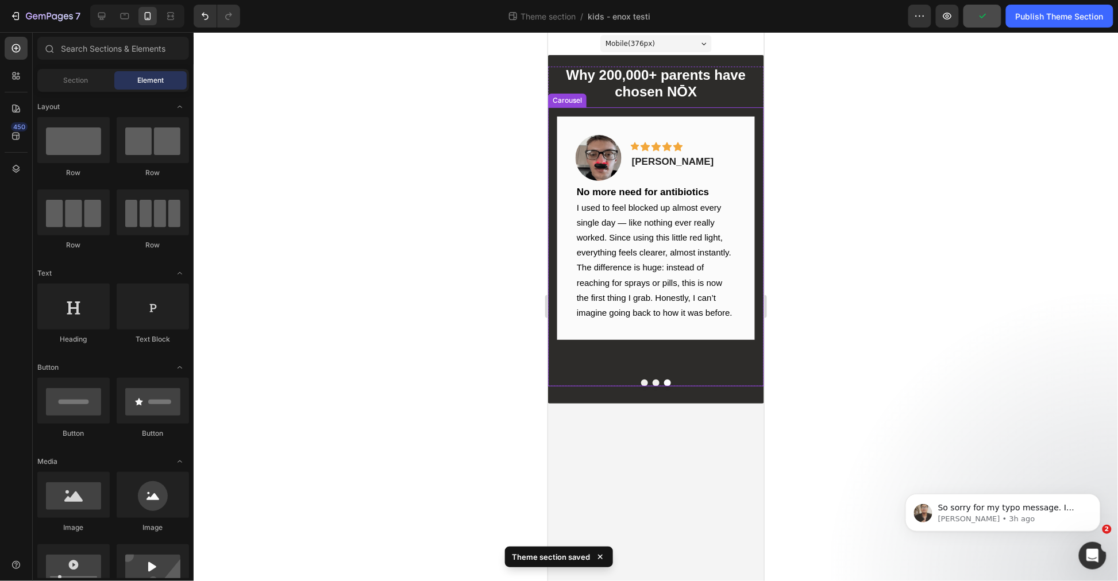
click at [652, 379] on button "Dot" at bounding box center [655, 382] width 7 height 7
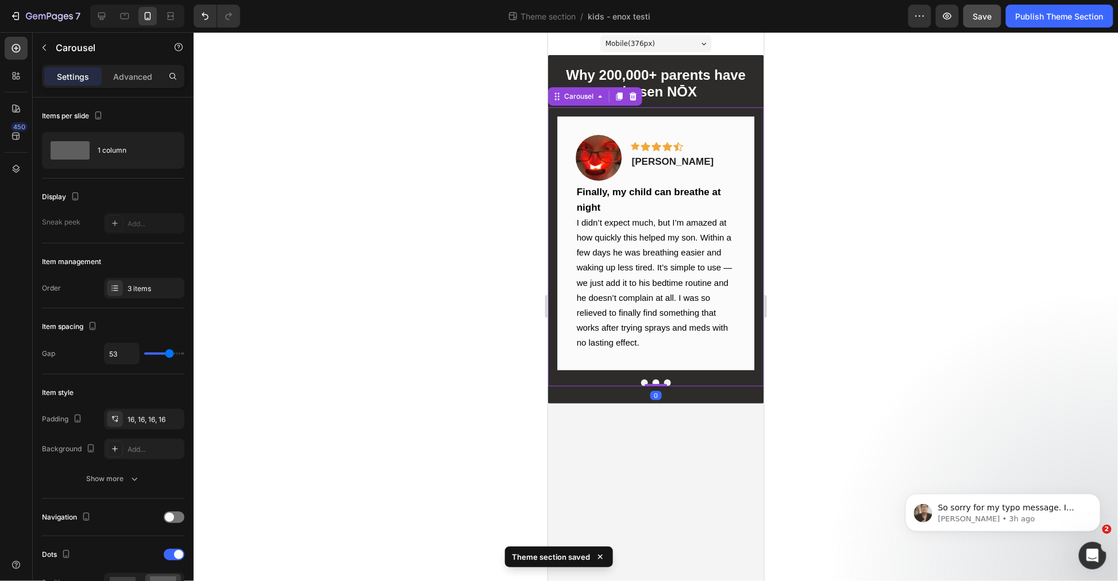
click at [643, 371] on div "Image Icon Icon Icon Icon Icon Row Laurence D. Text block Row Finally, my child…" at bounding box center [655, 243] width 216 height 272
click at [643, 379] on button "Dot" at bounding box center [643, 382] width 7 height 7
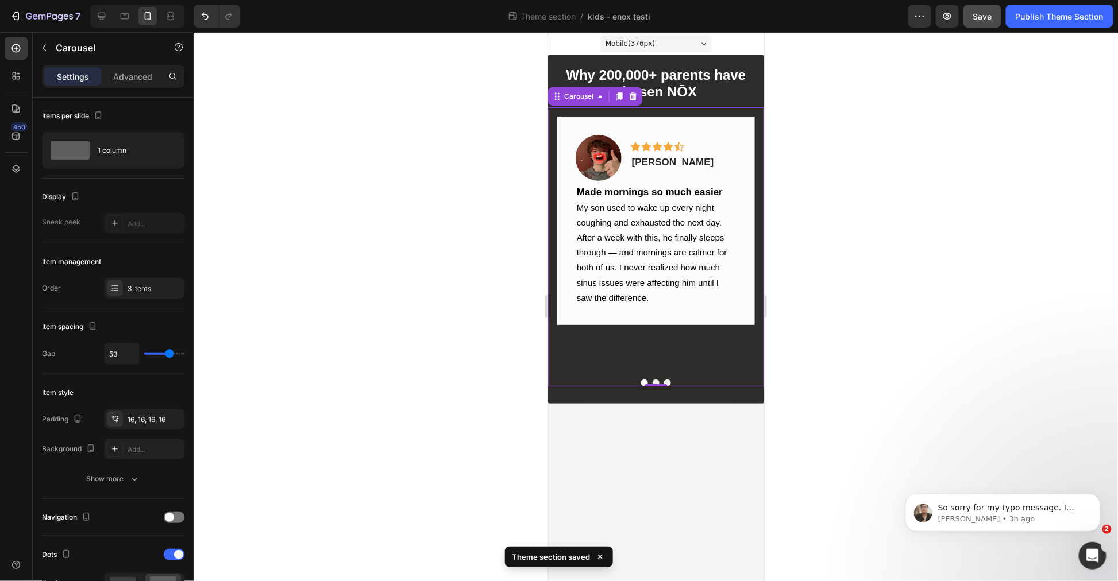
click at [885, 276] on div at bounding box center [656, 306] width 924 height 549
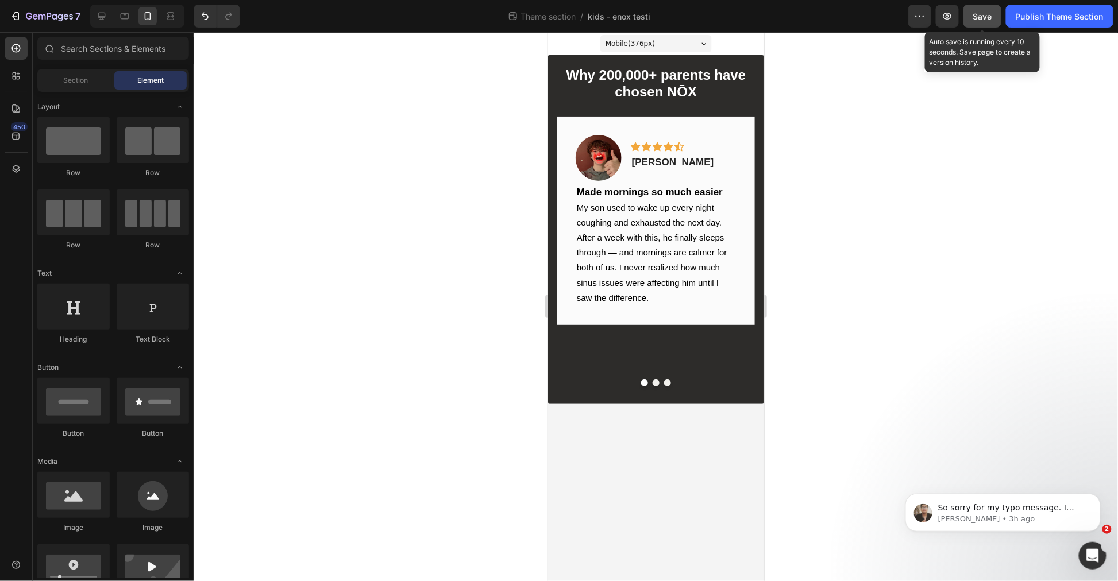
click at [984, 26] on button "Save" at bounding box center [982, 16] width 38 height 23
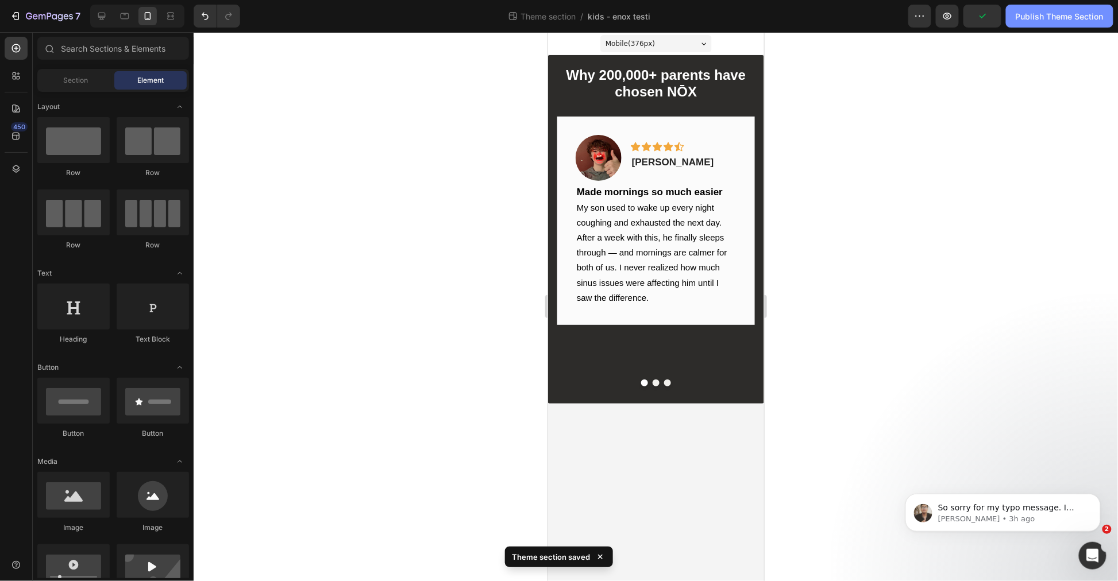
click at [1109, 20] on button "Publish Theme Section" at bounding box center [1059, 16] width 107 height 23
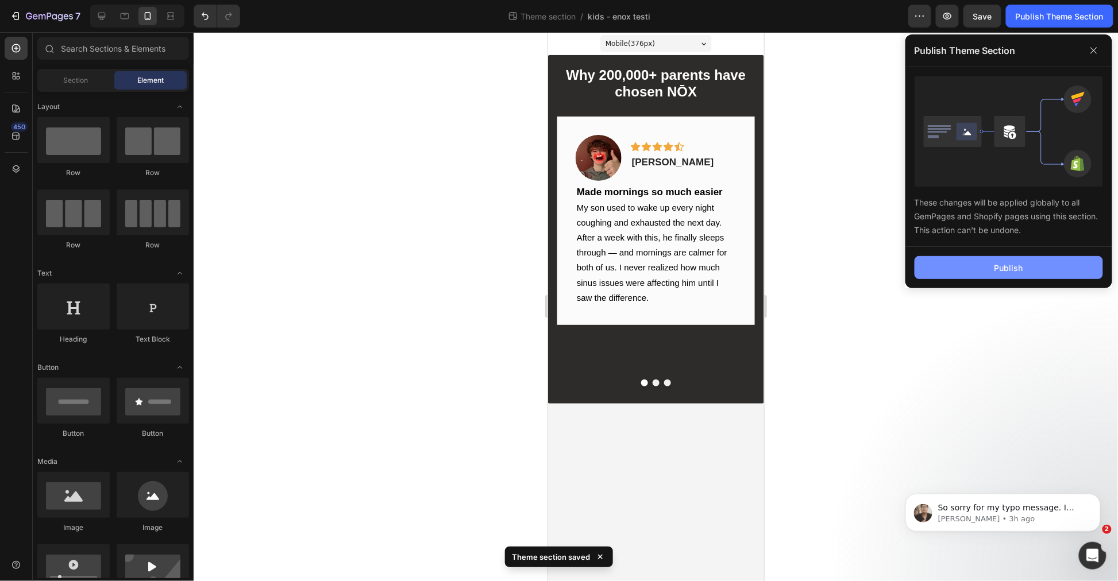
click at [1017, 266] on div "Publish" at bounding box center [1008, 268] width 29 height 12
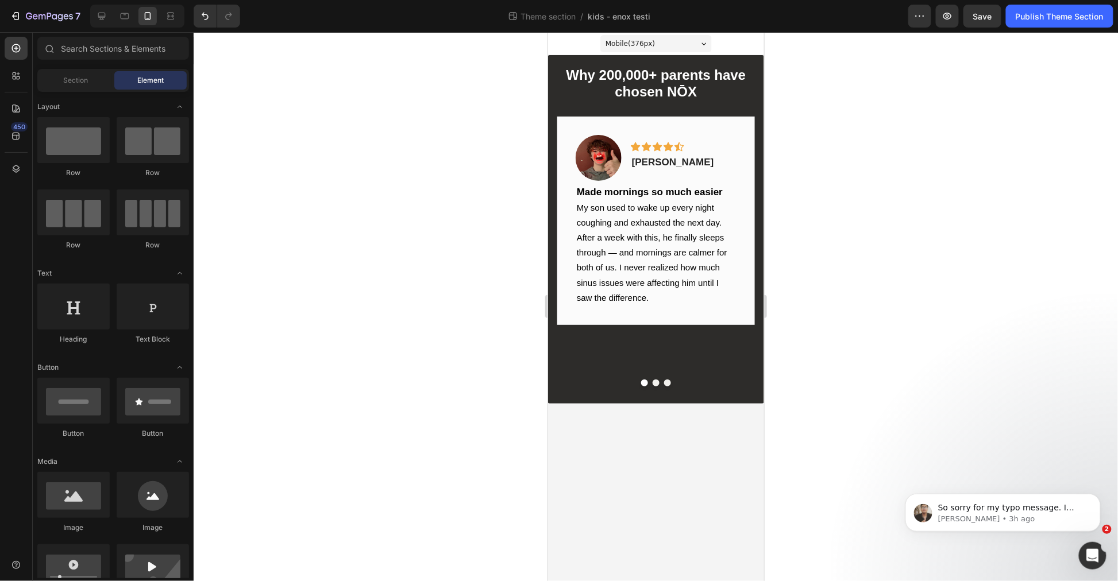
click at [19, 2] on div "7 Theme section / kids - enox testi Preview Save Publish Theme Section" at bounding box center [559, 16] width 1118 height 33
click at [17, 13] on icon "button" at bounding box center [15, 15] width 11 height 11
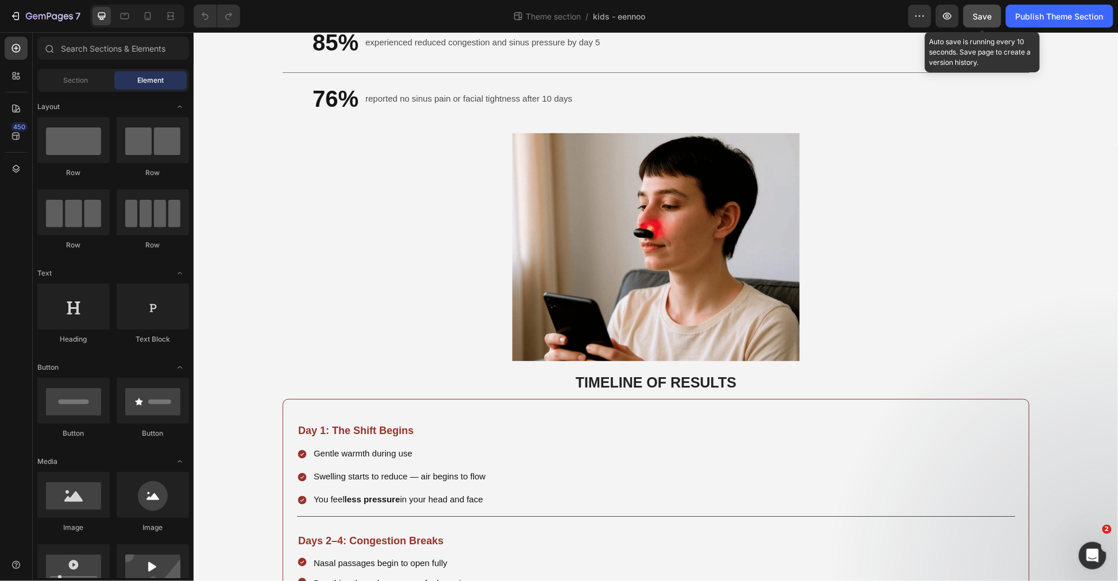
click at [997, 13] on button "Save" at bounding box center [982, 16] width 38 height 23
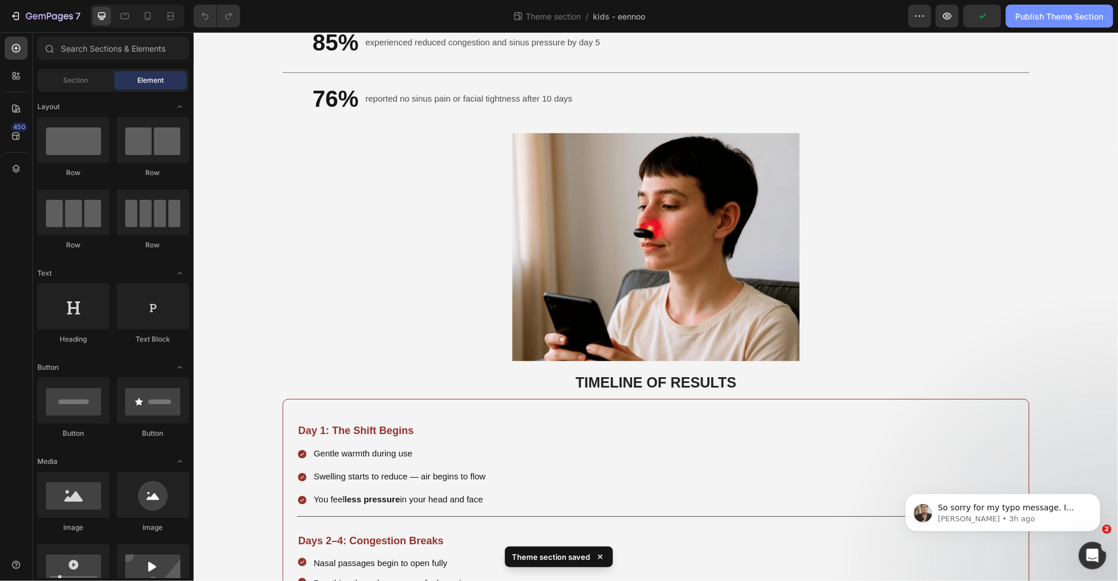
click at [1058, 18] on div "Publish Theme Section" at bounding box center [1059, 16] width 88 height 12
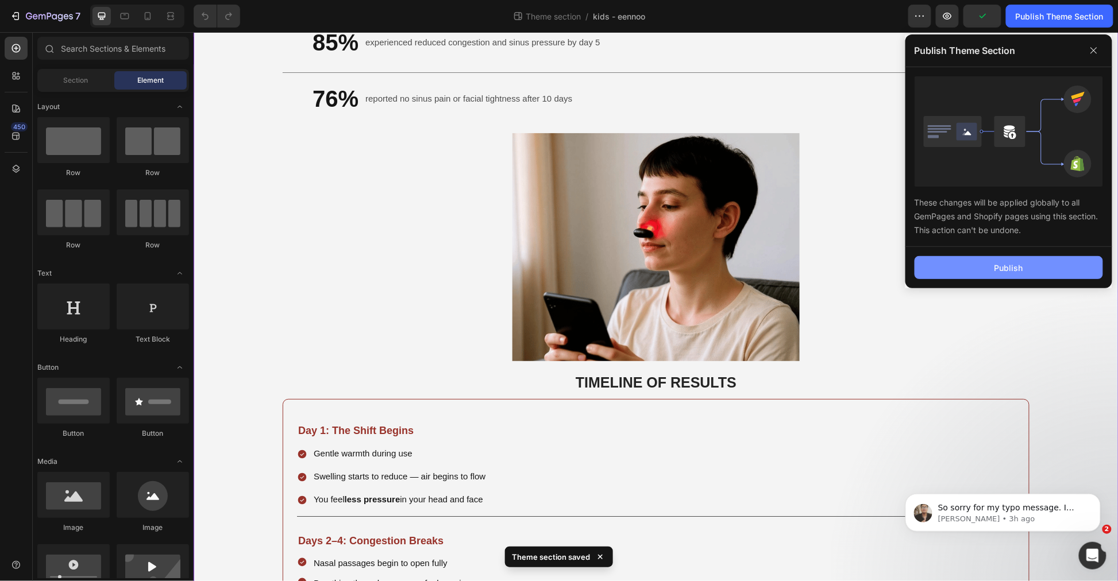
click at [1032, 271] on button "Publish" at bounding box center [1008, 267] width 188 height 23
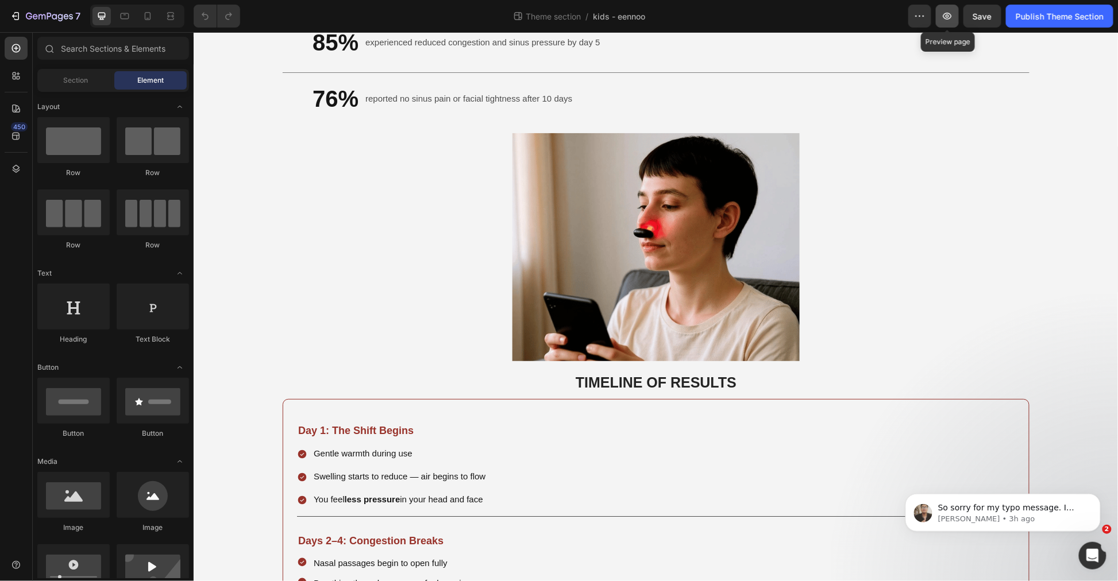
click at [945, 15] on icon "button" at bounding box center [947, 16] width 9 height 7
click at [943, 13] on button "button" at bounding box center [946, 16] width 23 height 23
click at [6, 8] on button "7" at bounding box center [45, 16] width 81 height 23
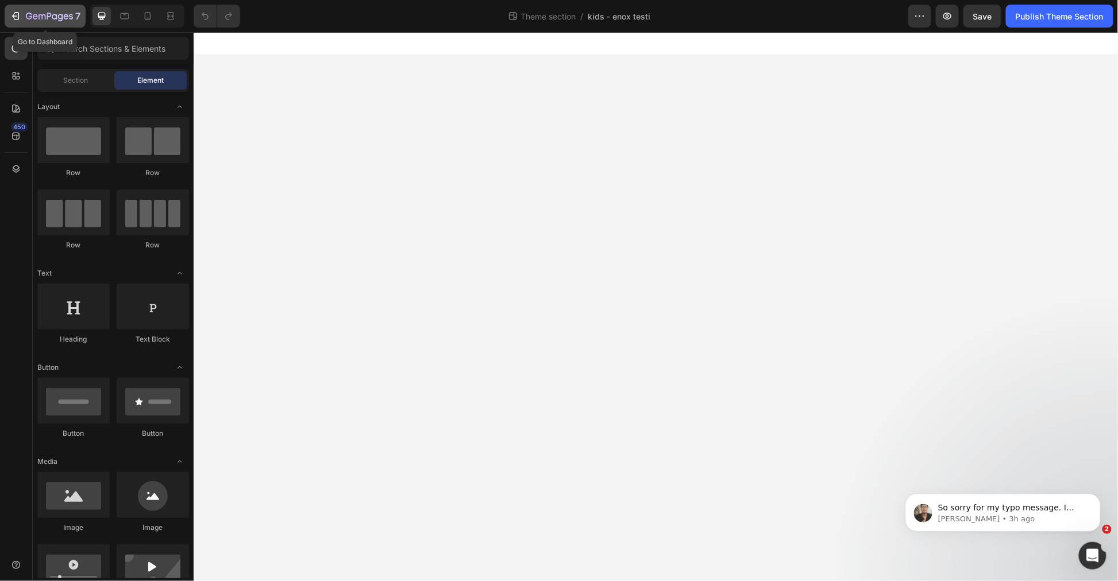
click at [18, 16] on icon "button" at bounding box center [15, 15] width 11 height 11
